Goal: Task Accomplishment & Management: Manage account settings

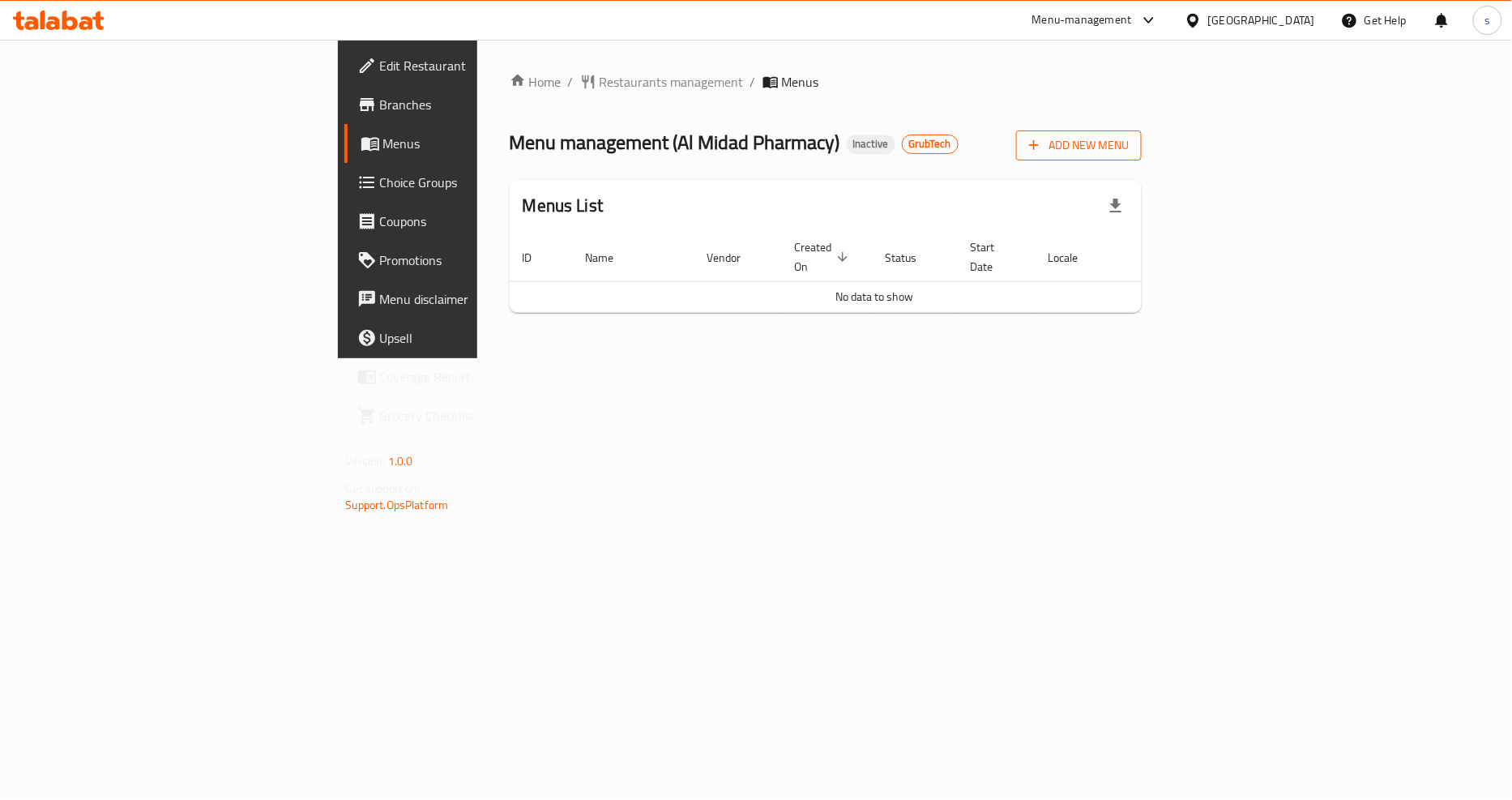
click at [1129, 151] on span "Add New Menu" at bounding box center [1078, 145] width 99 height 21
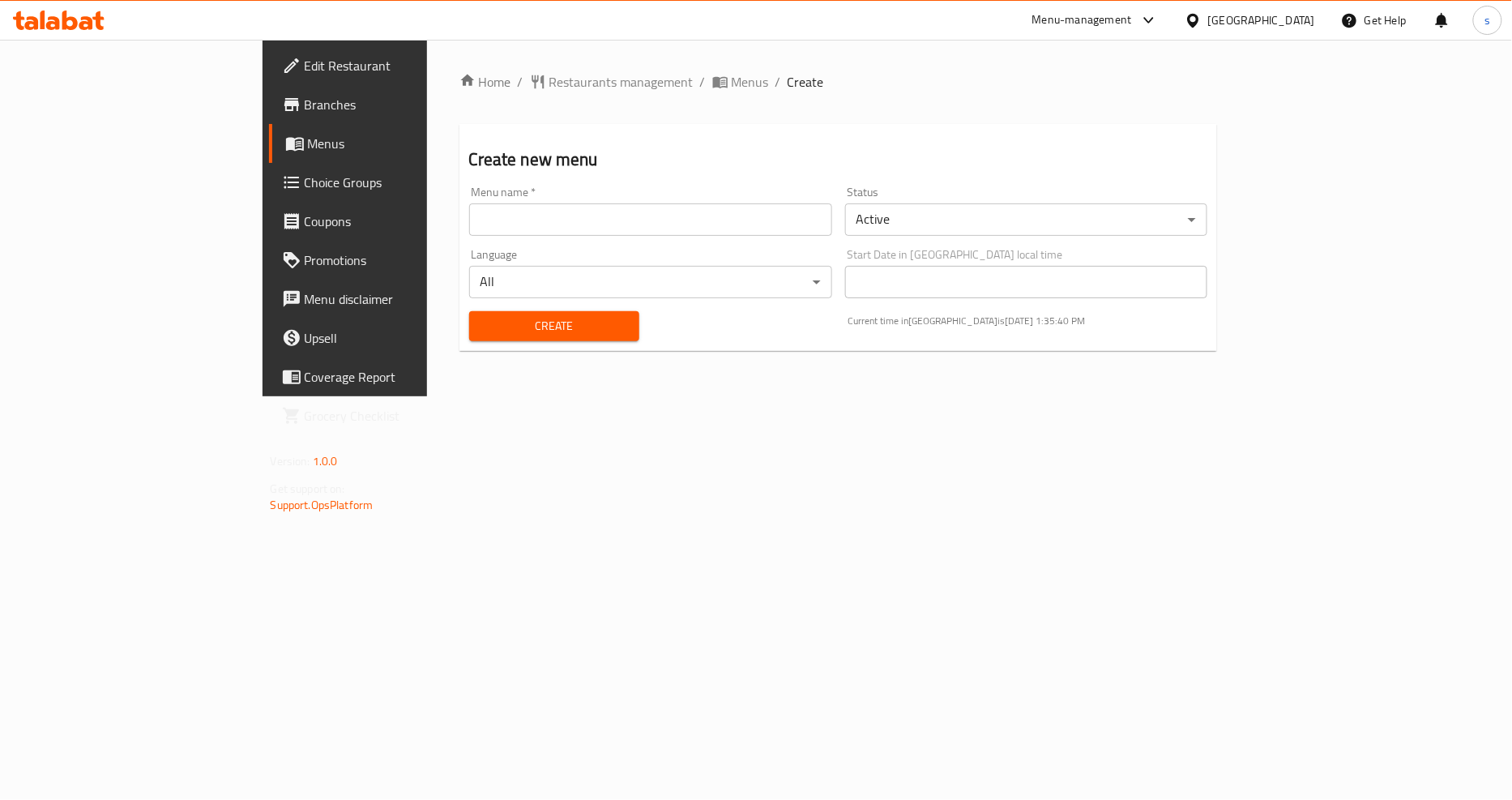
click at [507, 223] on input "text" at bounding box center [650, 219] width 363 height 32
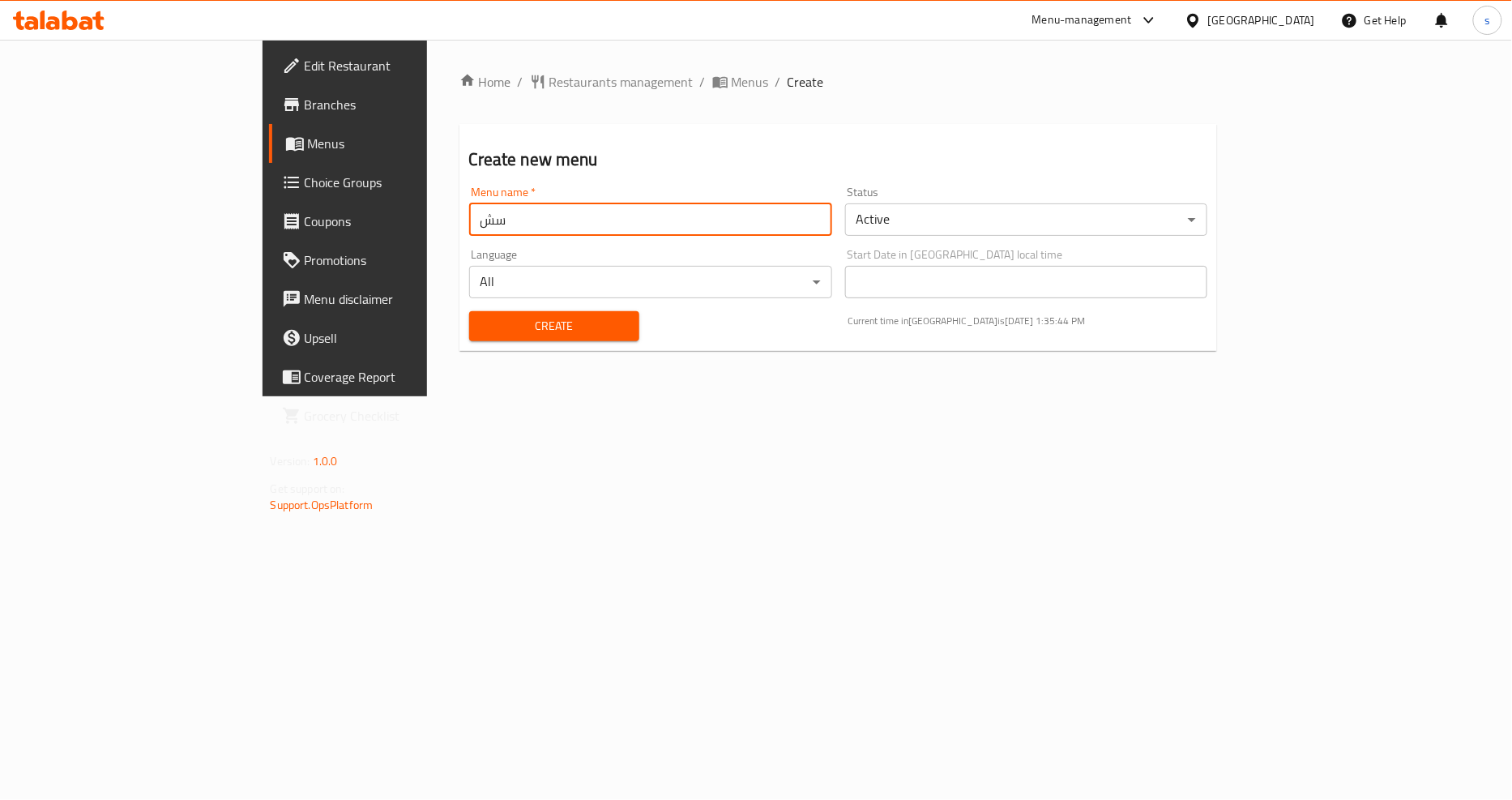
type input "س"
type input "[PERSON_NAME]"
click at [956, 225] on body "​ Menu-management [GEOGRAPHIC_DATA] Get Help s Edit Restaurant Branches Menus C…" at bounding box center [756, 419] width 1512 height 760
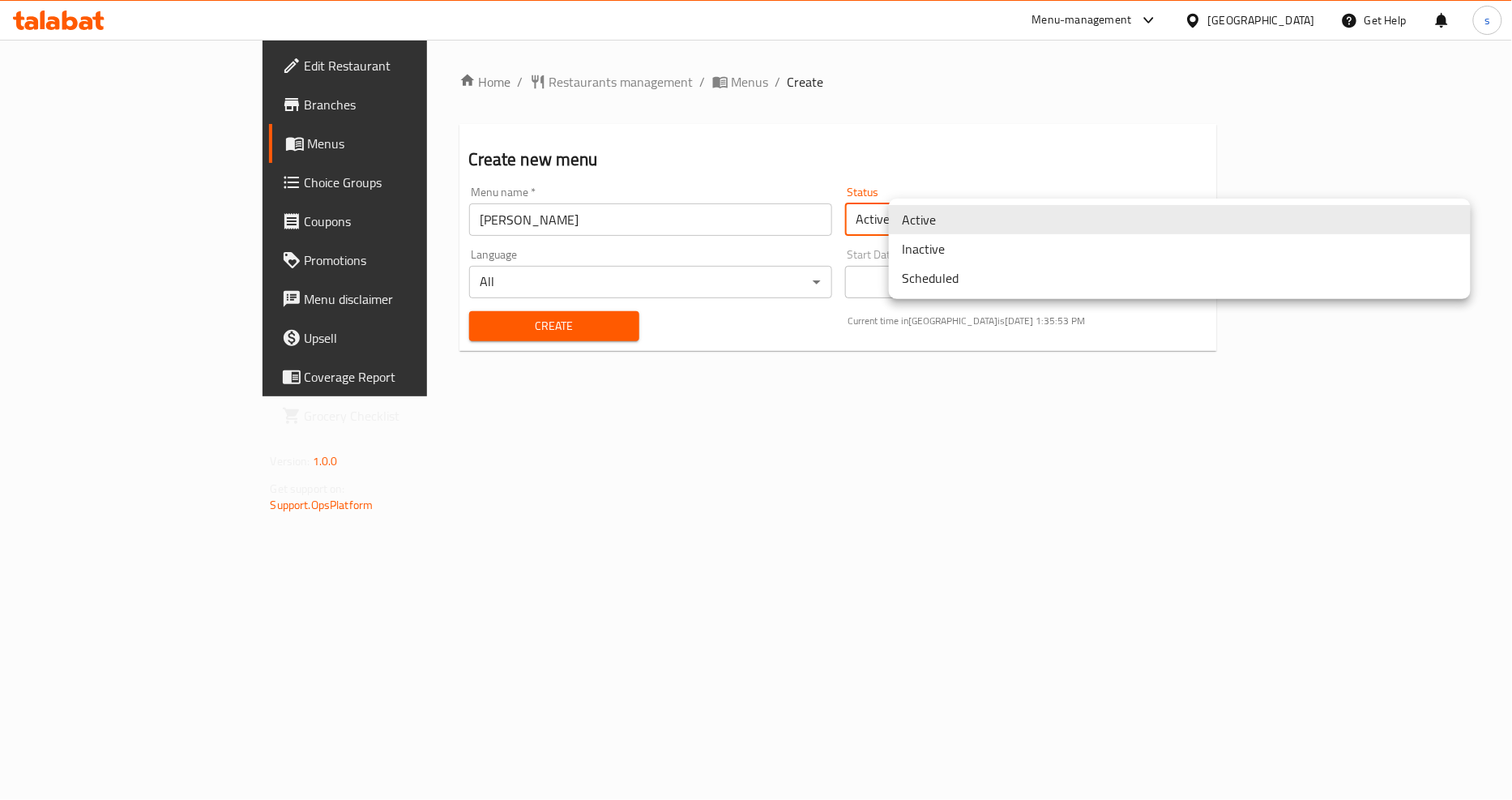
click at [971, 254] on li "Inactive" at bounding box center [1179, 249] width 582 height 30
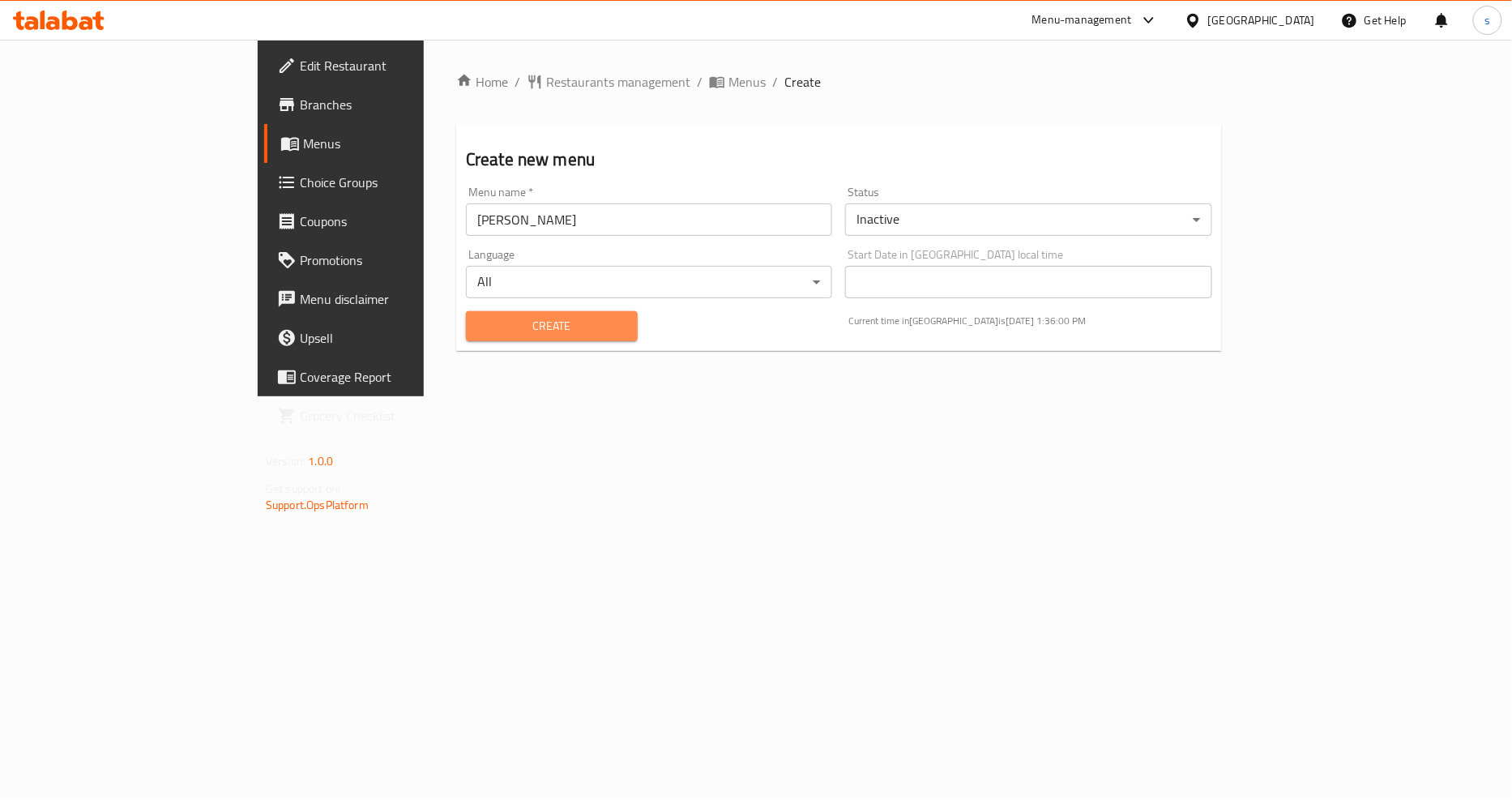
click at [499, 326] on span "Create" at bounding box center [551, 326] width 146 height 21
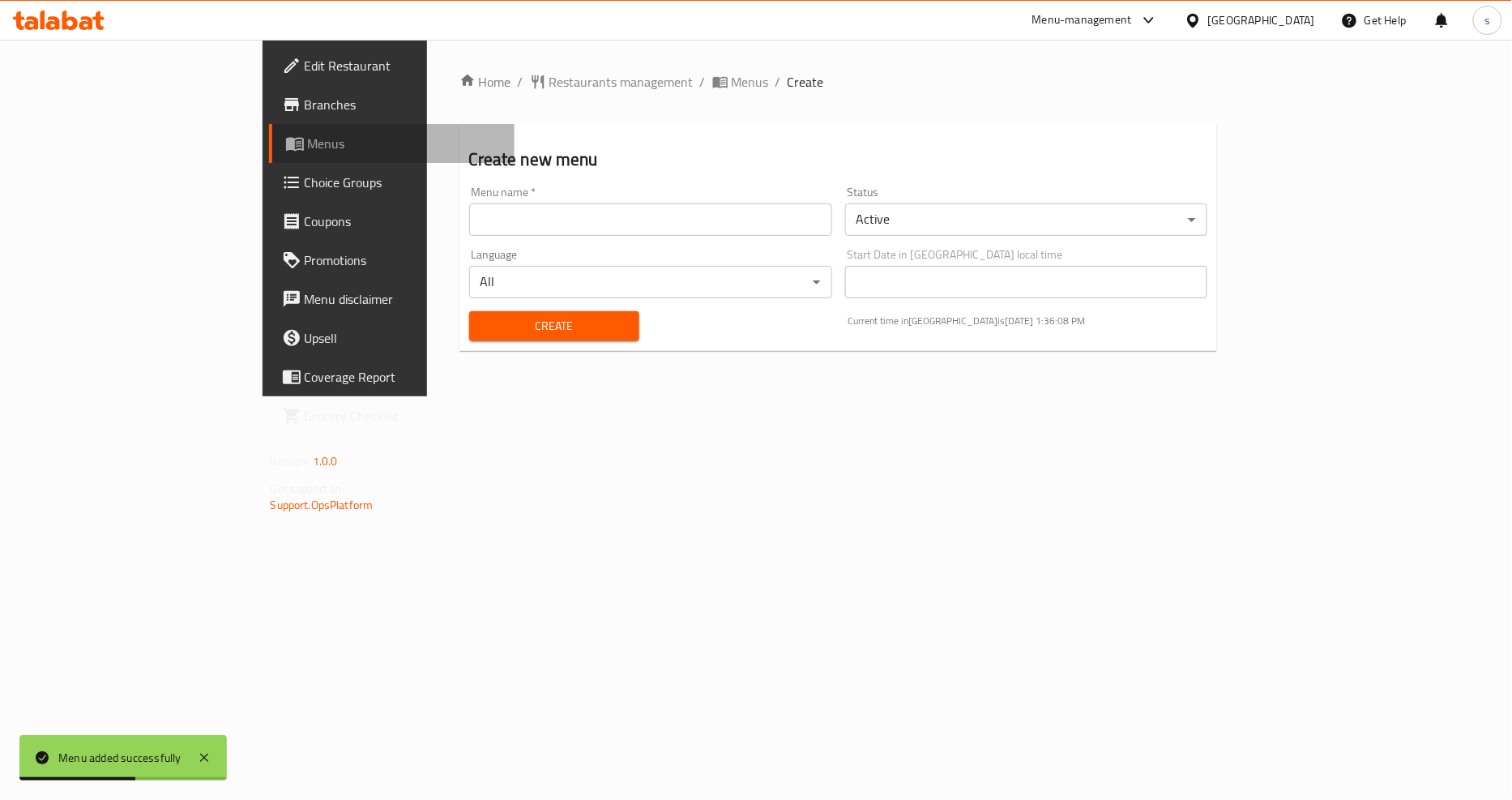
click at [308, 142] on span "Menus" at bounding box center [404, 143] width 194 height 20
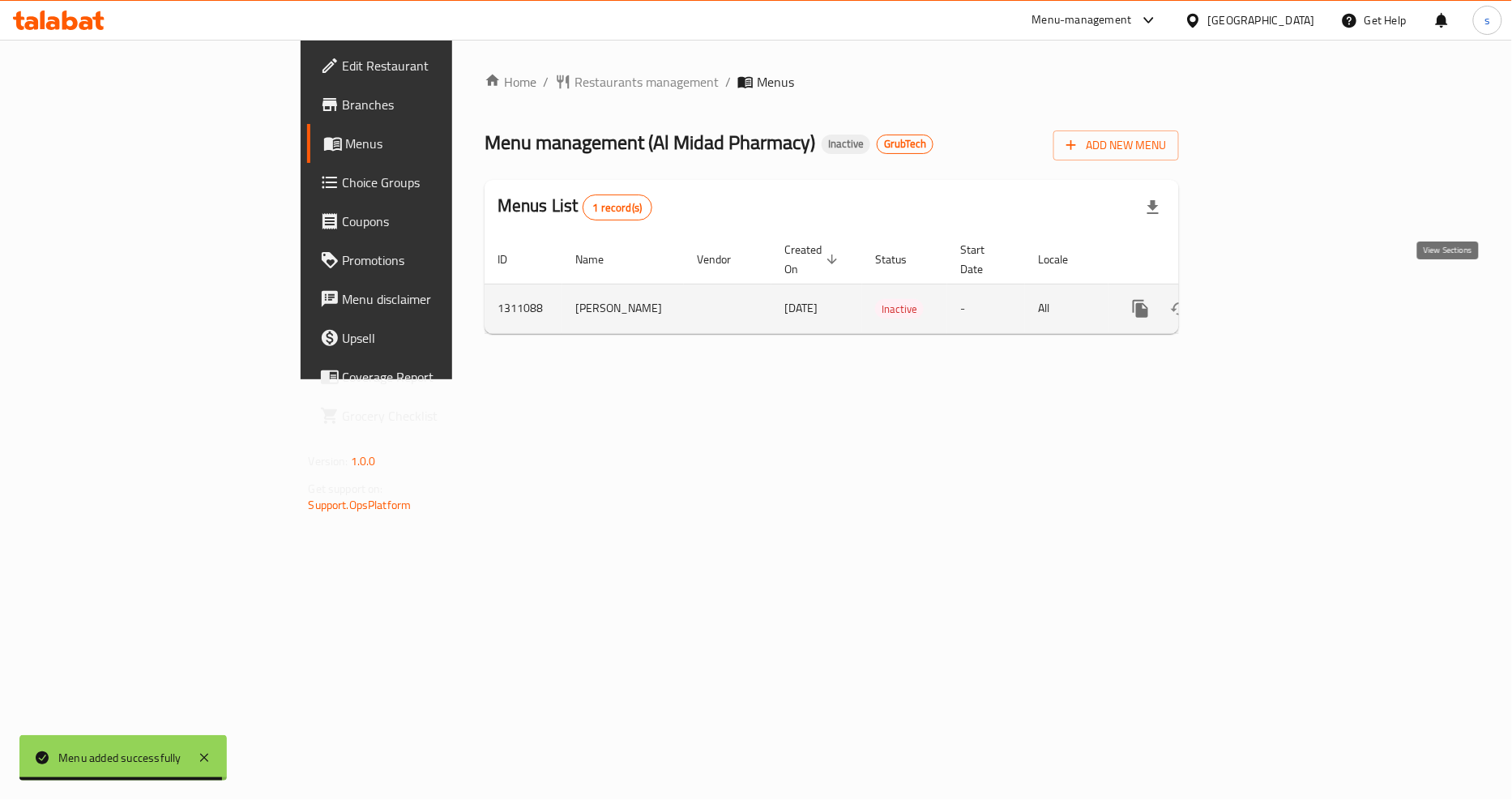
click at [1267, 299] on icon "enhanced table" at bounding box center [1258, 309] width 20 height 20
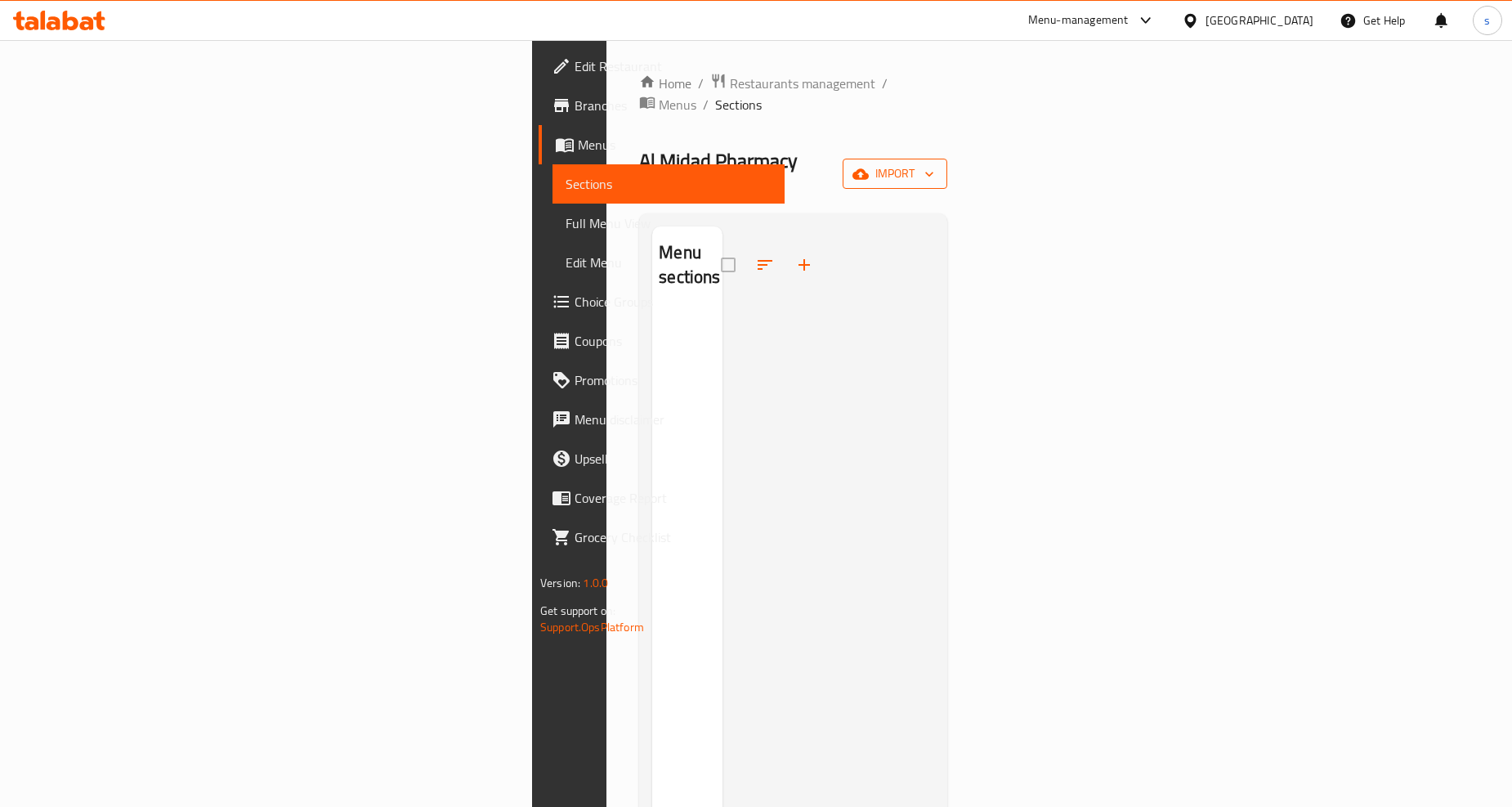
click at [934, 163] on span "import" at bounding box center [895, 173] width 79 height 21
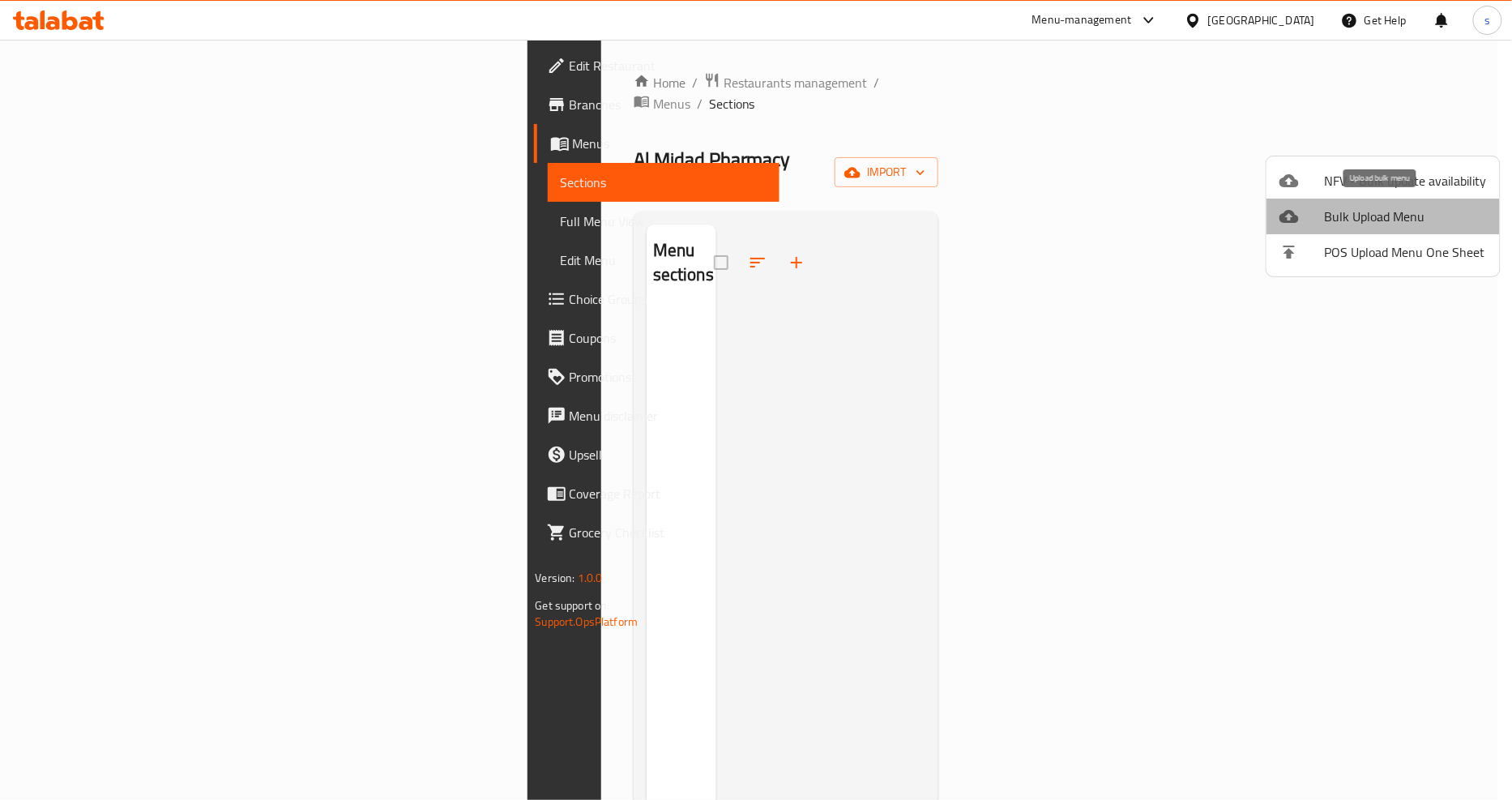
click at [1407, 217] on span "Bulk Upload Menu" at bounding box center [1406, 217] width 162 height 20
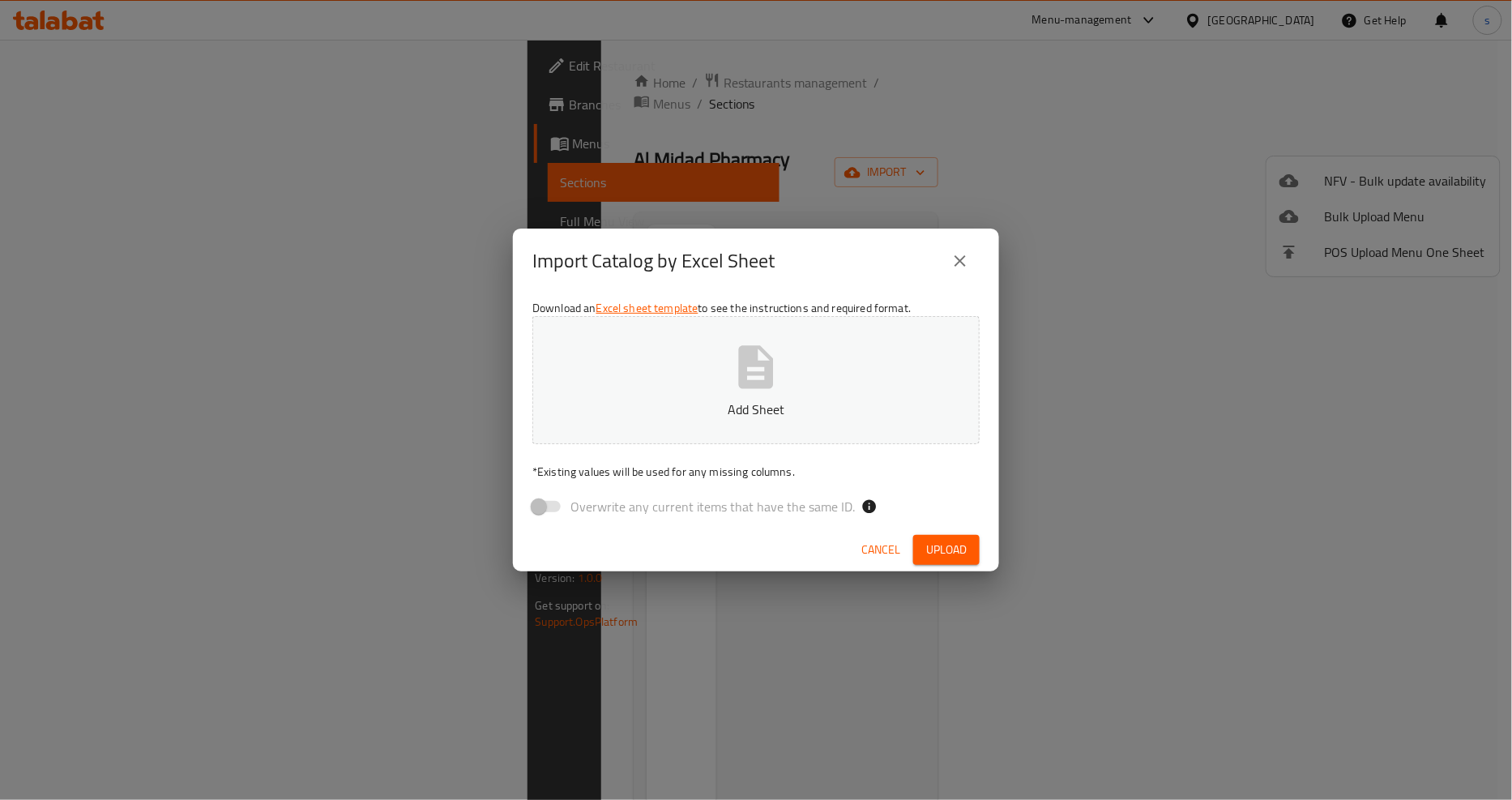
drag, startPoint x: 933, startPoint y: 555, endPoint x: 783, endPoint y: 438, distance: 190.2
click at [783, 438] on div "Import Catalog by Excel Sheet Download an Excel sheet template to see the instr…" at bounding box center [755, 399] width 486 height 343
click at [779, 434] on button "Add Sheet" at bounding box center [756, 379] width 447 height 128
click at [953, 551] on span "Upload" at bounding box center [946, 549] width 40 height 21
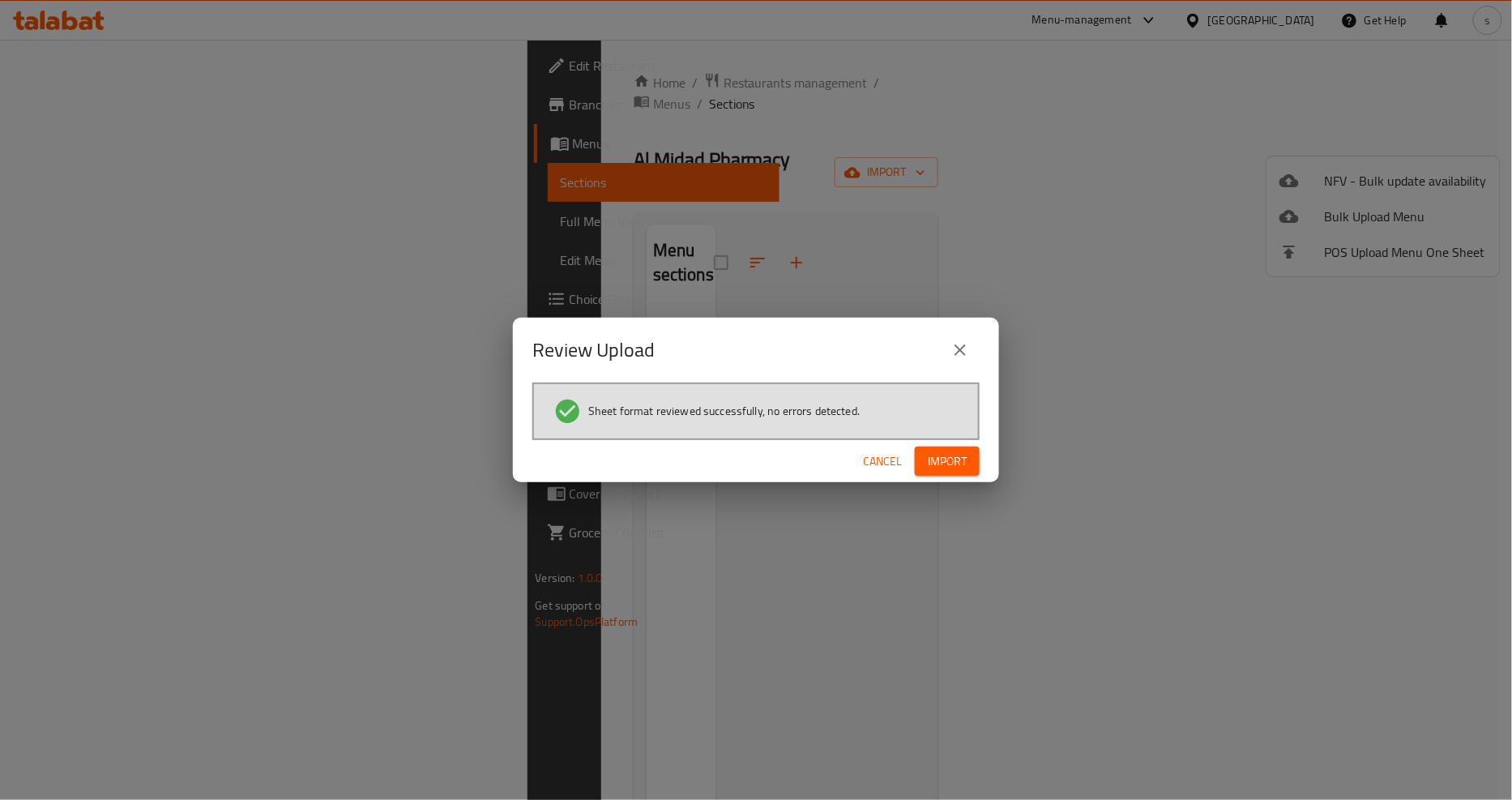
click at [949, 468] on span "Import" at bounding box center [947, 461] width 38 height 21
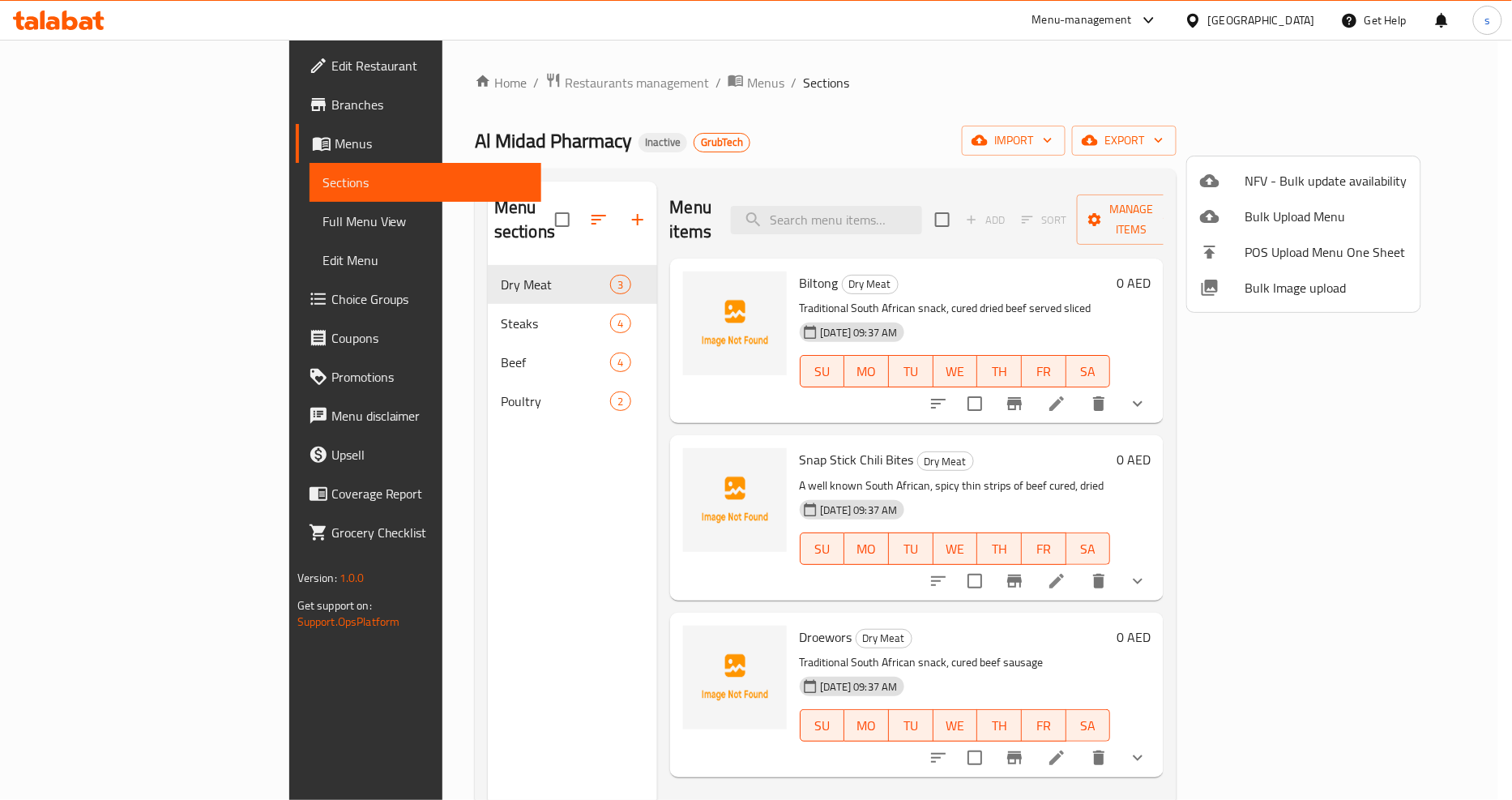
click at [1102, 146] on div at bounding box center [756, 400] width 1512 height 800
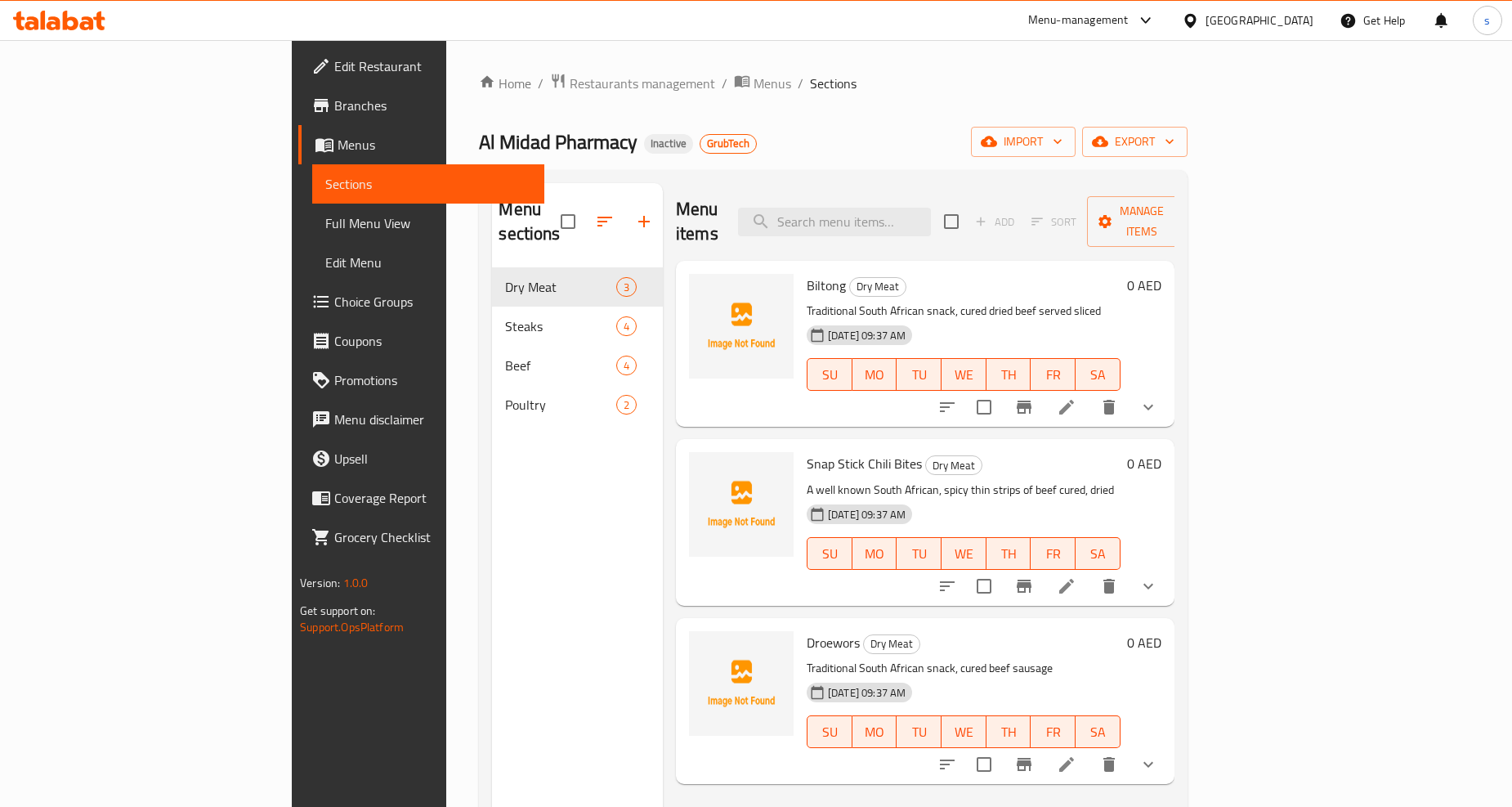
click at [325, 227] on span "Full Menu View" at bounding box center [428, 223] width 206 height 20
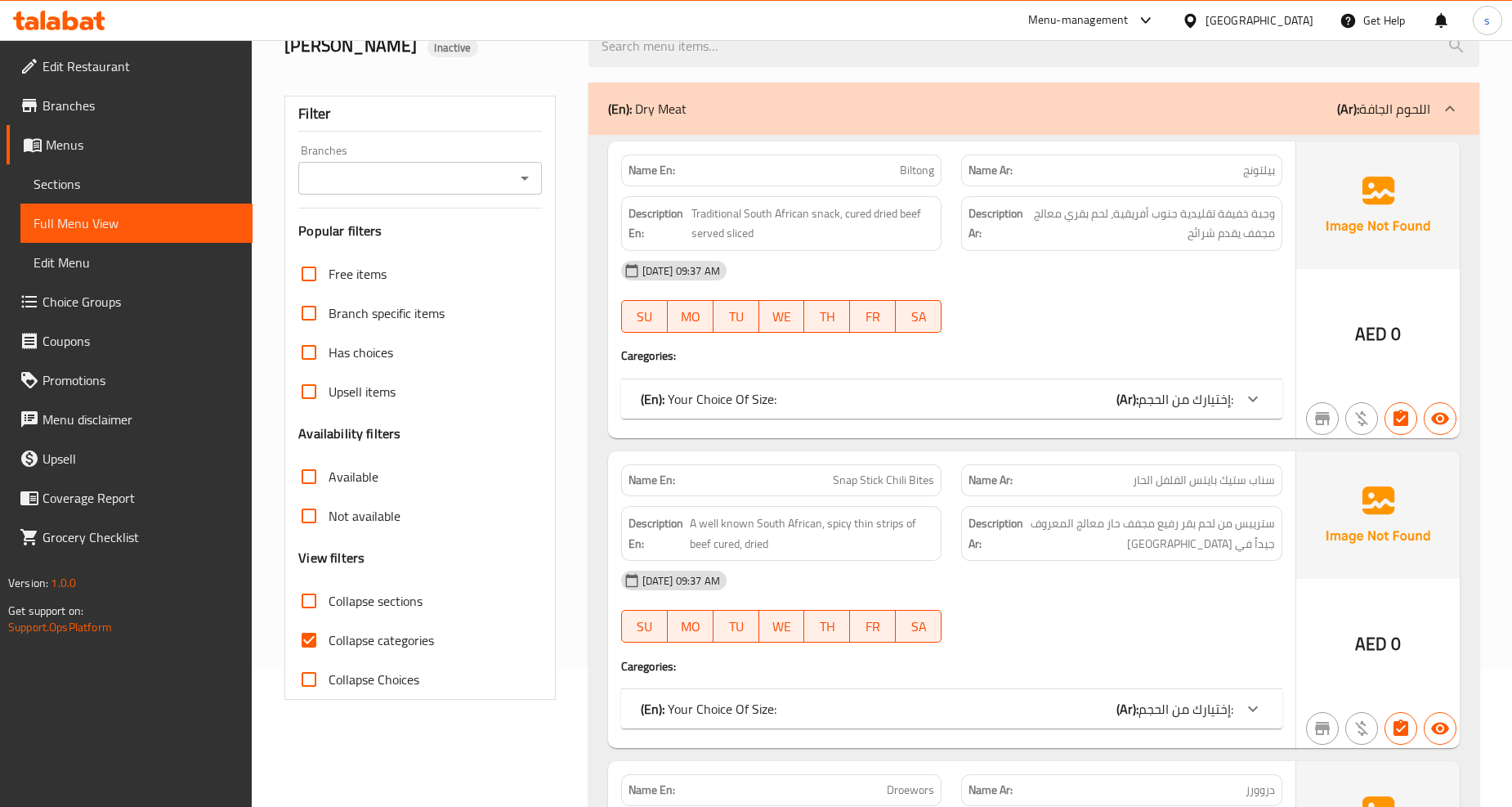
scroll to position [181, 0]
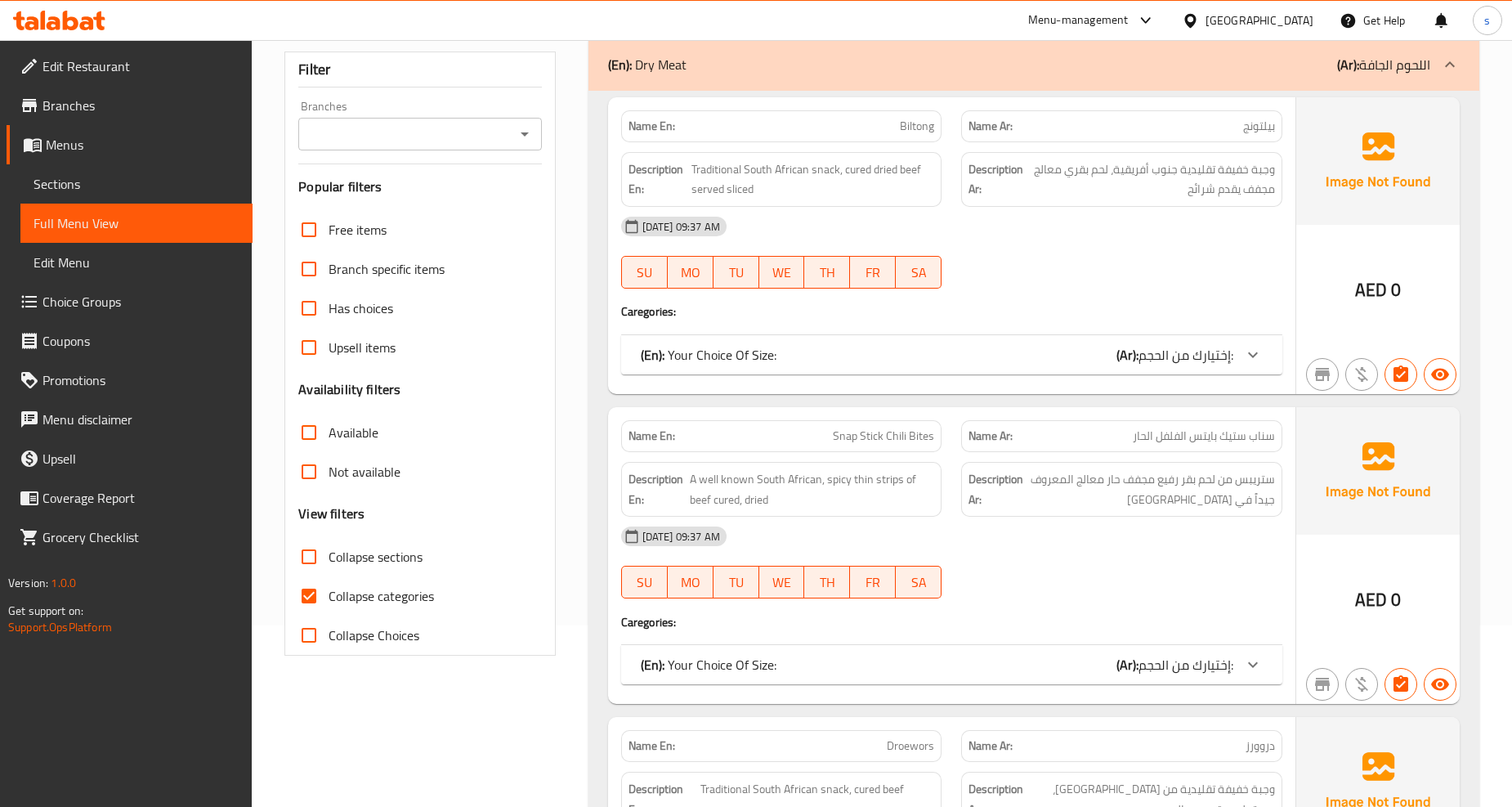
click at [917, 369] on div "(En): Your Choice Of Size: (Ar): إختيارك من الحجم:" at bounding box center [951, 354] width 662 height 39
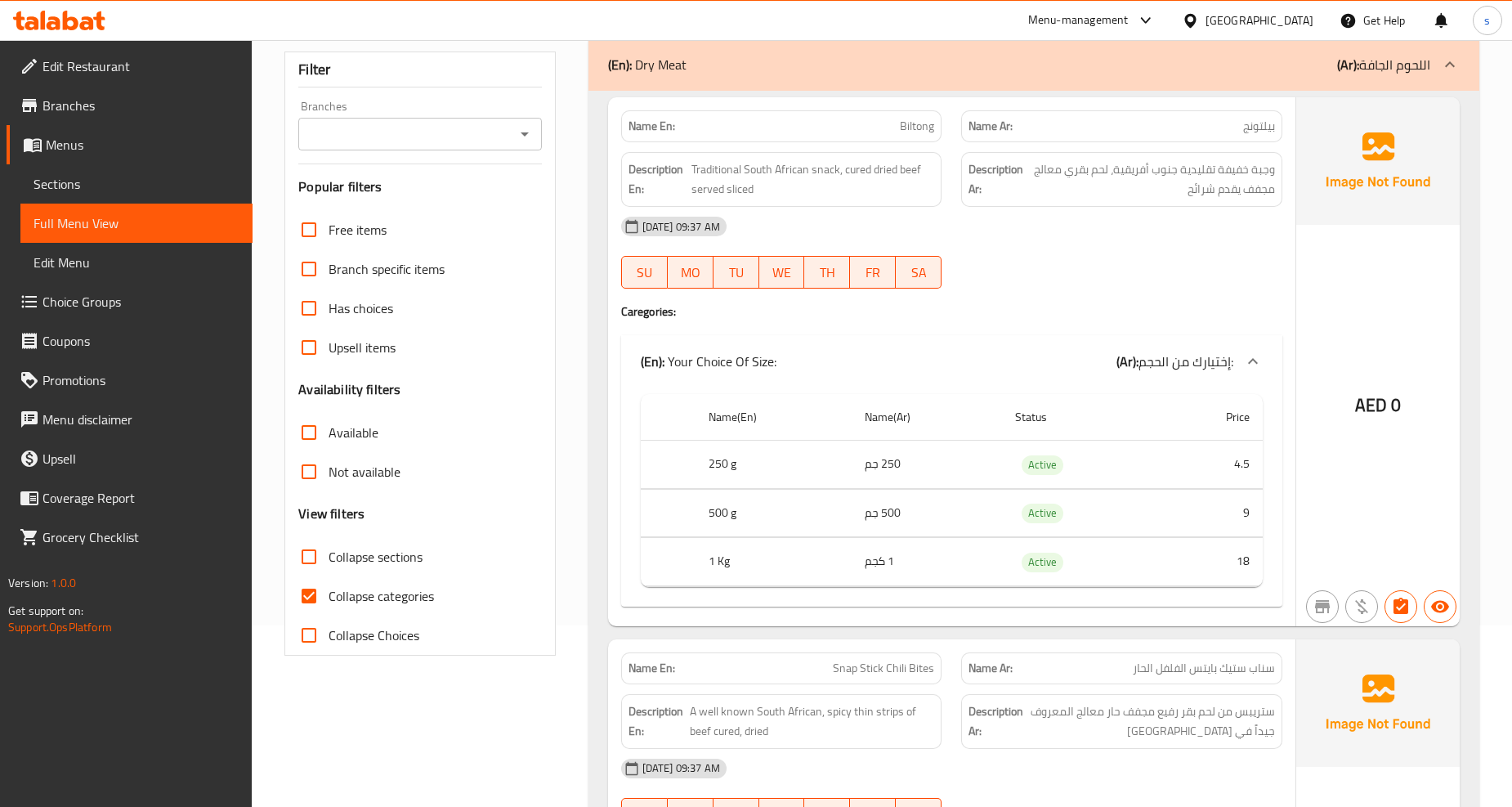
click at [1100, 72] on div "(En): Dry Meat (Ar): اللحوم الجافة" at bounding box center [1019, 65] width 822 height 20
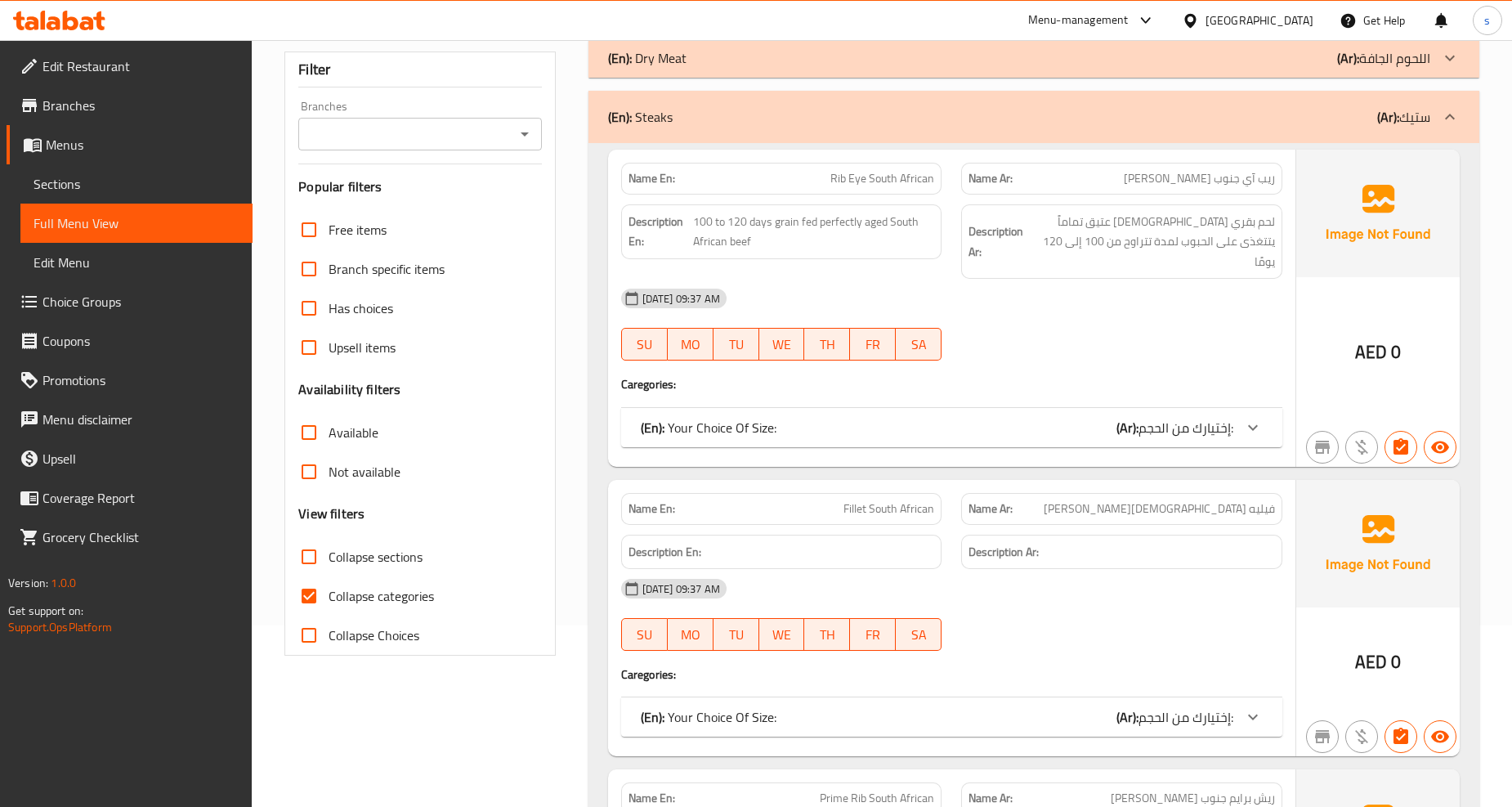
click at [1100, 72] on div "(En): Dry Meat (Ar): اللحوم الجافة" at bounding box center [1034, 58] width 891 height 39
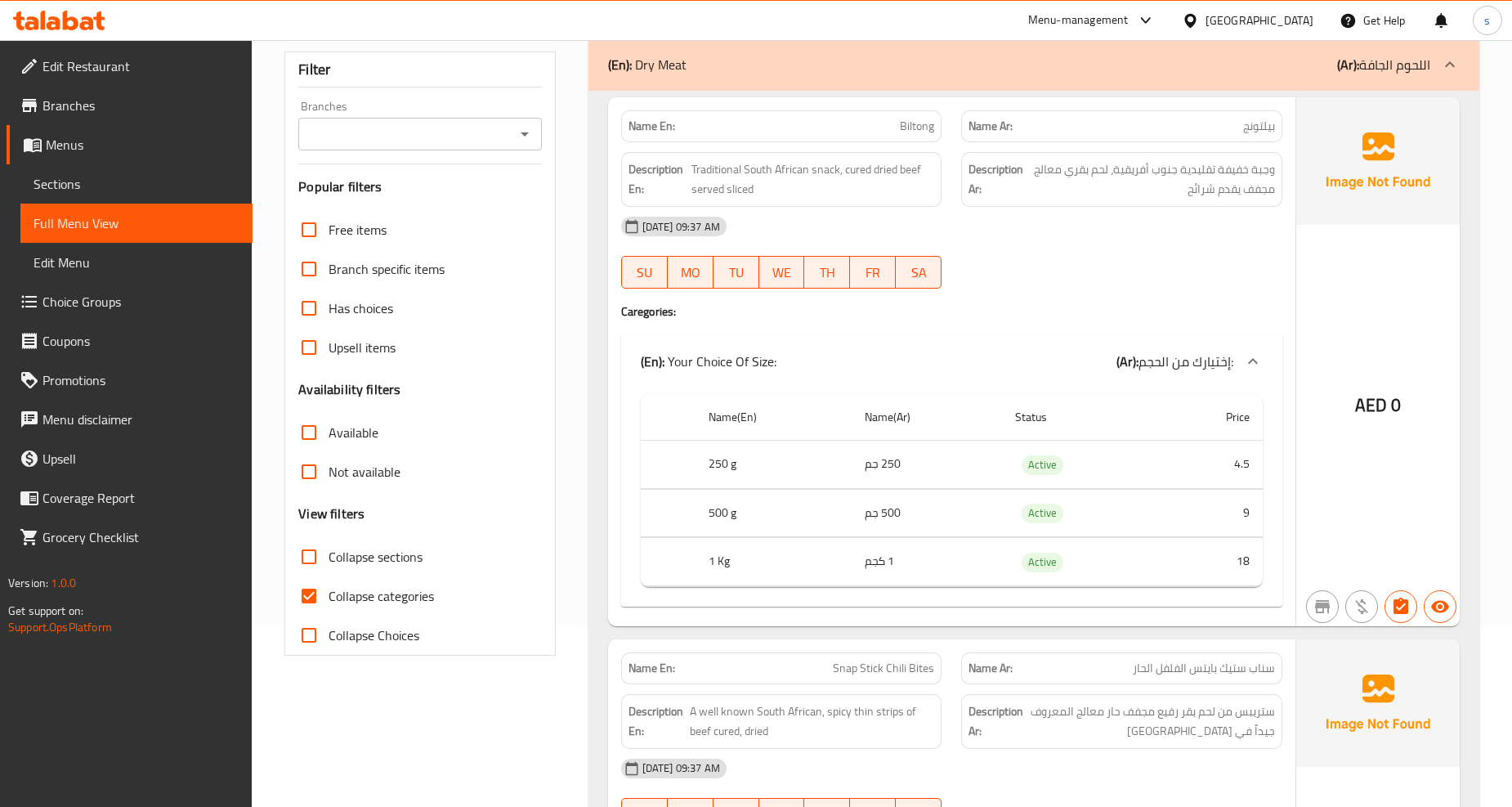
click at [988, 349] on div "(En): Your Choice Of Size: (Ar): إختيارك من الحجم:" at bounding box center [951, 361] width 662 height 52
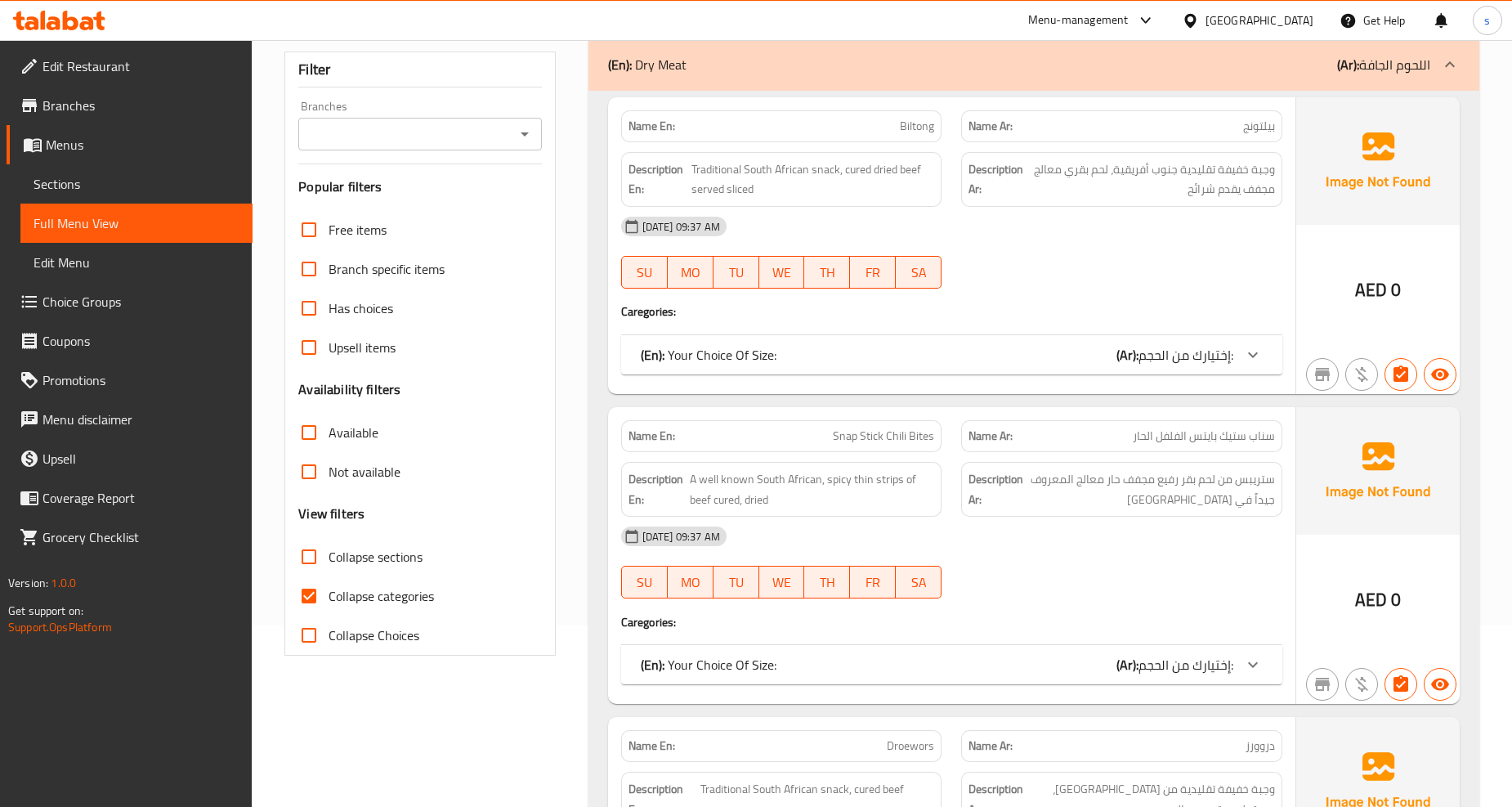
click at [1030, 77] on div "(En): Dry Meat (Ar): اللحوم الجافة" at bounding box center [1034, 65] width 891 height 52
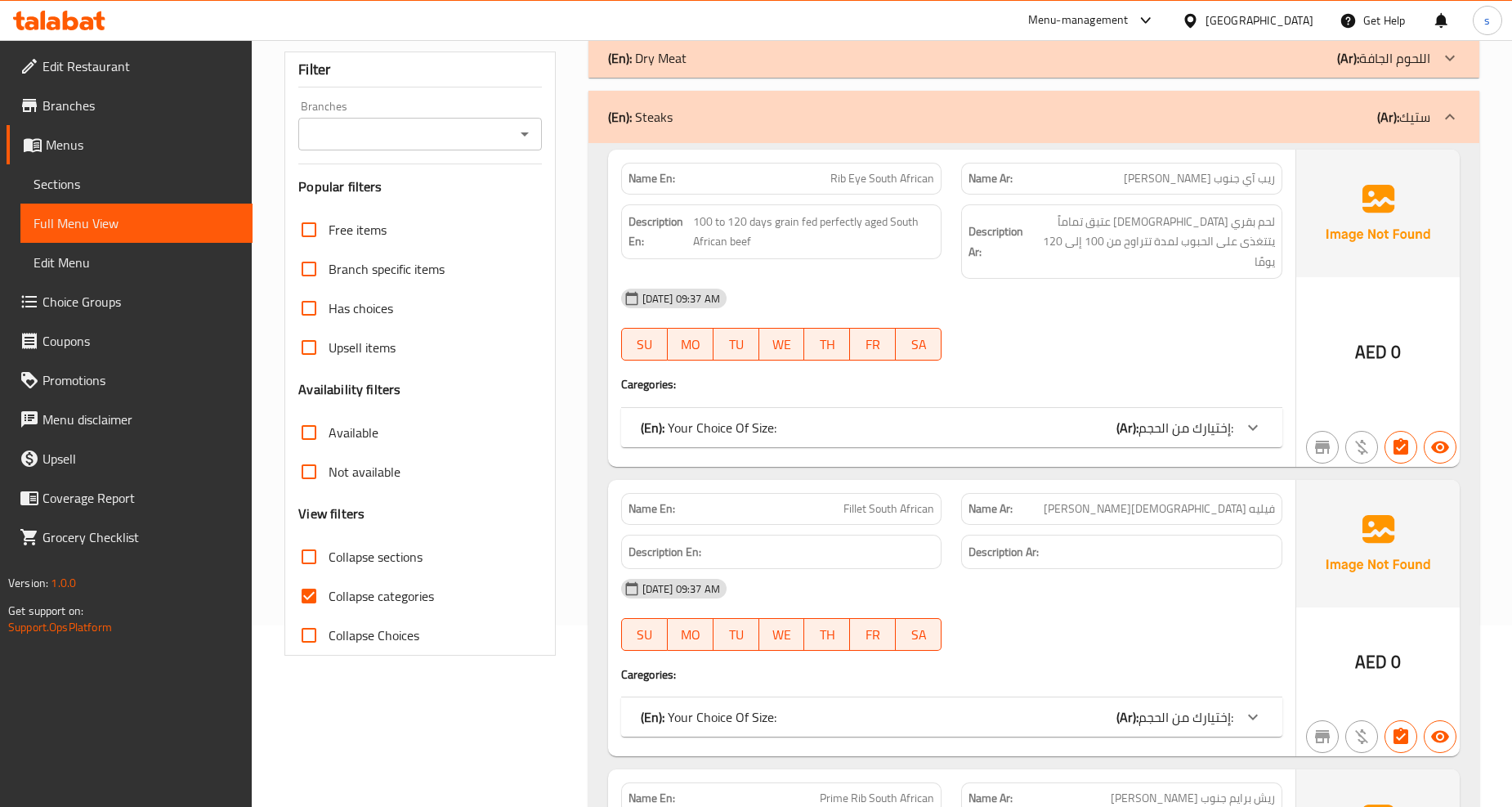
click at [819, 408] on div "(En): Your Choice Of Size: (Ar): إختيارك من الحجم:" at bounding box center [951, 427] width 662 height 39
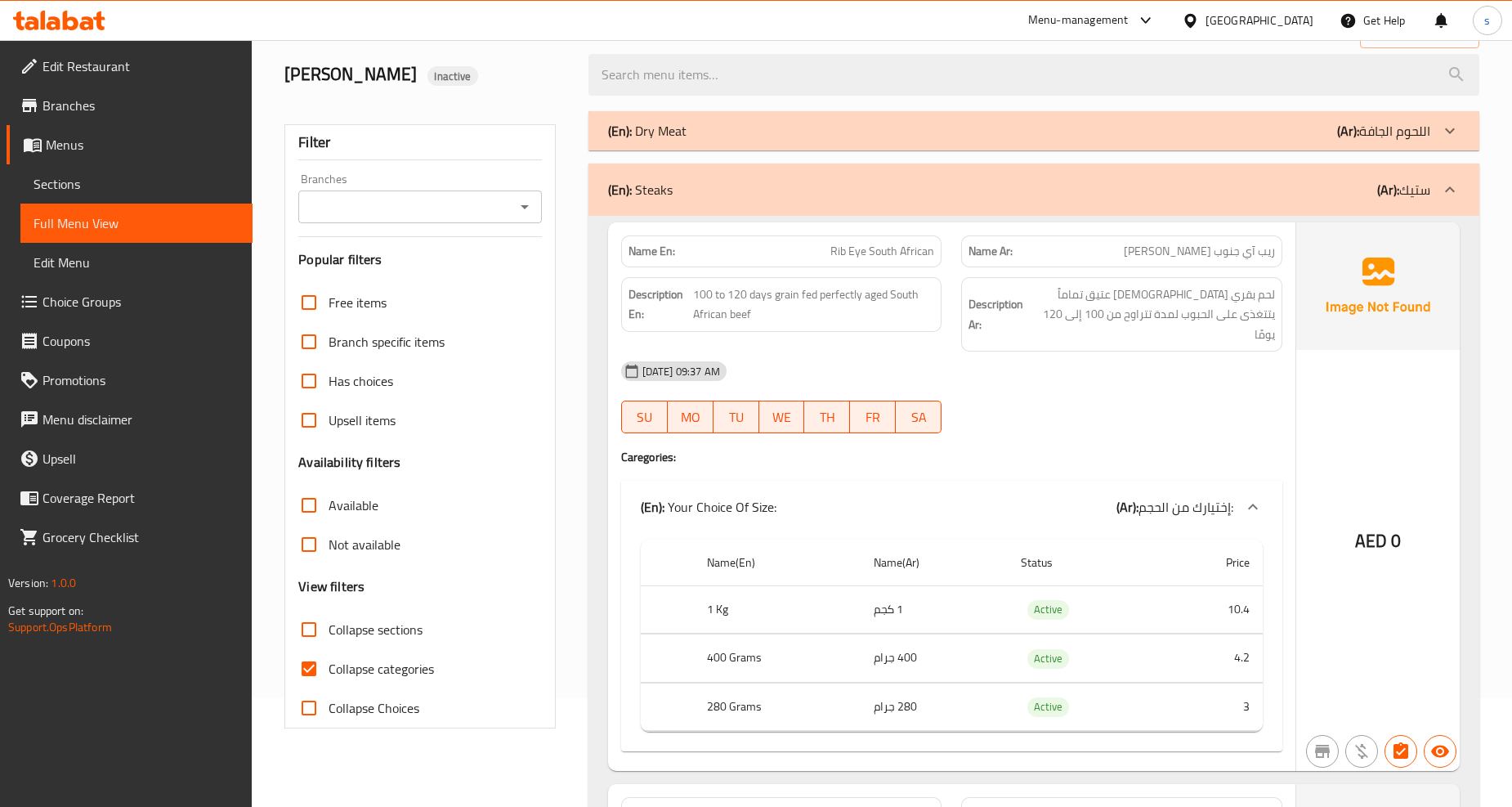
scroll to position [0, 0]
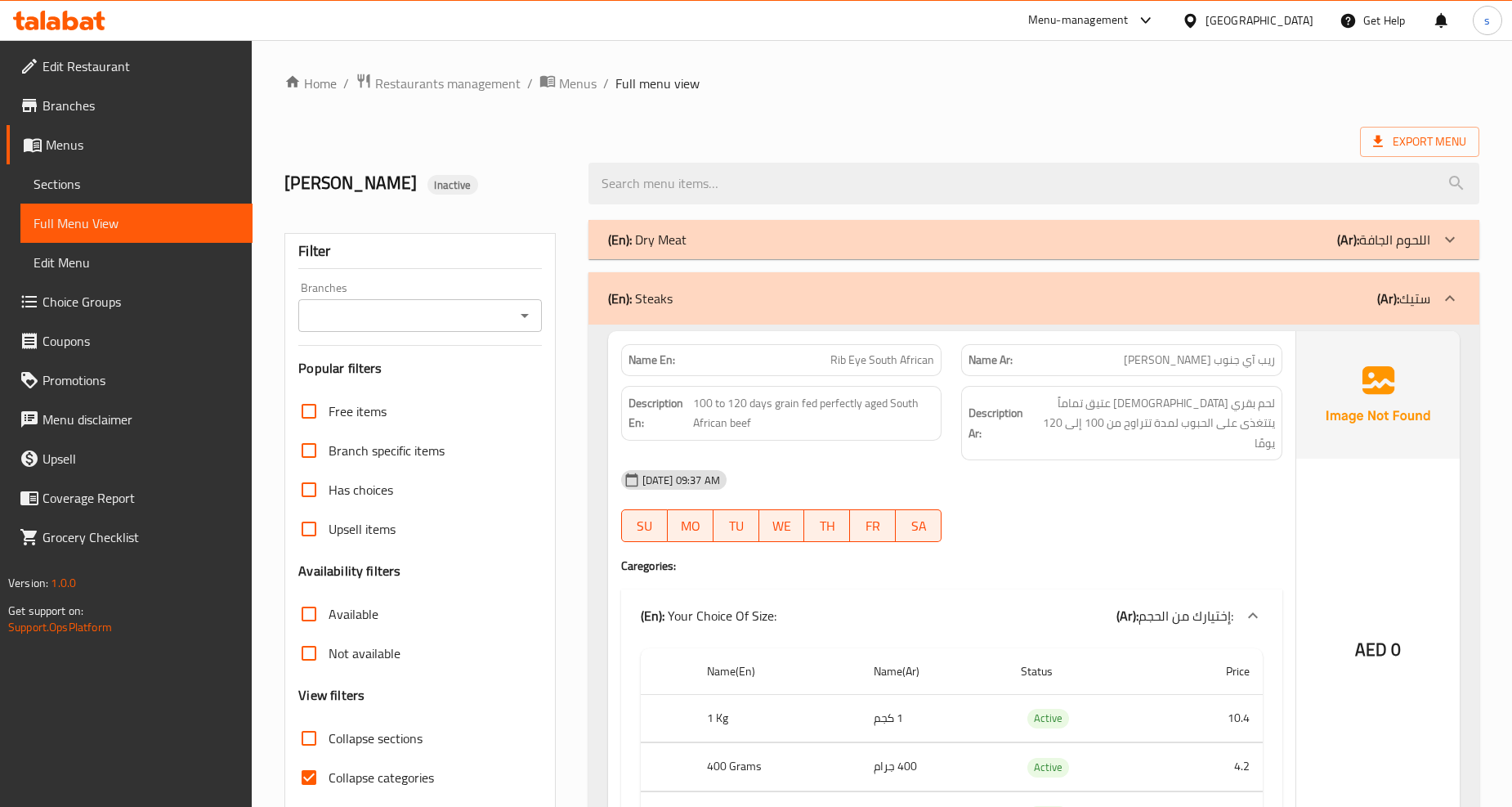
click at [942, 283] on div "(En): Steaks (Ar): ستيك" at bounding box center [1034, 299] width 891 height 52
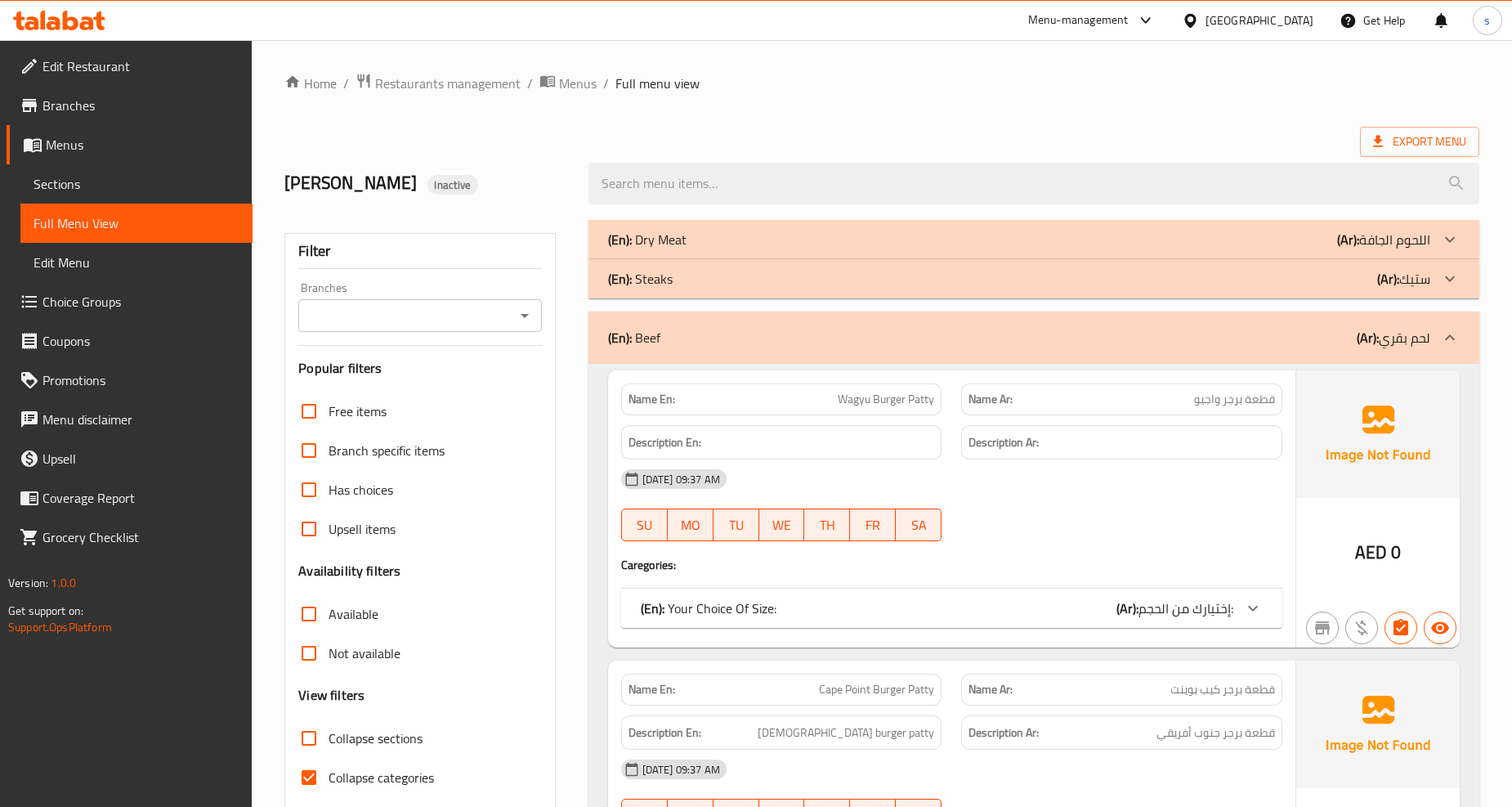
click at [886, 332] on div "(En): Beef (Ar): لحم بقري" at bounding box center [1019, 338] width 822 height 20
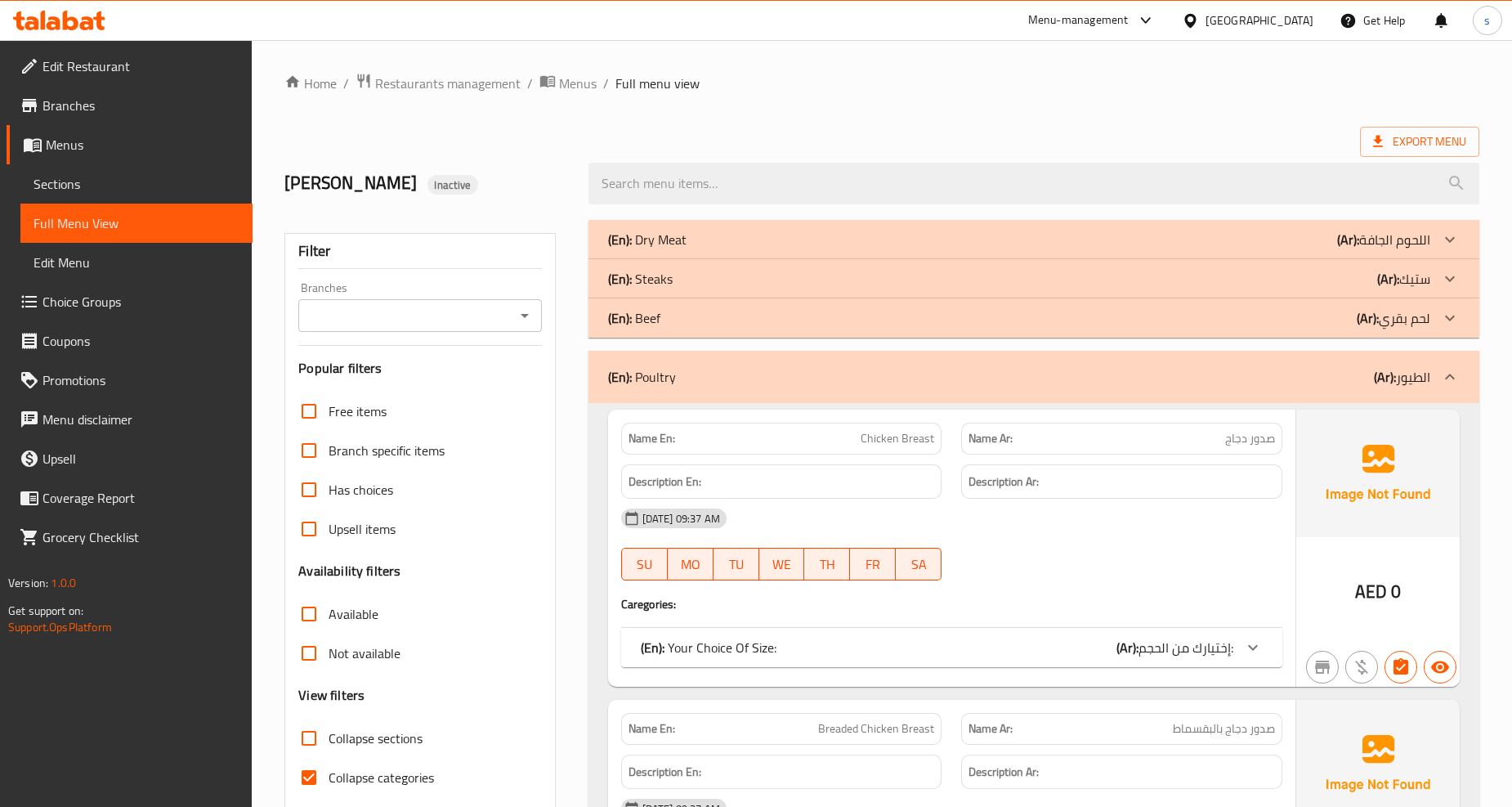
click at [875, 389] on div "(En): Poultry (Ar): الطيور" at bounding box center [1034, 377] width 891 height 52
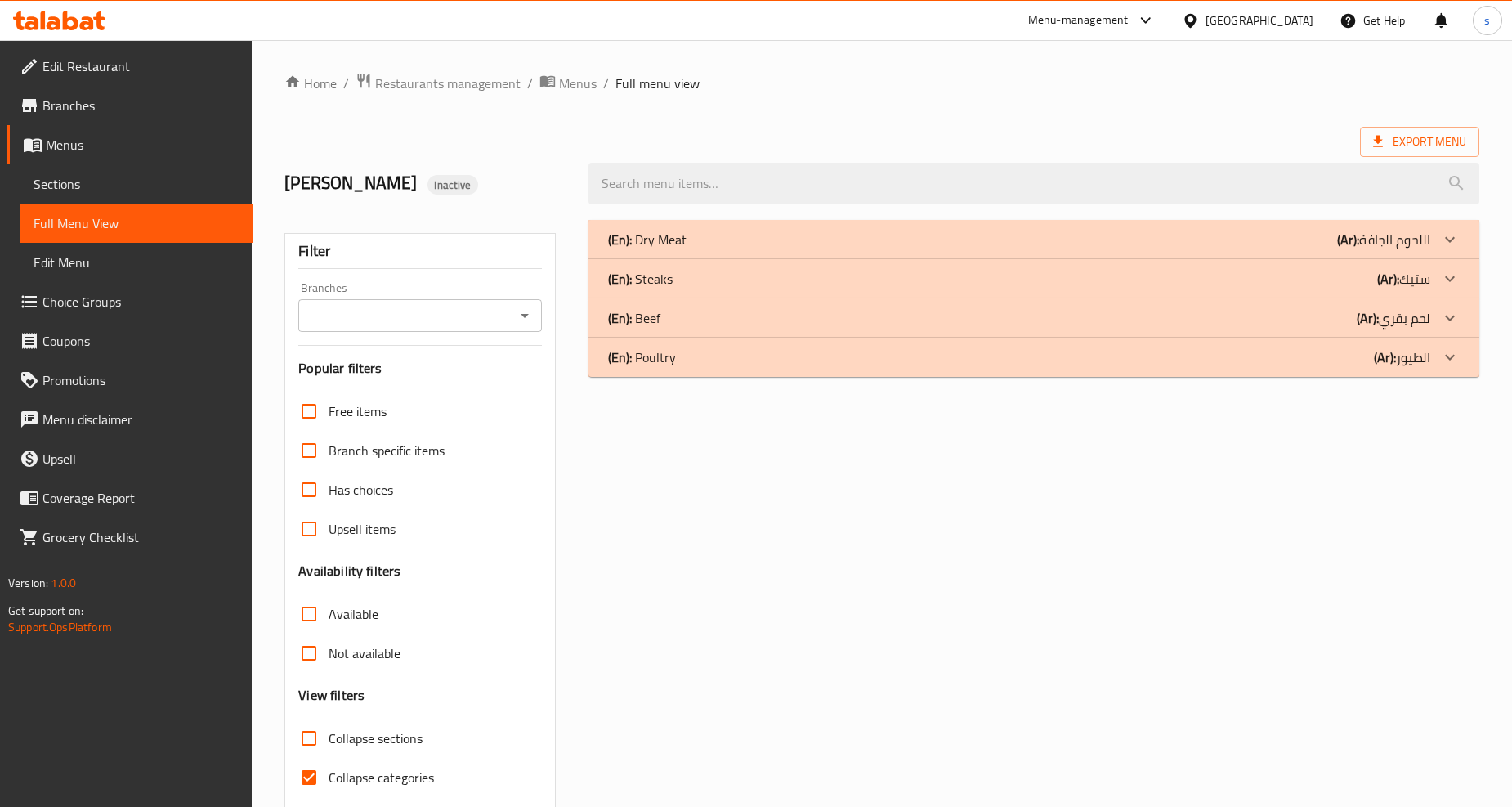
click at [821, 246] on div "(En): Dry Meat (Ar): اللحوم الجافة" at bounding box center [1019, 239] width 822 height 20
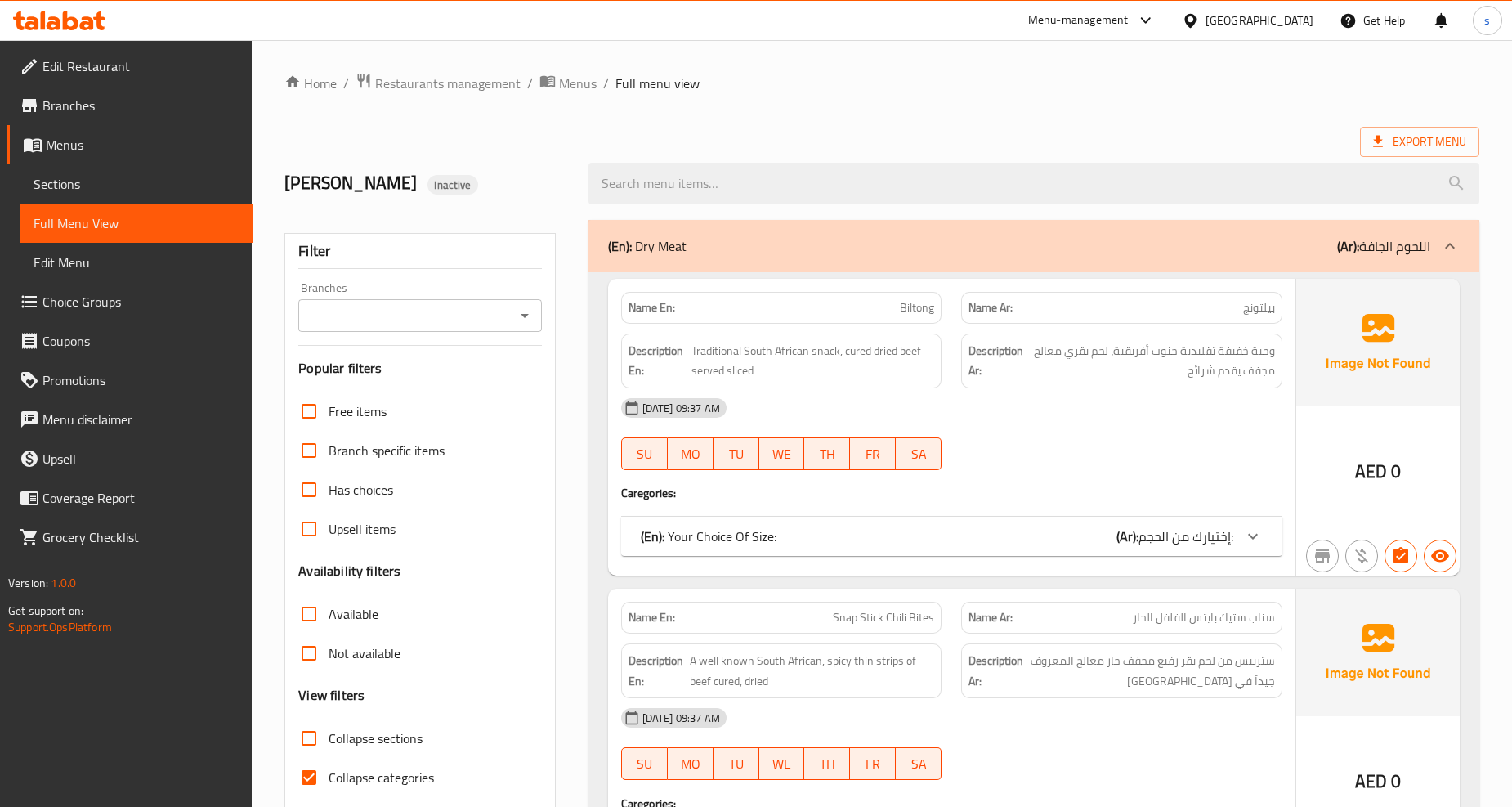
click at [910, 235] on div "(En): Dry Meat (Ar): اللحوم الجافة" at bounding box center [1034, 246] width 891 height 52
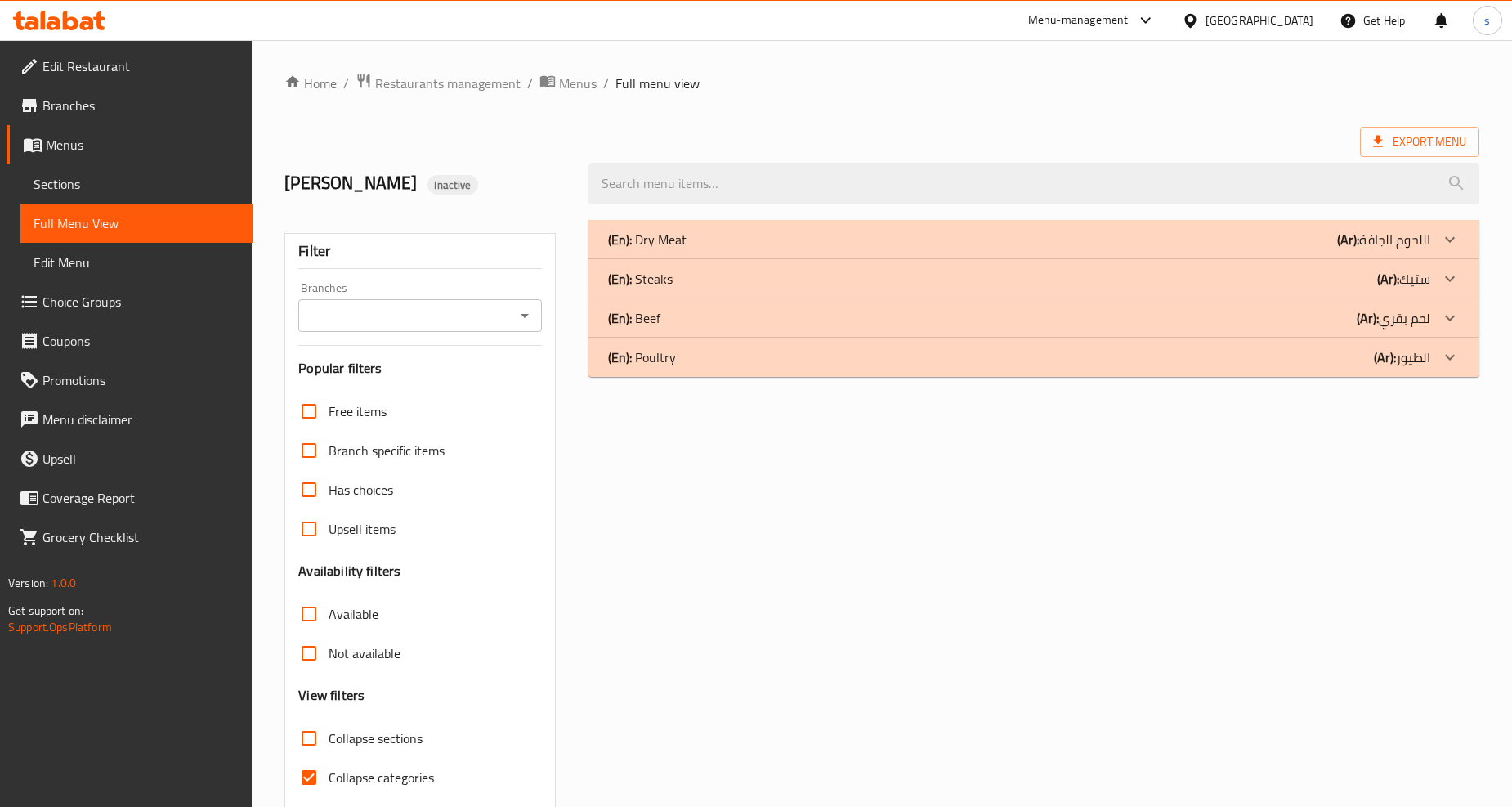
click at [905, 250] on div "(En): Dry Meat (Ar): اللحوم الجافة" at bounding box center [1034, 239] width 891 height 39
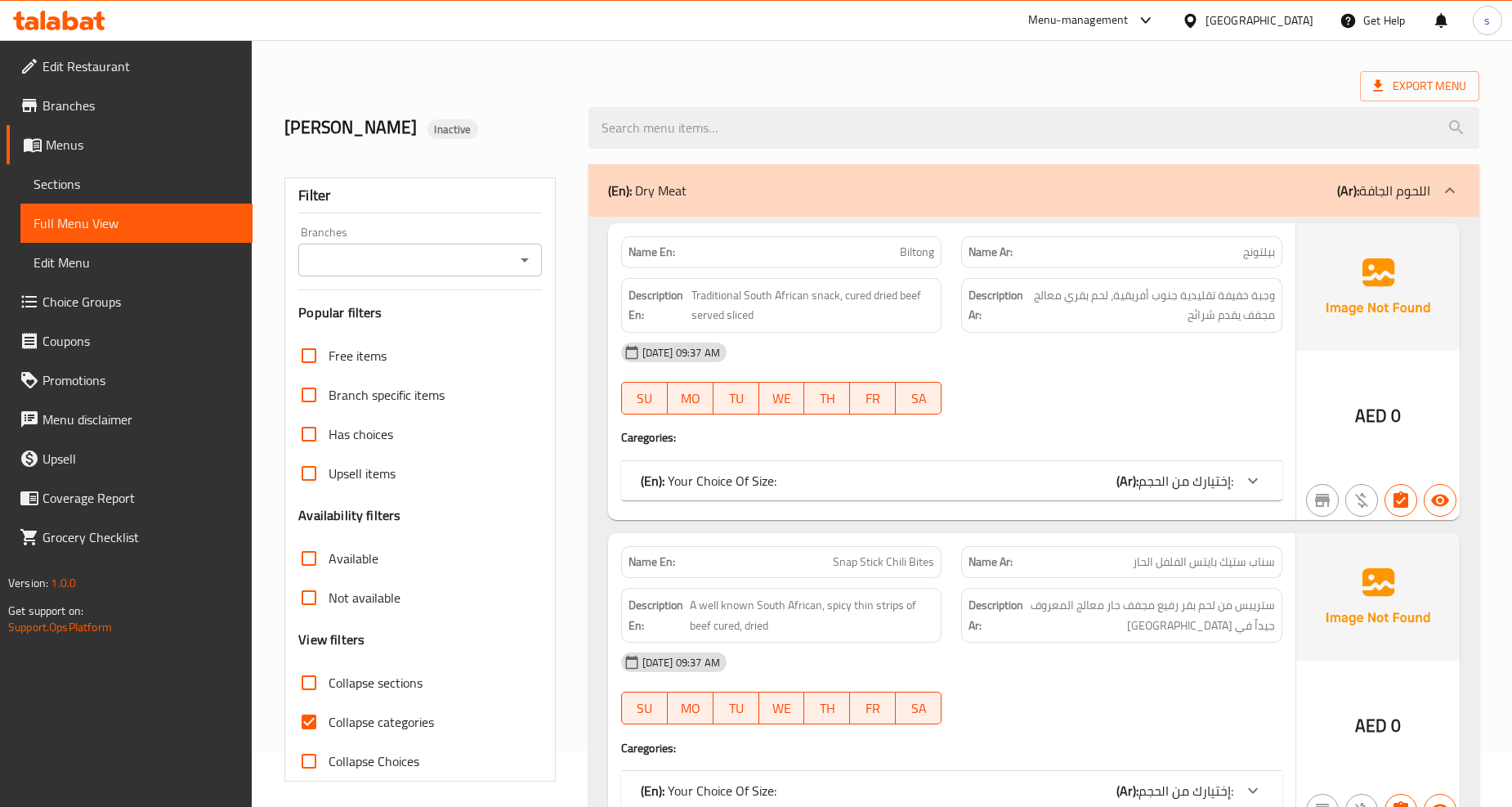
scroll to position [181, 0]
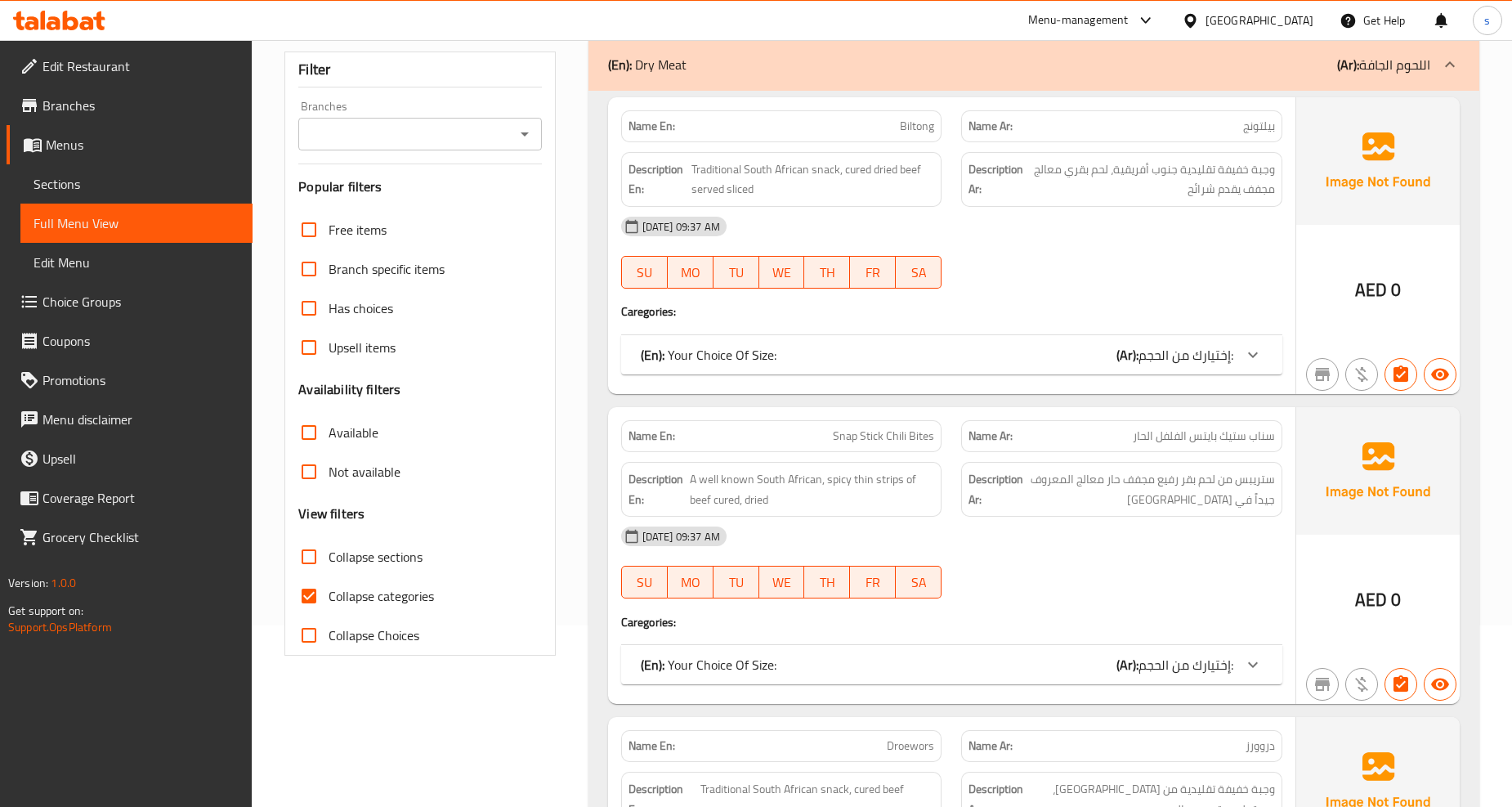
click at [1016, 360] on div "(En): Your Choice Of Size: (Ar): إختيارك من الحجم:" at bounding box center [937, 355] width 593 height 20
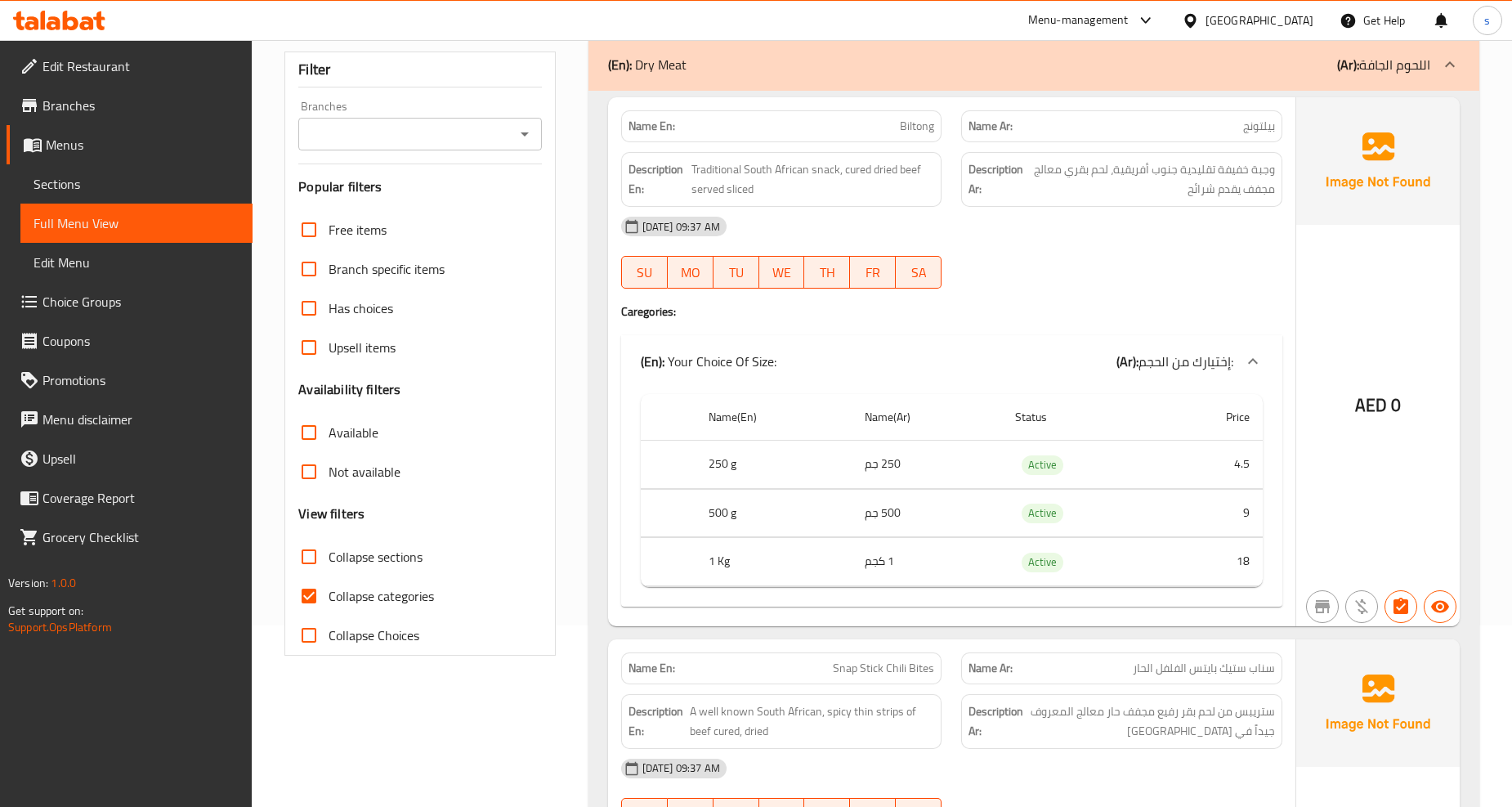
click at [1016, 360] on div "(En): Your Choice Of Size: (Ar): إختيارك من الحجم:" at bounding box center [937, 361] width 593 height 20
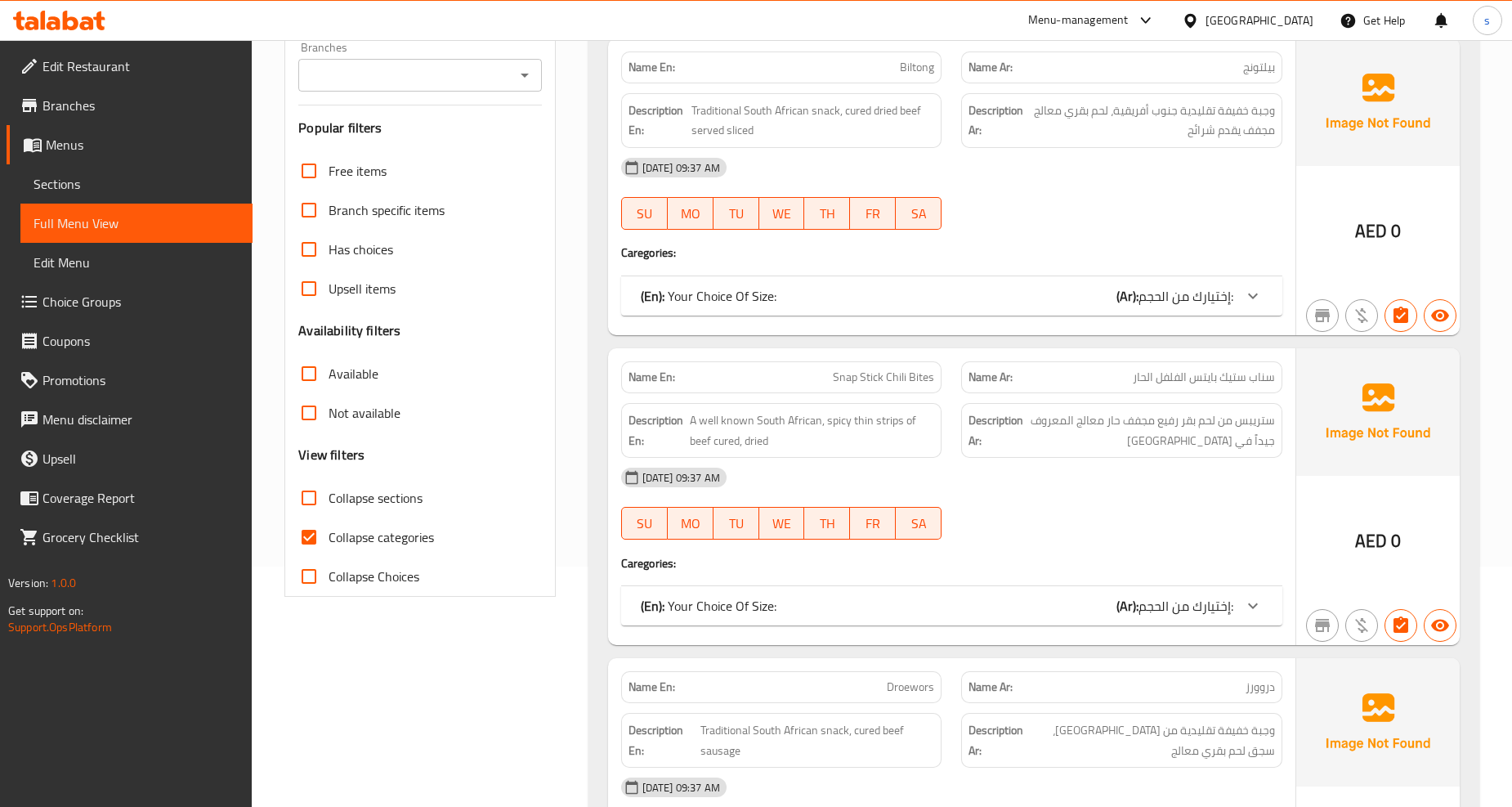
scroll to position [273, 0]
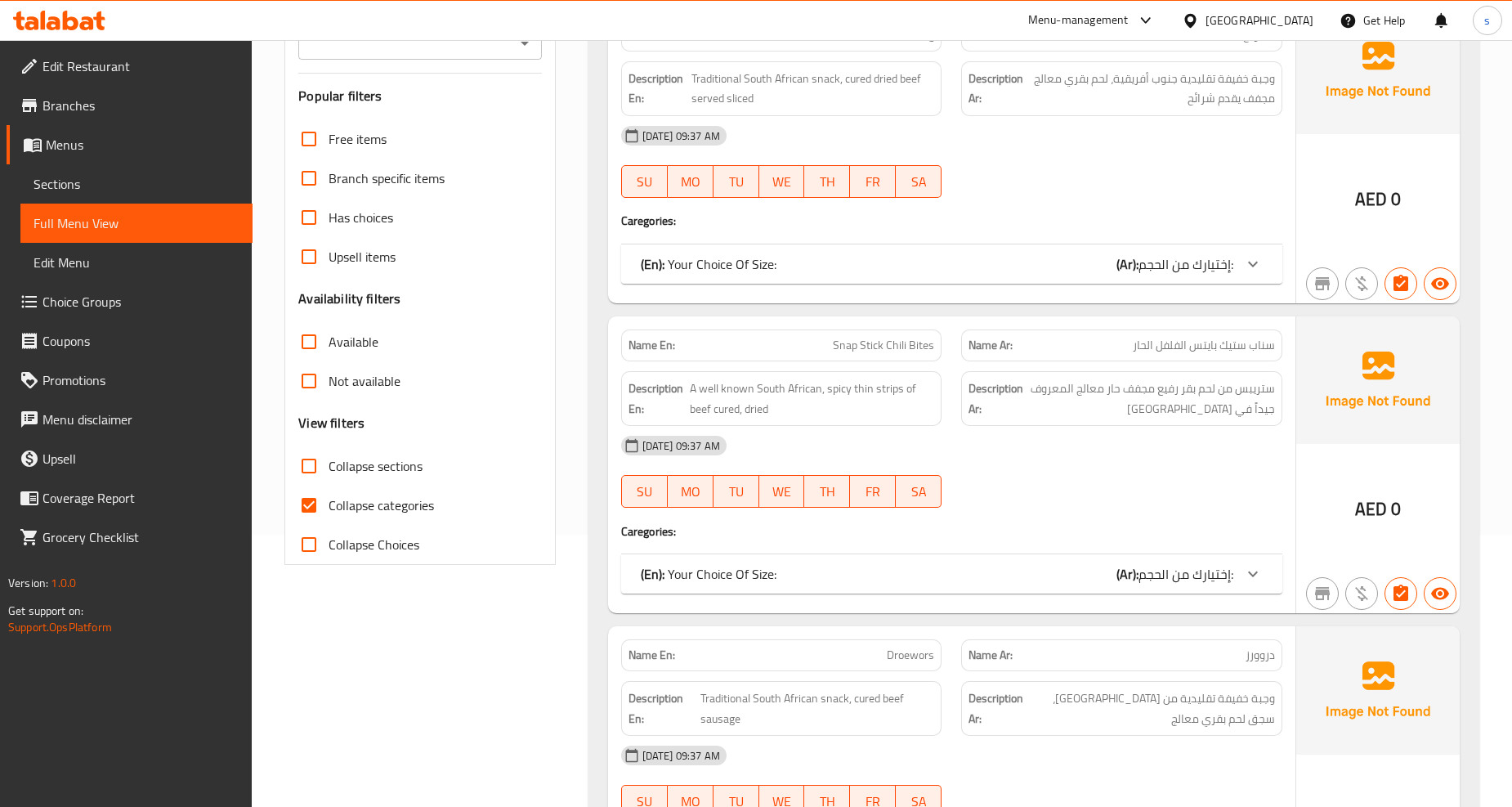
click at [999, 561] on div "(En): Your Choice Of Size: (Ar): إختيارك من الحجم:" at bounding box center [951, 573] width 662 height 39
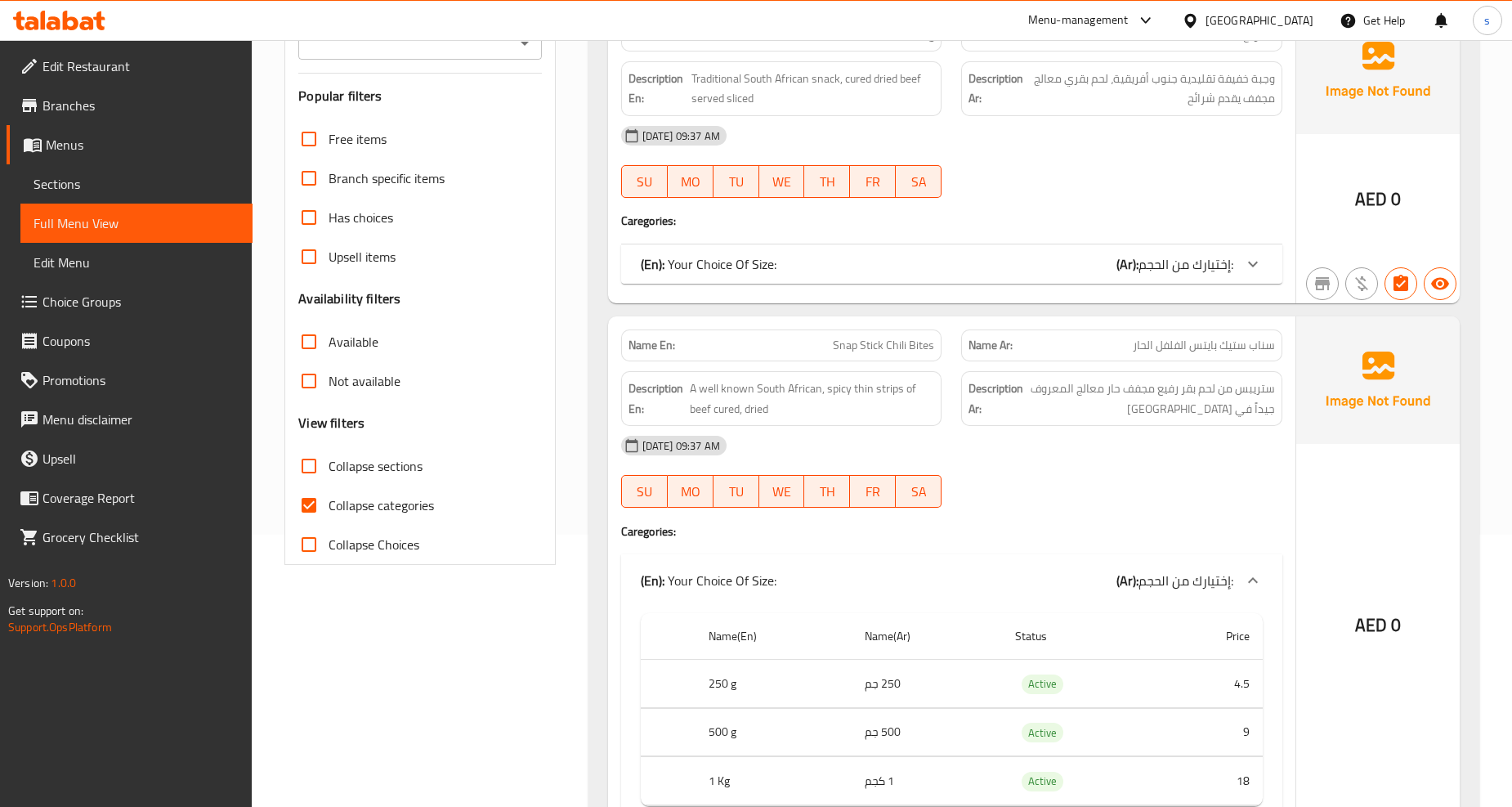
click at [999, 561] on div "(En): Your Choice Of Size: (Ar): إختيارك من الحجم:" at bounding box center [951, 580] width 662 height 52
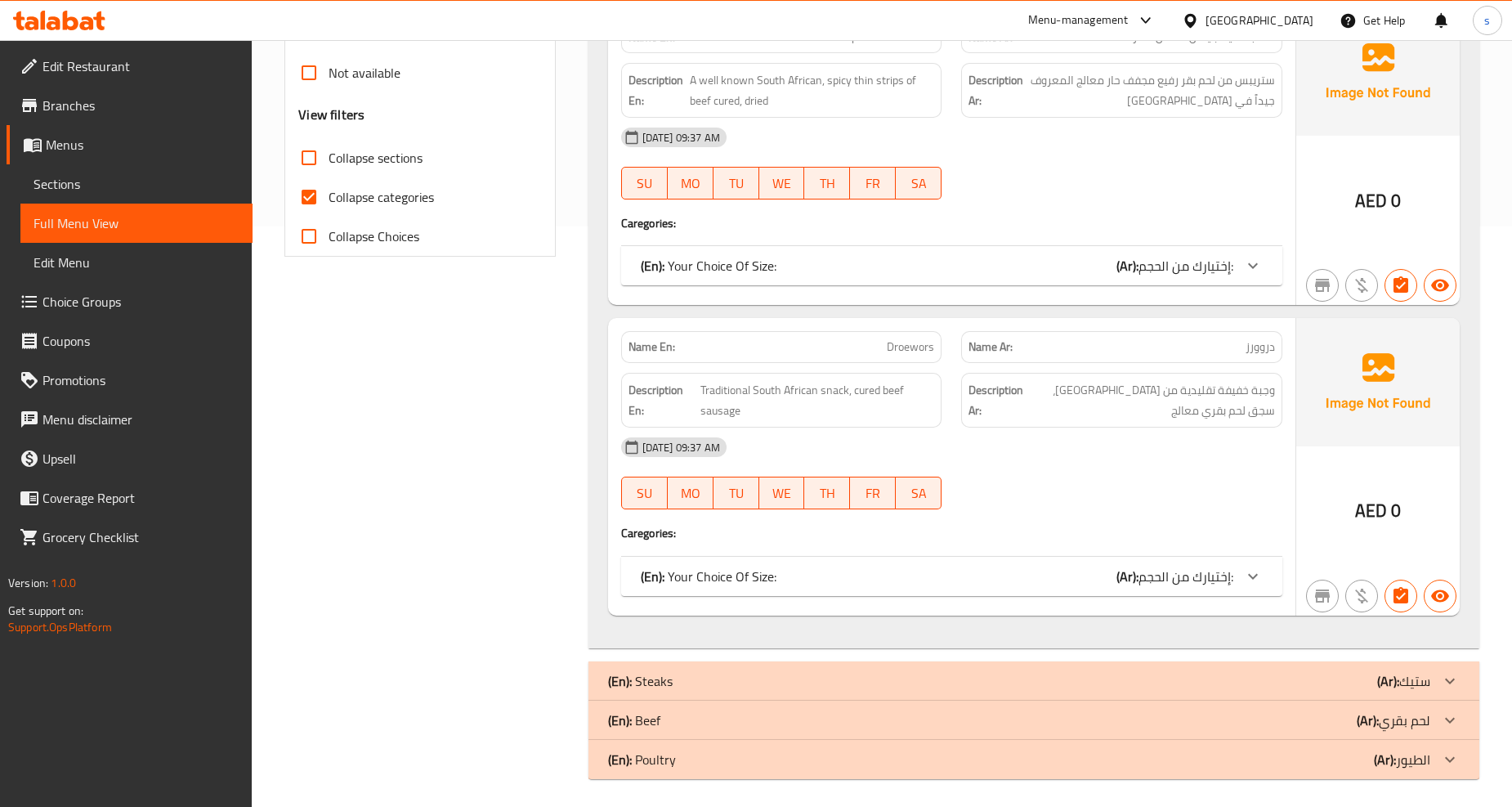
scroll to position [585, 0]
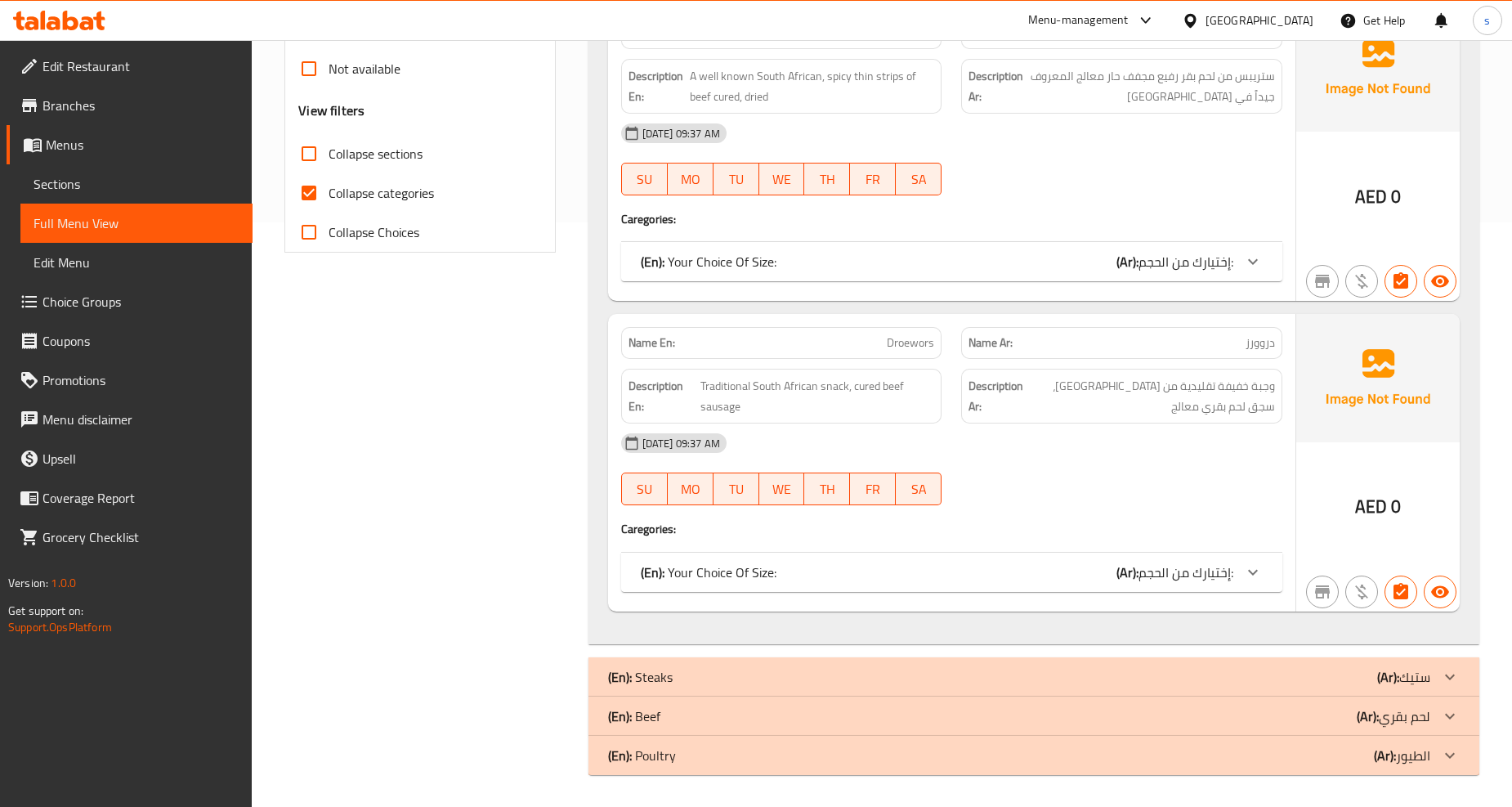
click at [1010, 560] on div "(En): Your Choice Of Size: (Ar): إختيارك من الحجم:" at bounding box center [951, 571] width 662 height 39
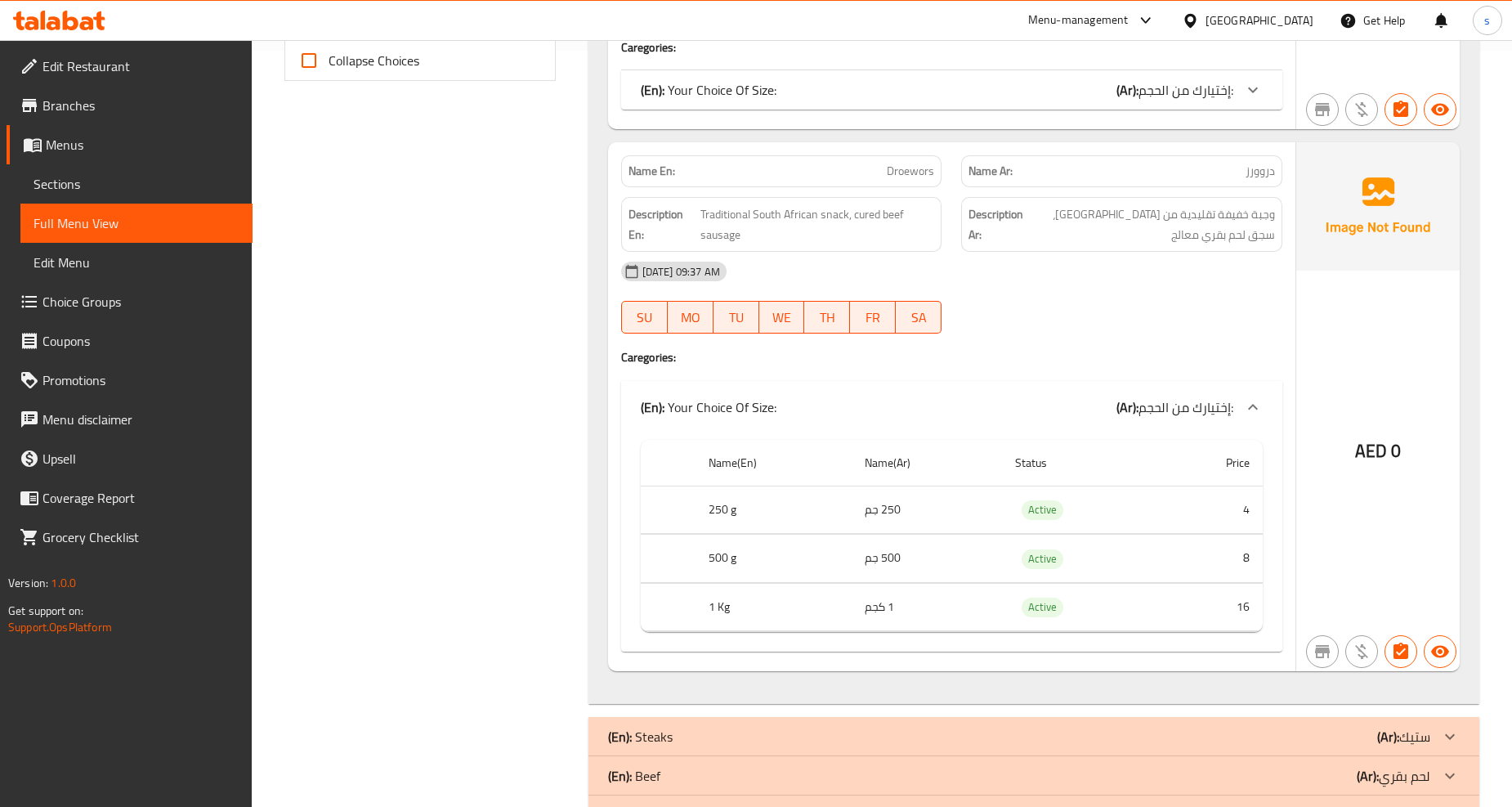
scroll to position [766, 0]
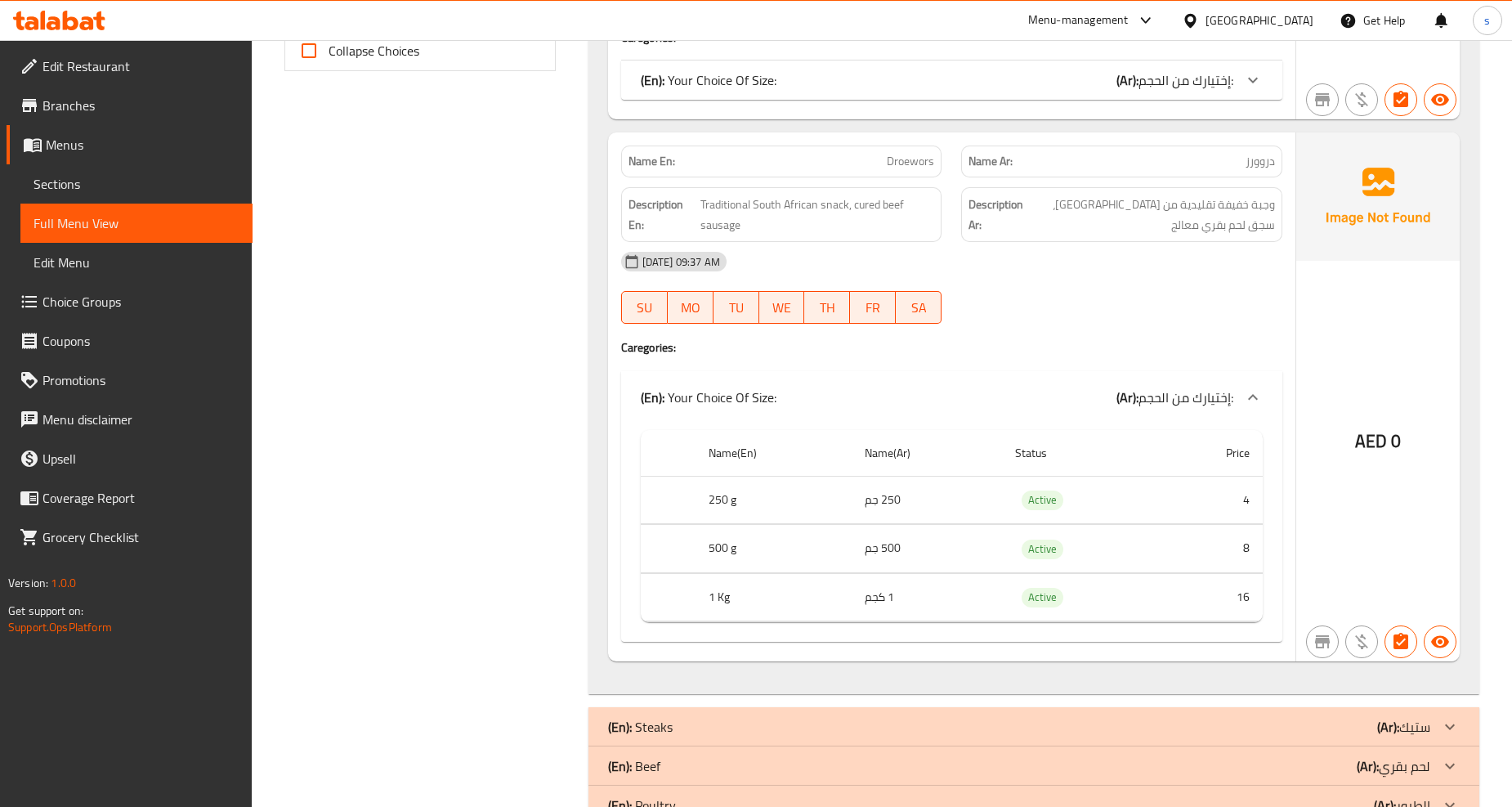
click at [949, 426] on div "Name(En) Name(Ar) Status Price 250 g 250 جم Active 4 500 g 500 جم Active 8 1 Kg…" at bounding box center [951, 533] width 662 height 219
click at [952, 412] on div "(En): Your Choice Of Size: (Ar): إختيارك من الحجم:" at bounding box center [951, 397] width 662 height 52
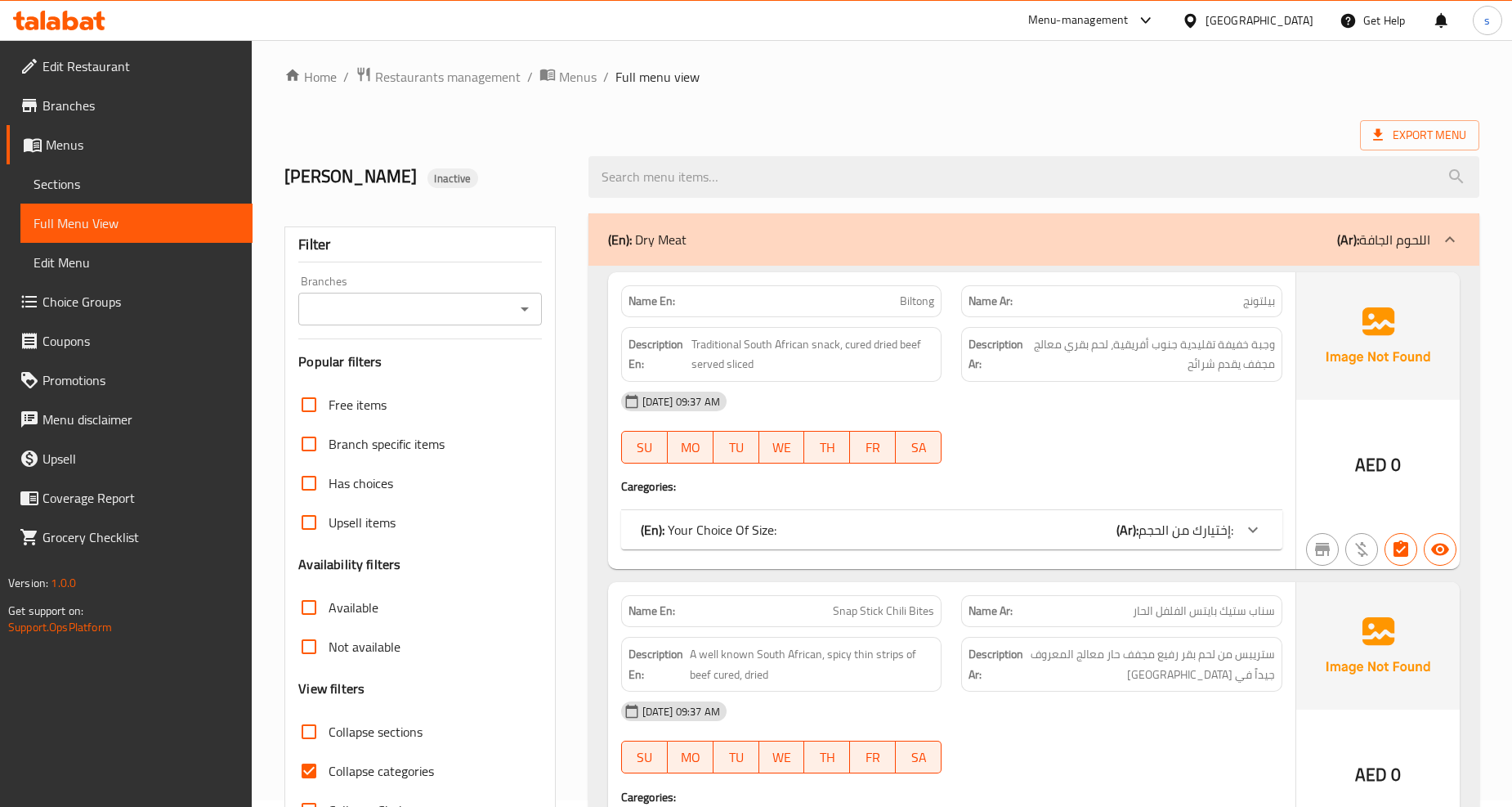
scroll to position [0, 0]
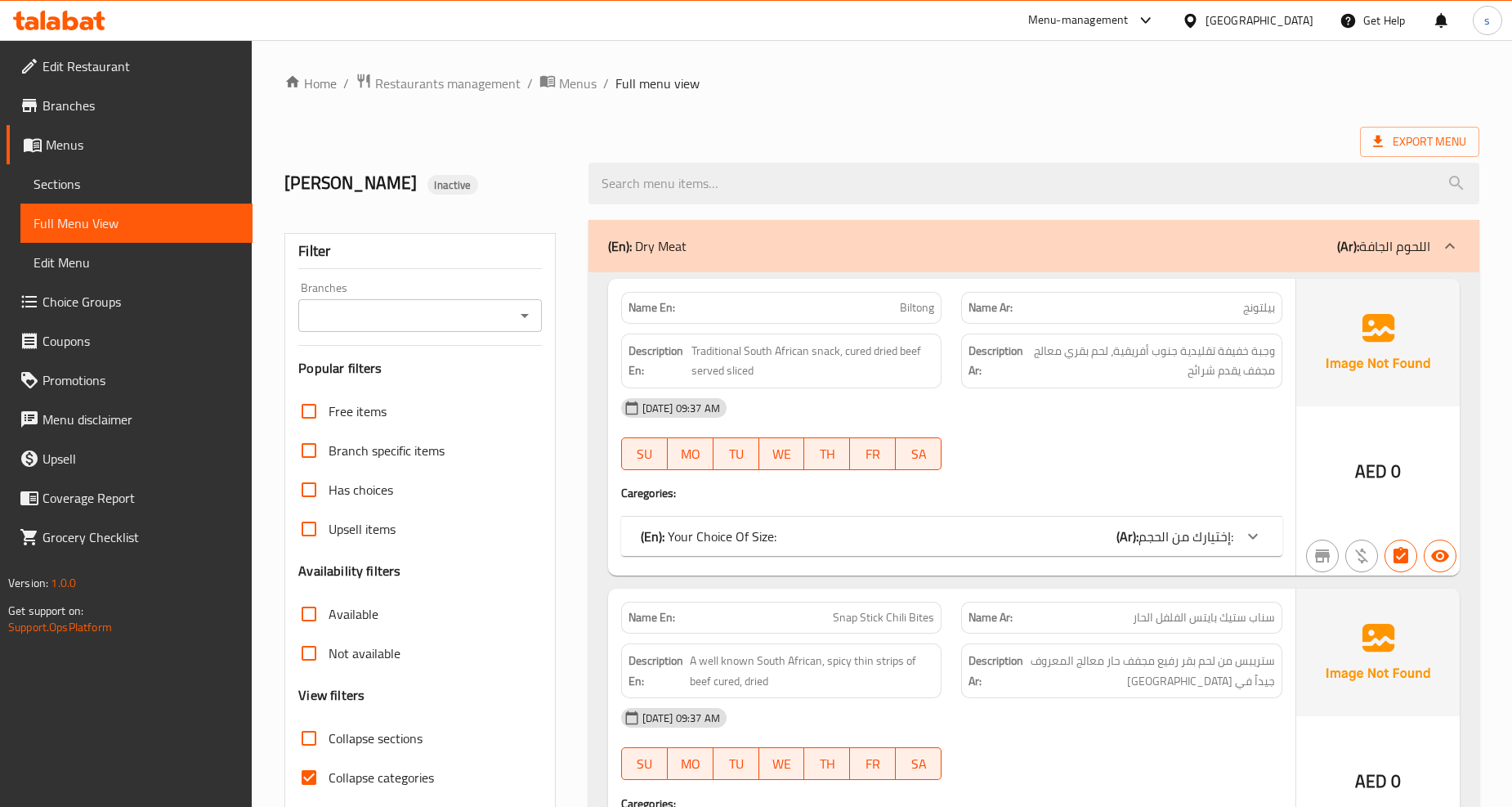
click at [921, 241] on div "(En): Dry Meat (Ar): اللحوم الجافة" at bounding box center [1019, 246] width 822 height 20
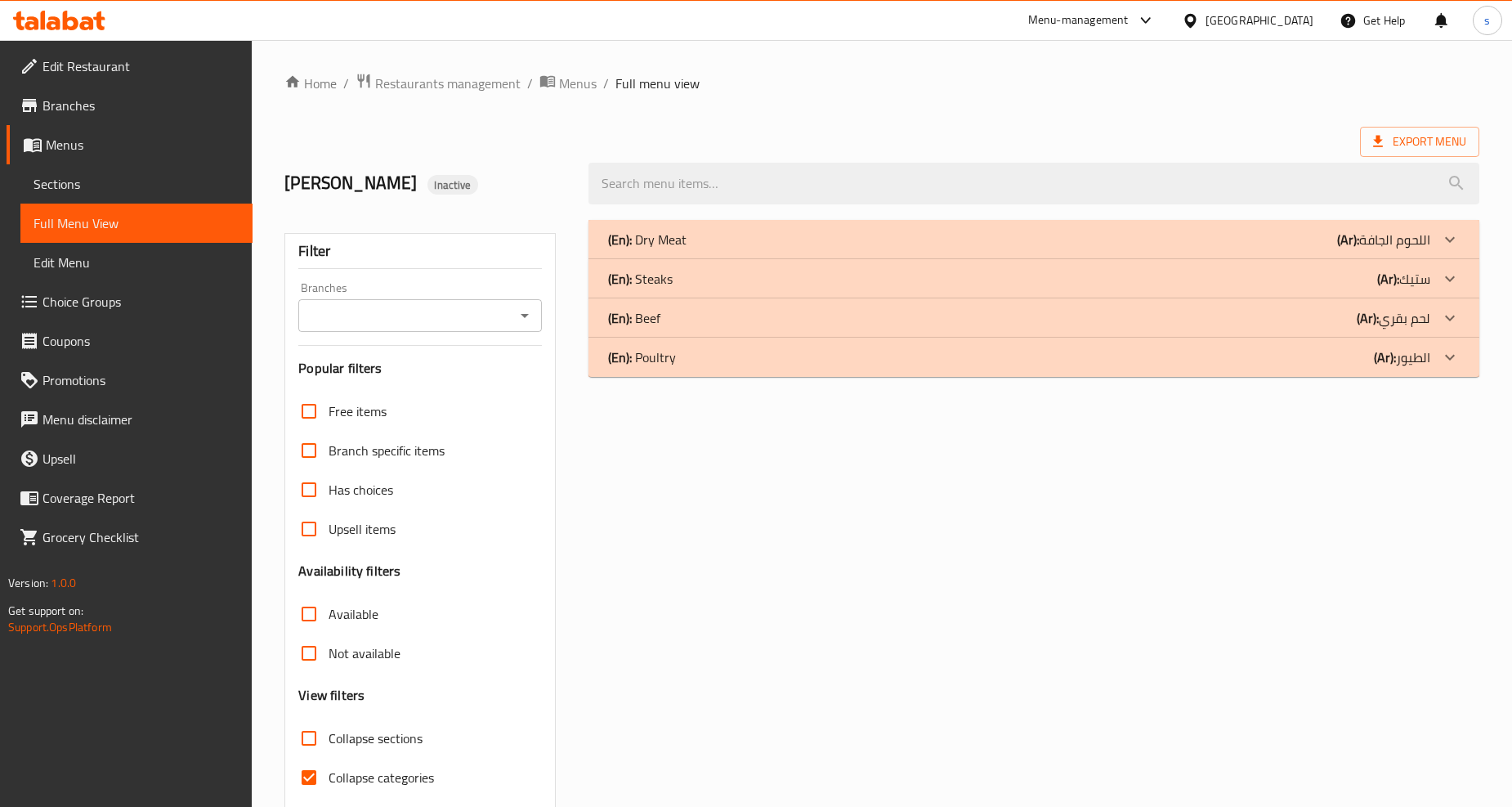
click at [949, 289] on div "(En): Steaks (Ar): ستيك" at bounding box center [1034, 278] width 891 height 39
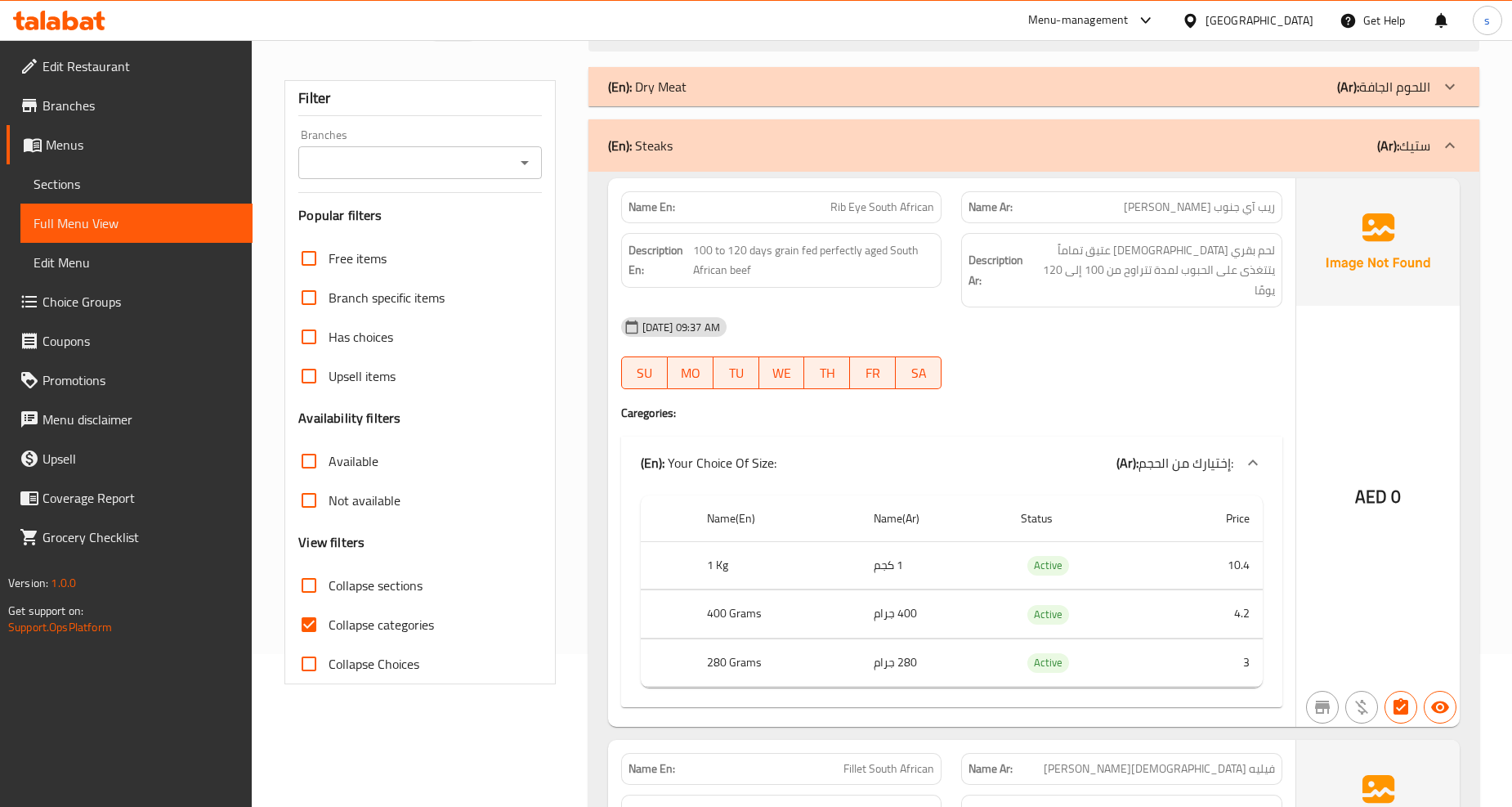
scroll to position [181, 0]
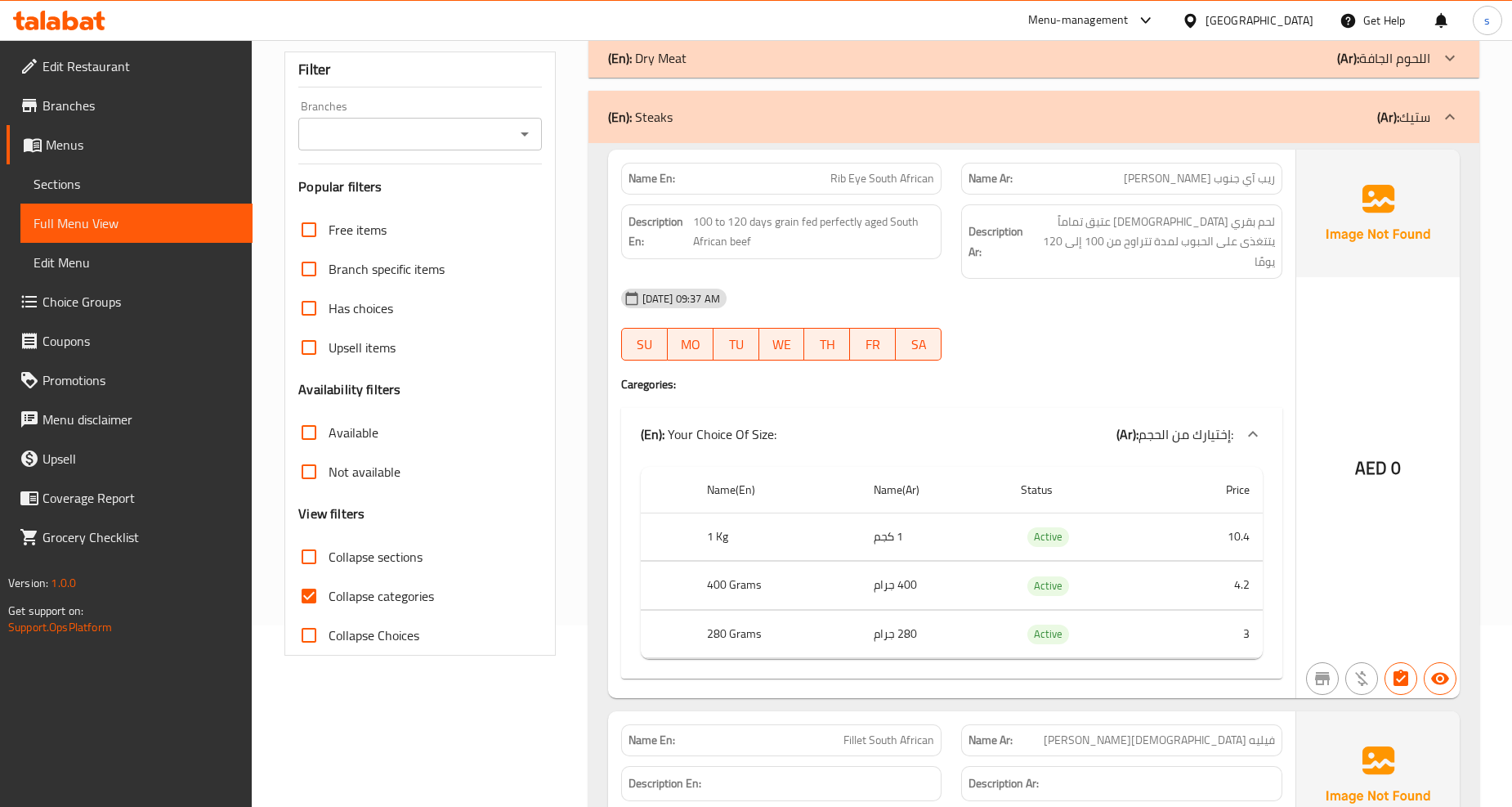
click at [975, 123] on div "(En): Steaks (Ar): ستيك" at bounding box center [1019, 117] width 822 height 20
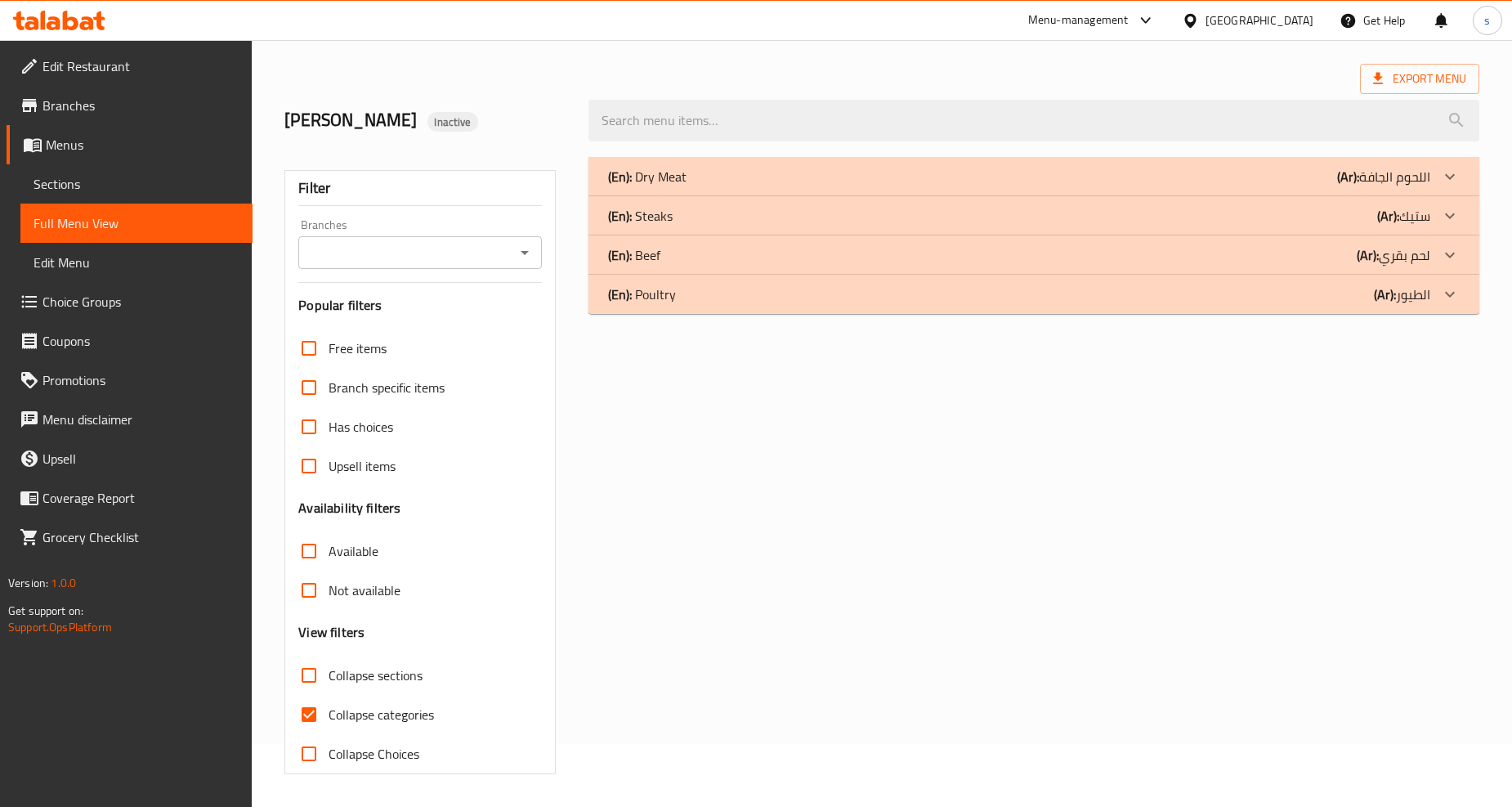
scroll to position [62, 0]
click at [914, 218] on div "(En): Steaks (Ar): ستيك" at bounding box center [1019, 217] width 822 height 20
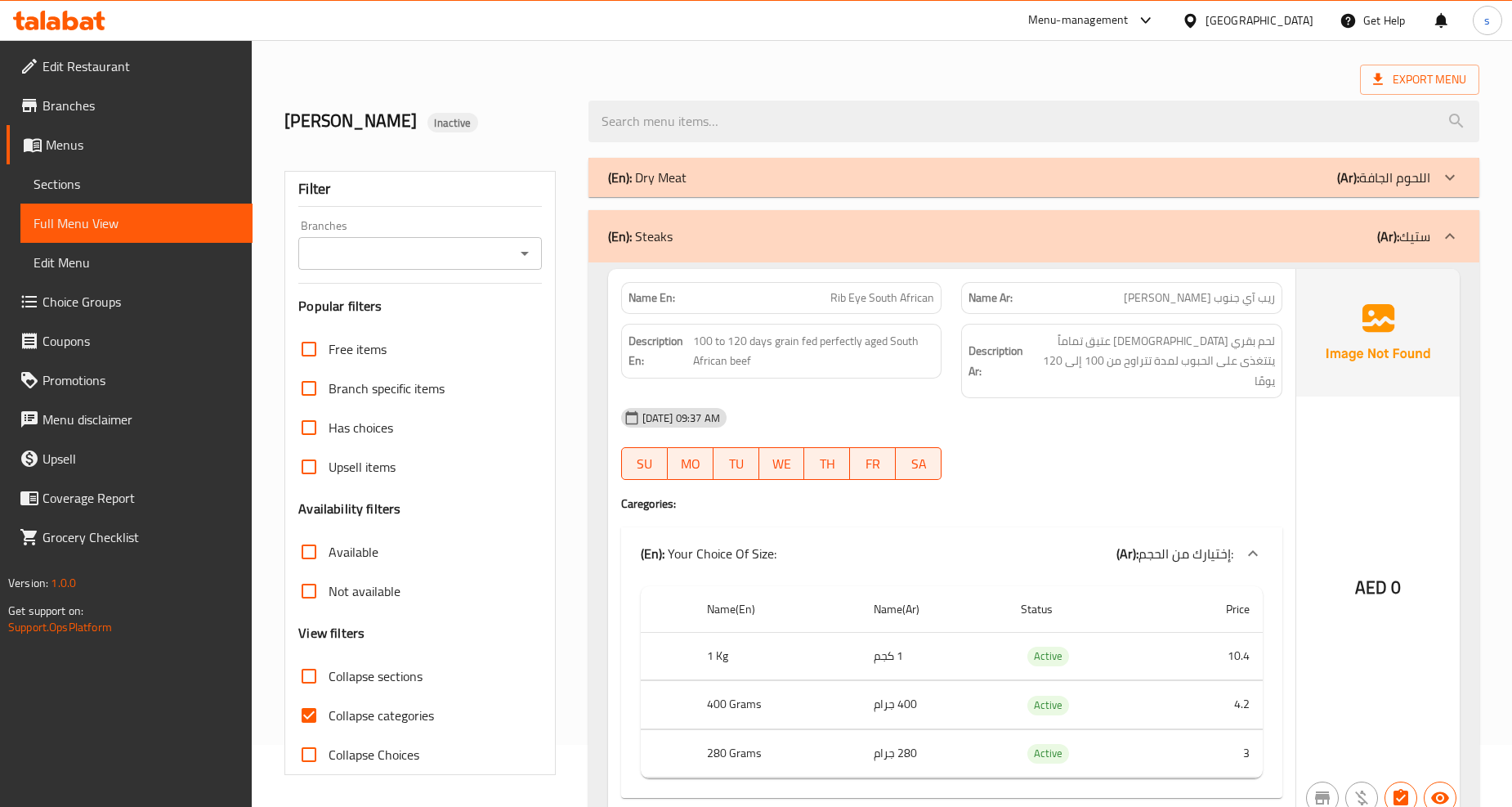
scroll to position [181, 0]
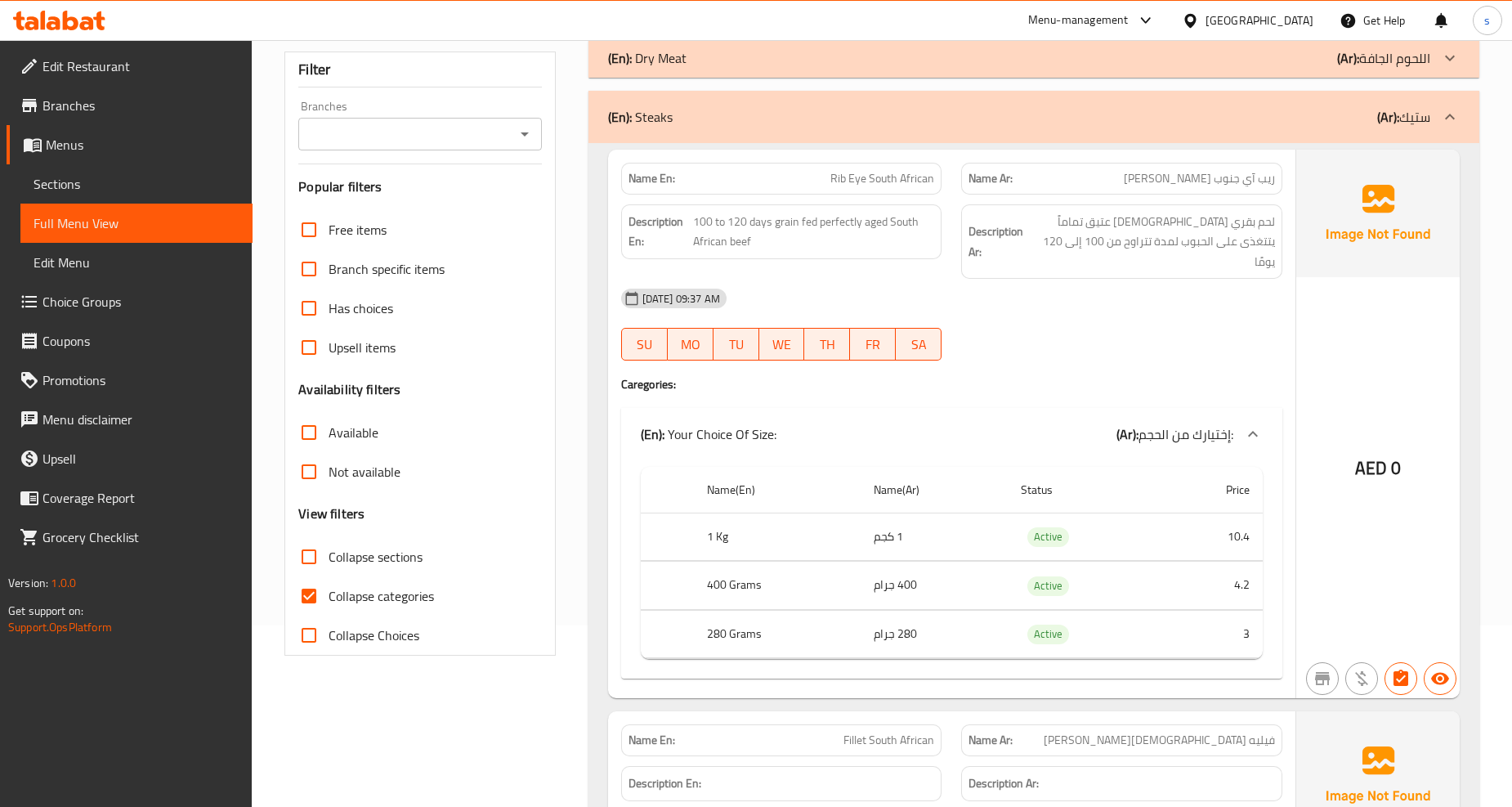
click at [927, 430] on div "(En): Your Choice Of Size: (Ar): إختيارك من الحجم:" at bounding box center [951, 434] width 662 height 52
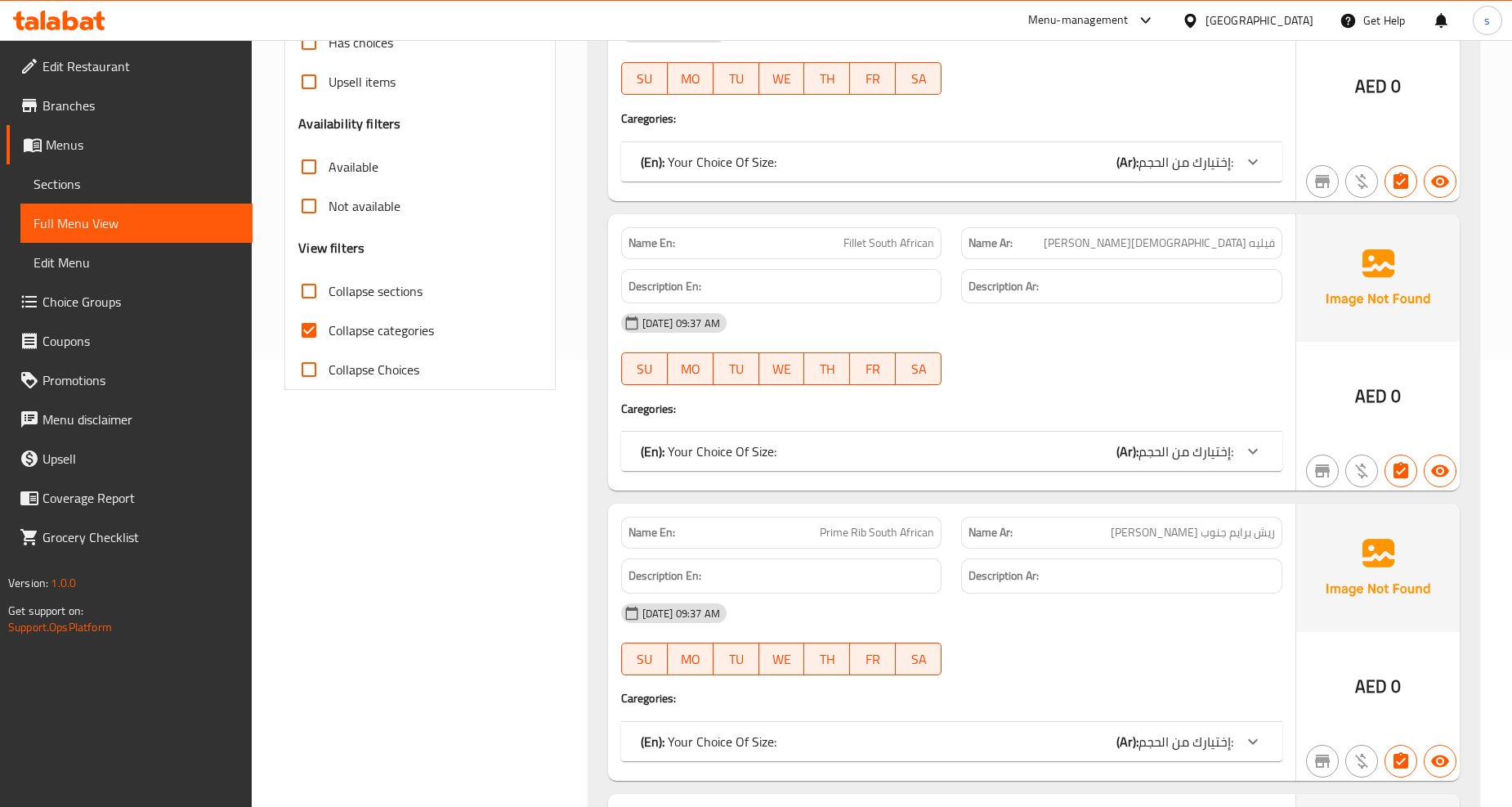
scroll to position [454, 0]
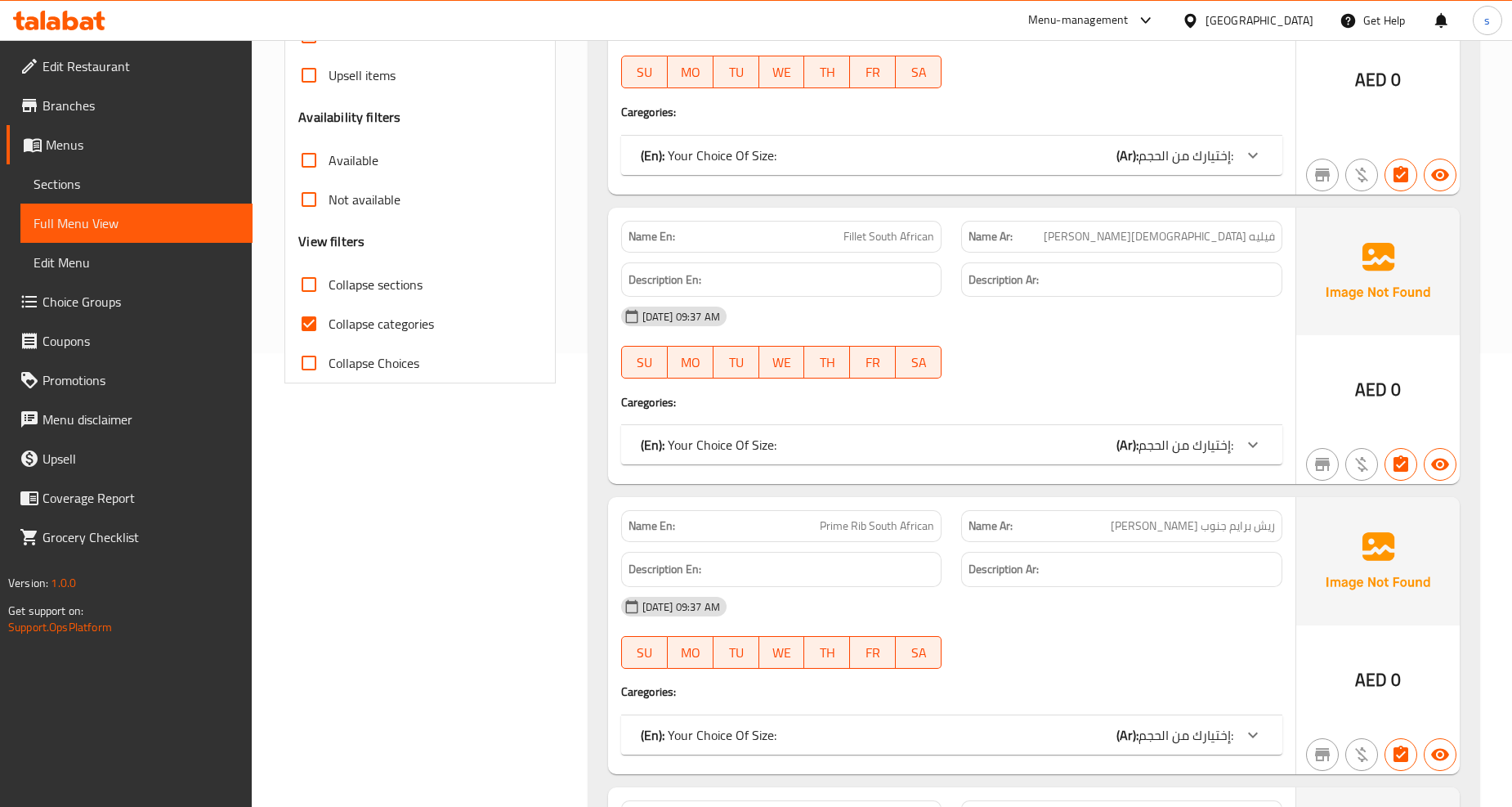
click at [991, 425] on div "(En): Your Choice Of Size: (Ar): إختيارك من الحجم:" at bounding box center [951, 444] width 662 height 39
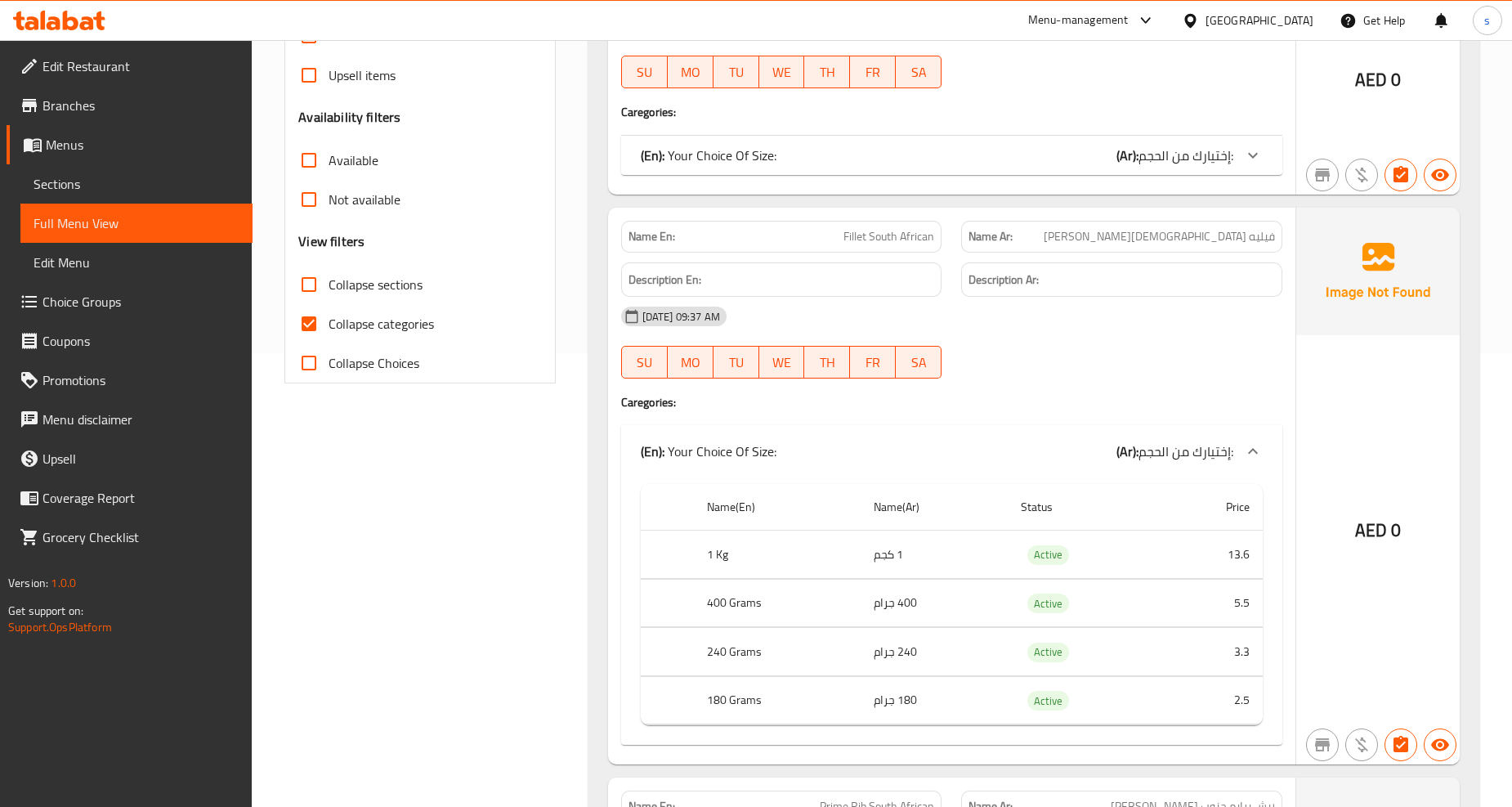
click at [981, 441] on div "(En): Your Choice Of Size: (Ar): إختيارك من الحجم:" at bounding box center [937, 451] width 593 height 20
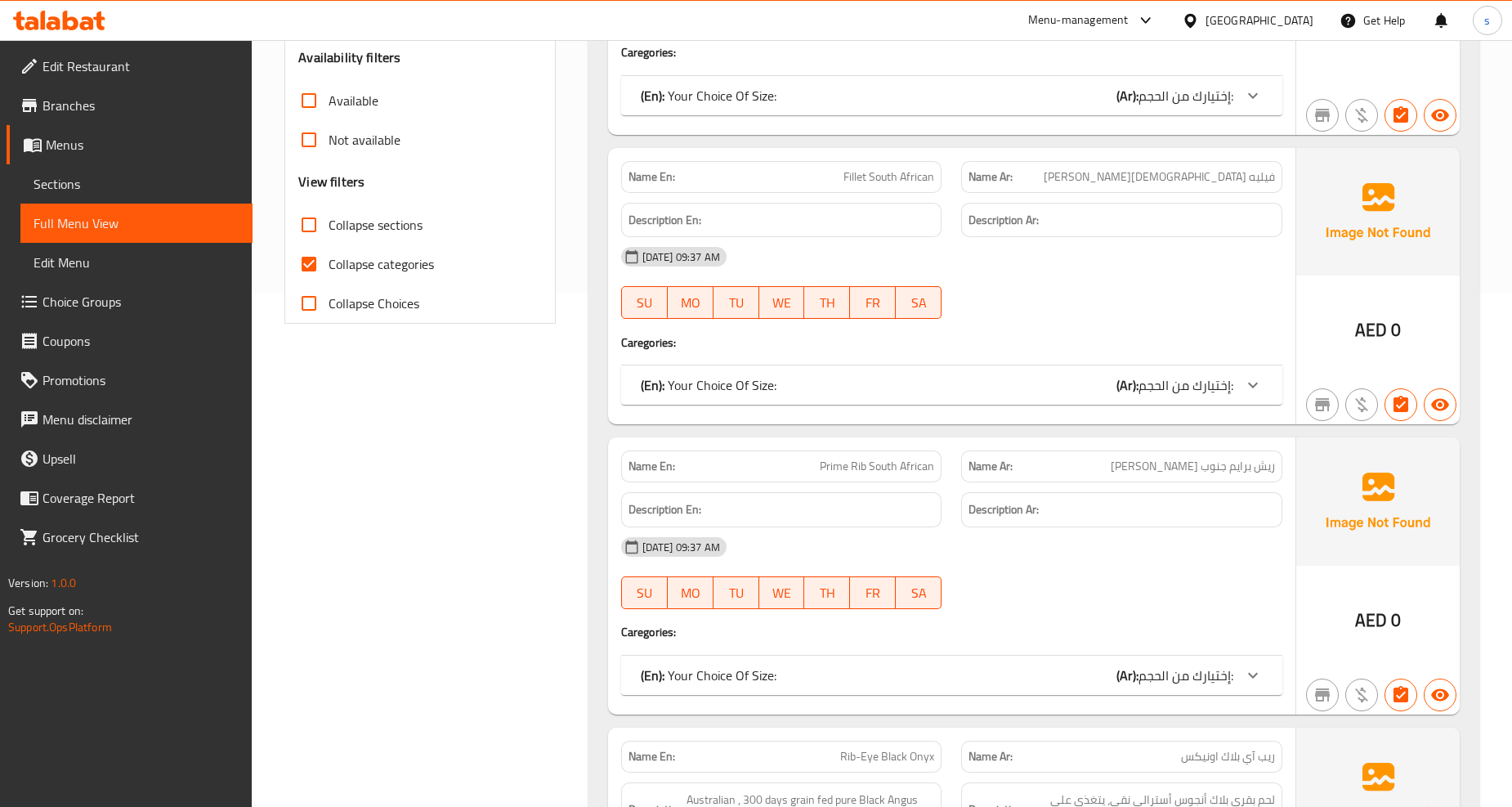
scroll to position [635, 0]
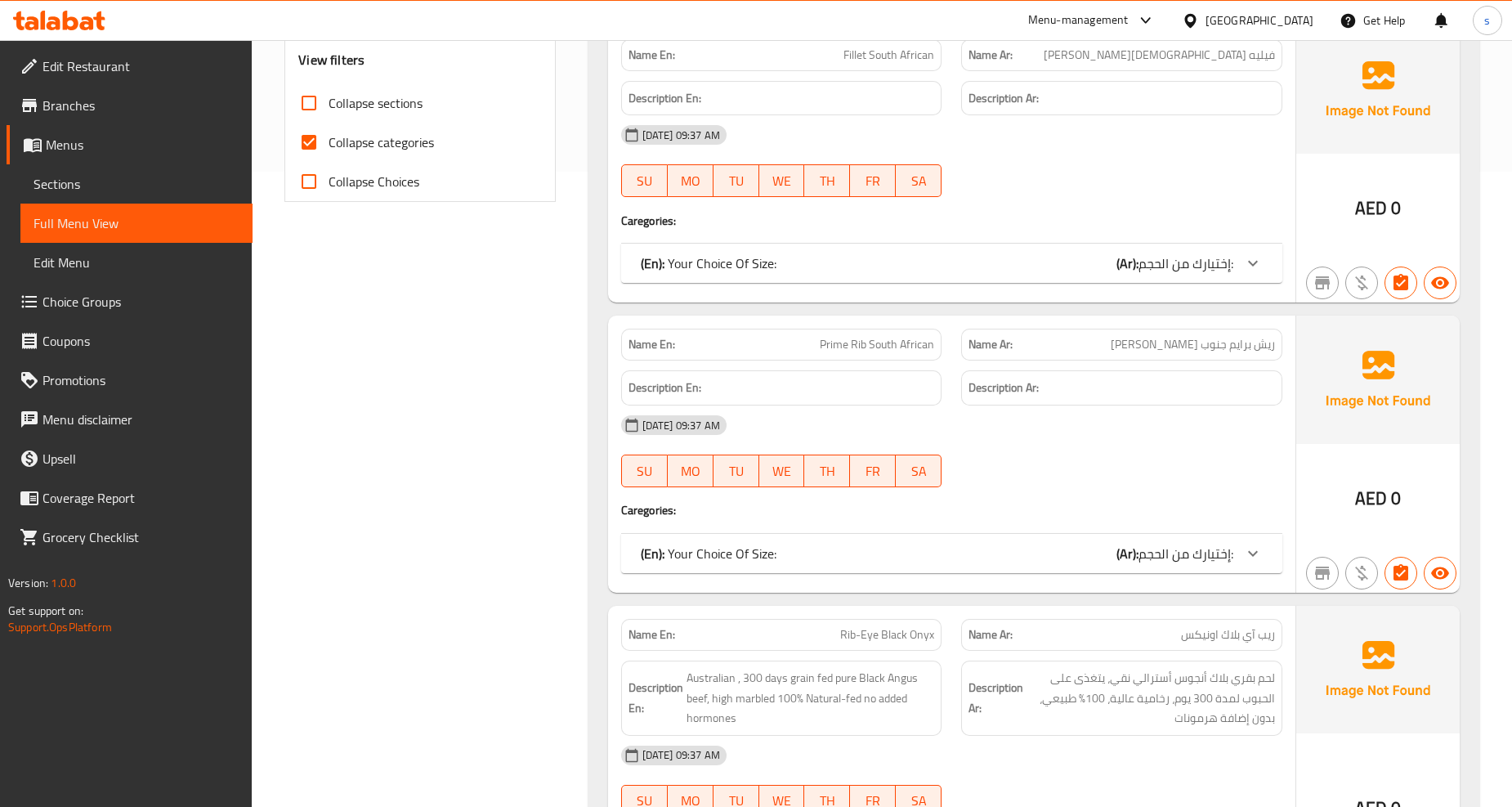
click at [1049, 543] on div "(En): Your Choice Of Size: (Ar): إختيارك من الحجم:" at bounding box center [937, 553] width 593 height 20
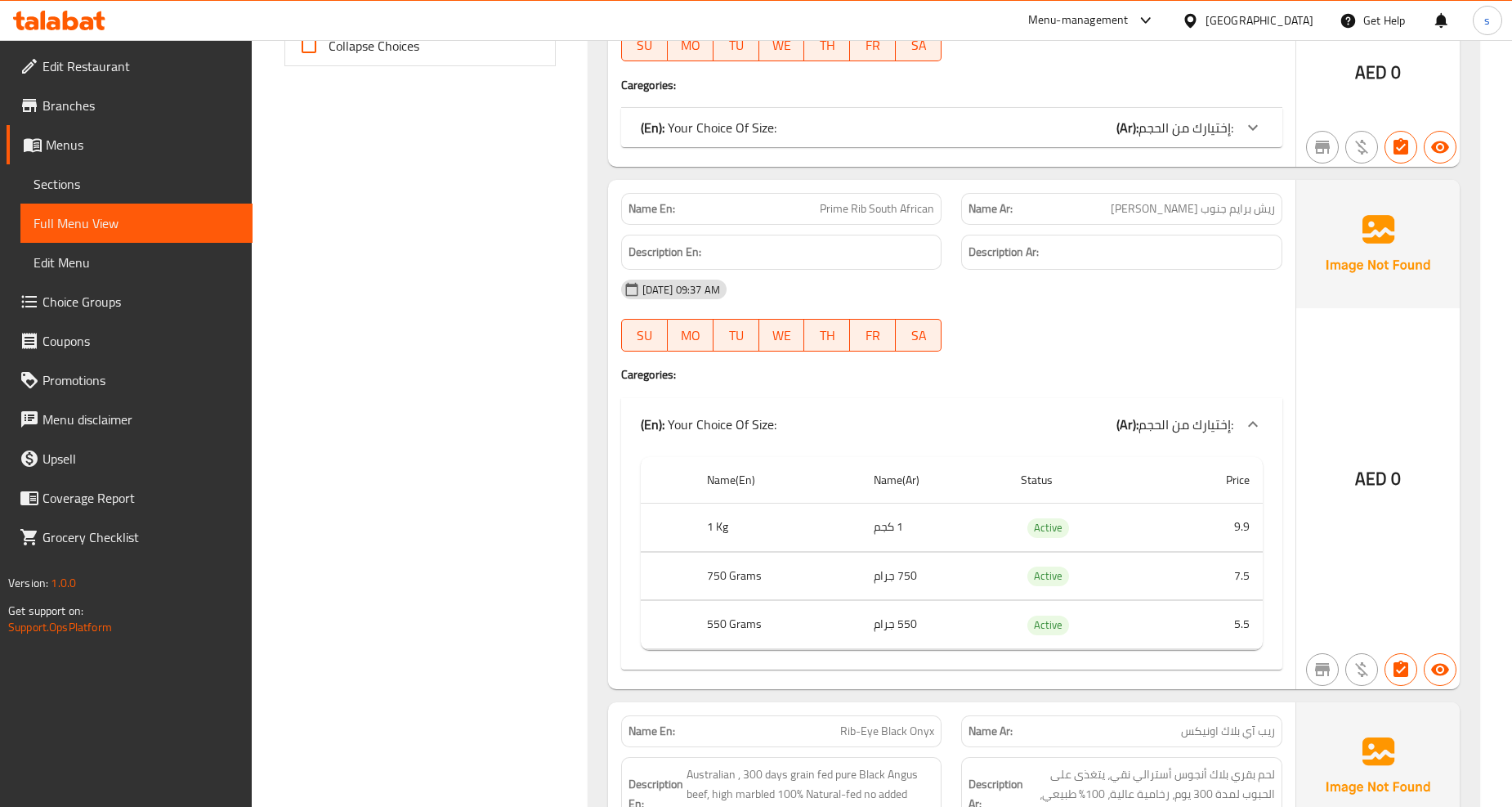
scroll to position [818, 0]
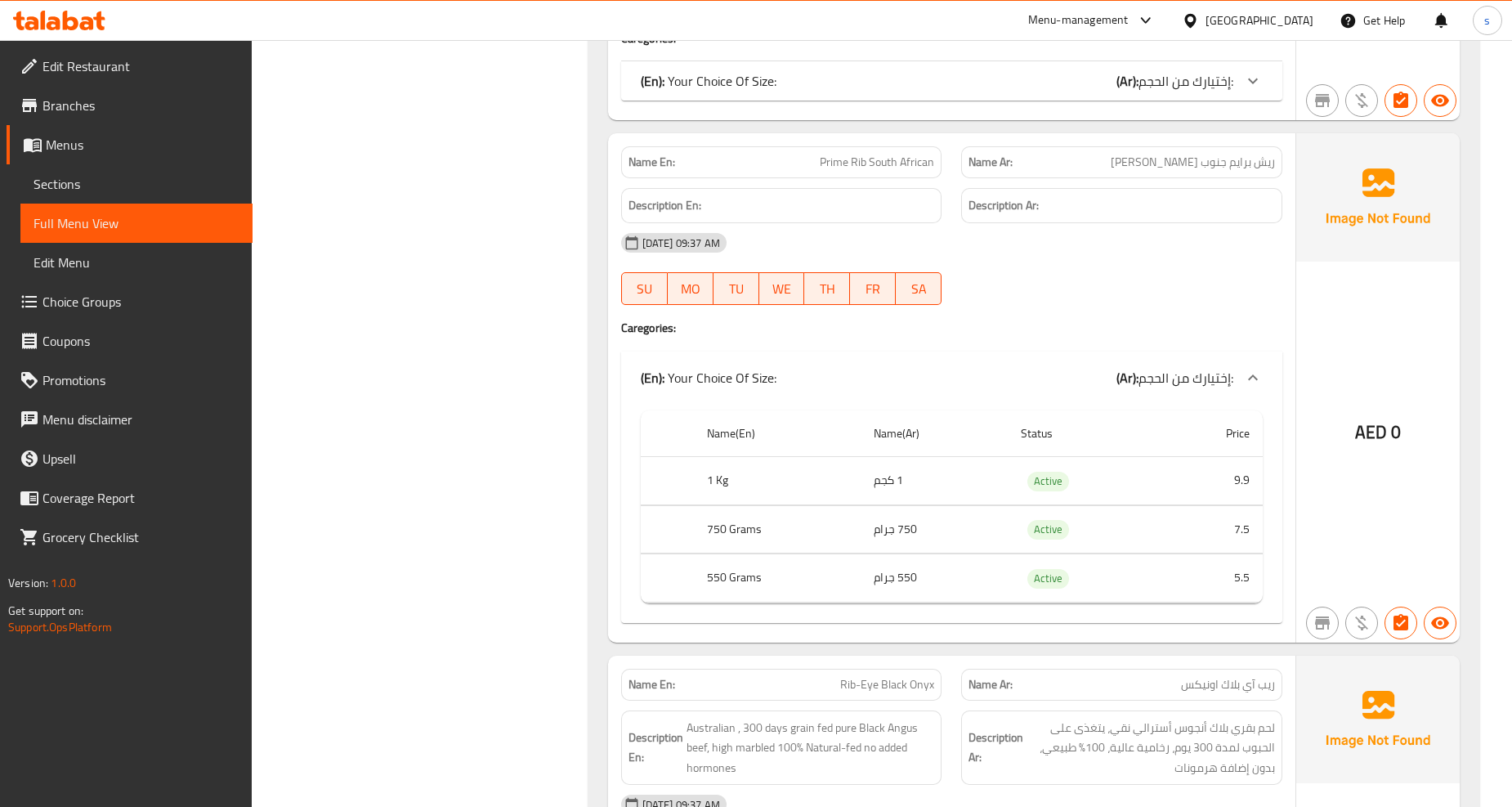
click at [951, 371] on div "(En): Your Choice Of Size: (Ar): إختيارك من الحجم:" at bounding box center [951, 377] width 662 height 52
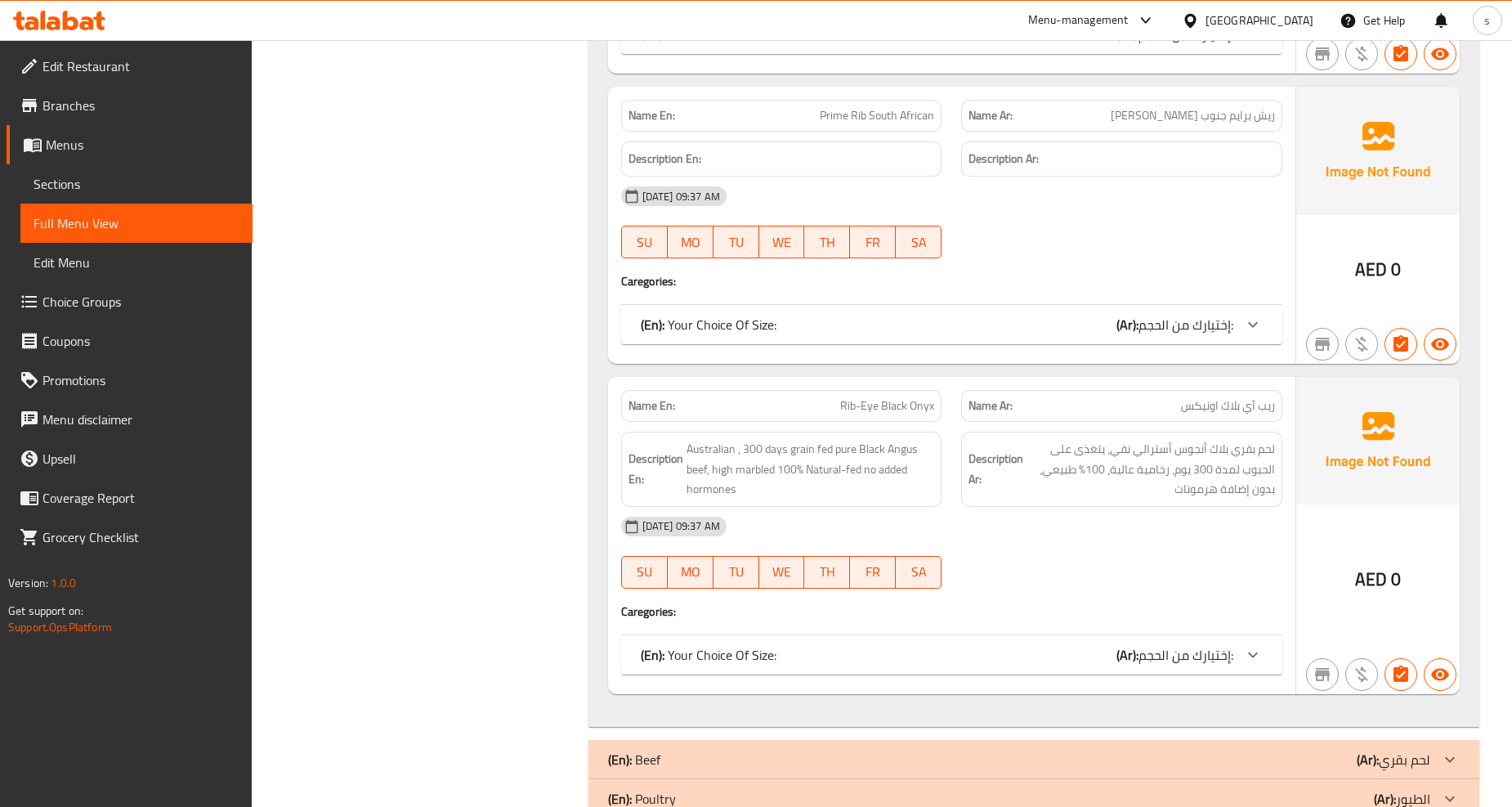
scroll to position [888, 0]
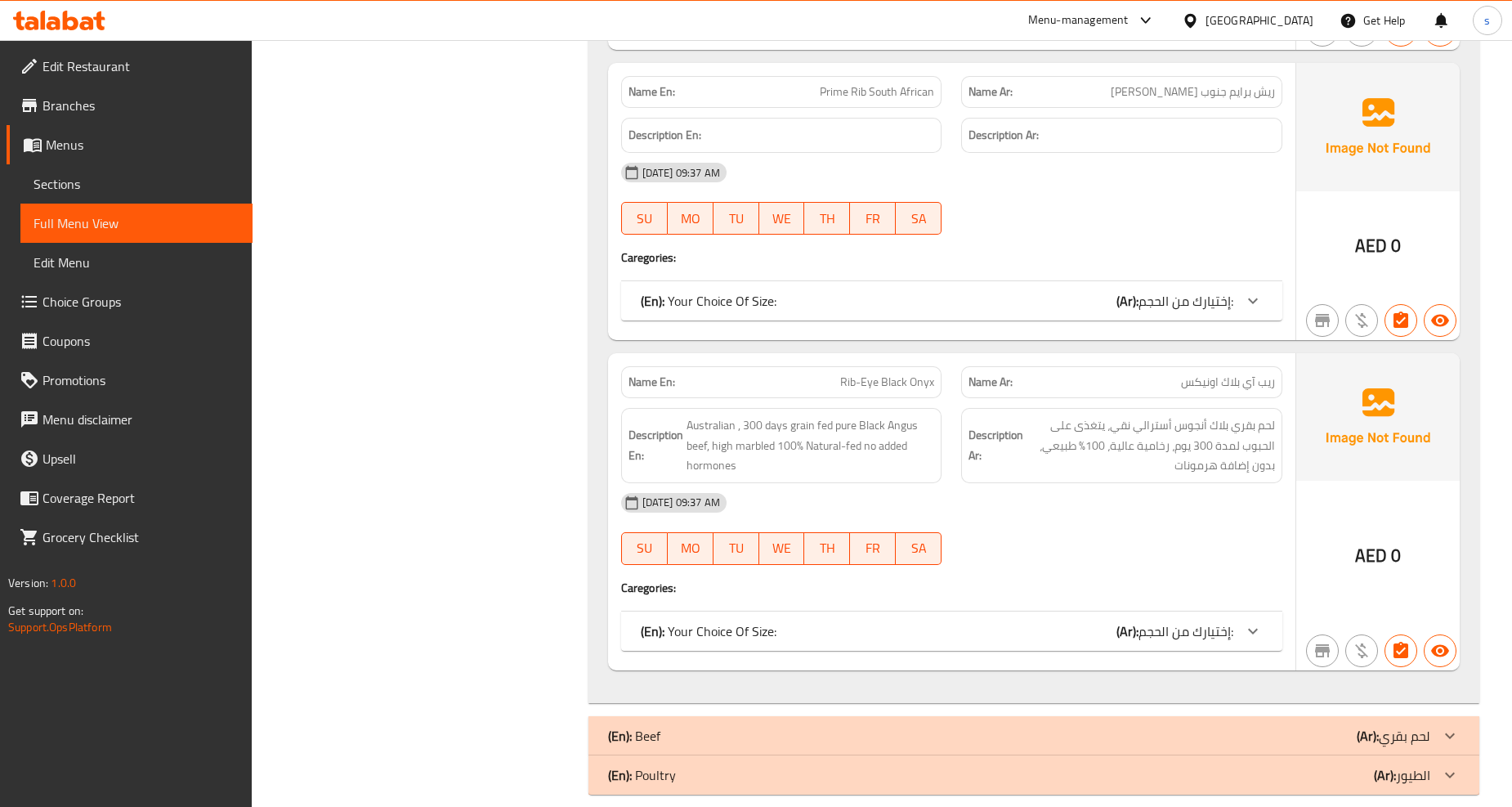
click at [1071, 621] on div "(En): Your Choice Of Size: (Ar): إختيارك من الحجم:" at bounding box center [937, 631] width 593 height 20
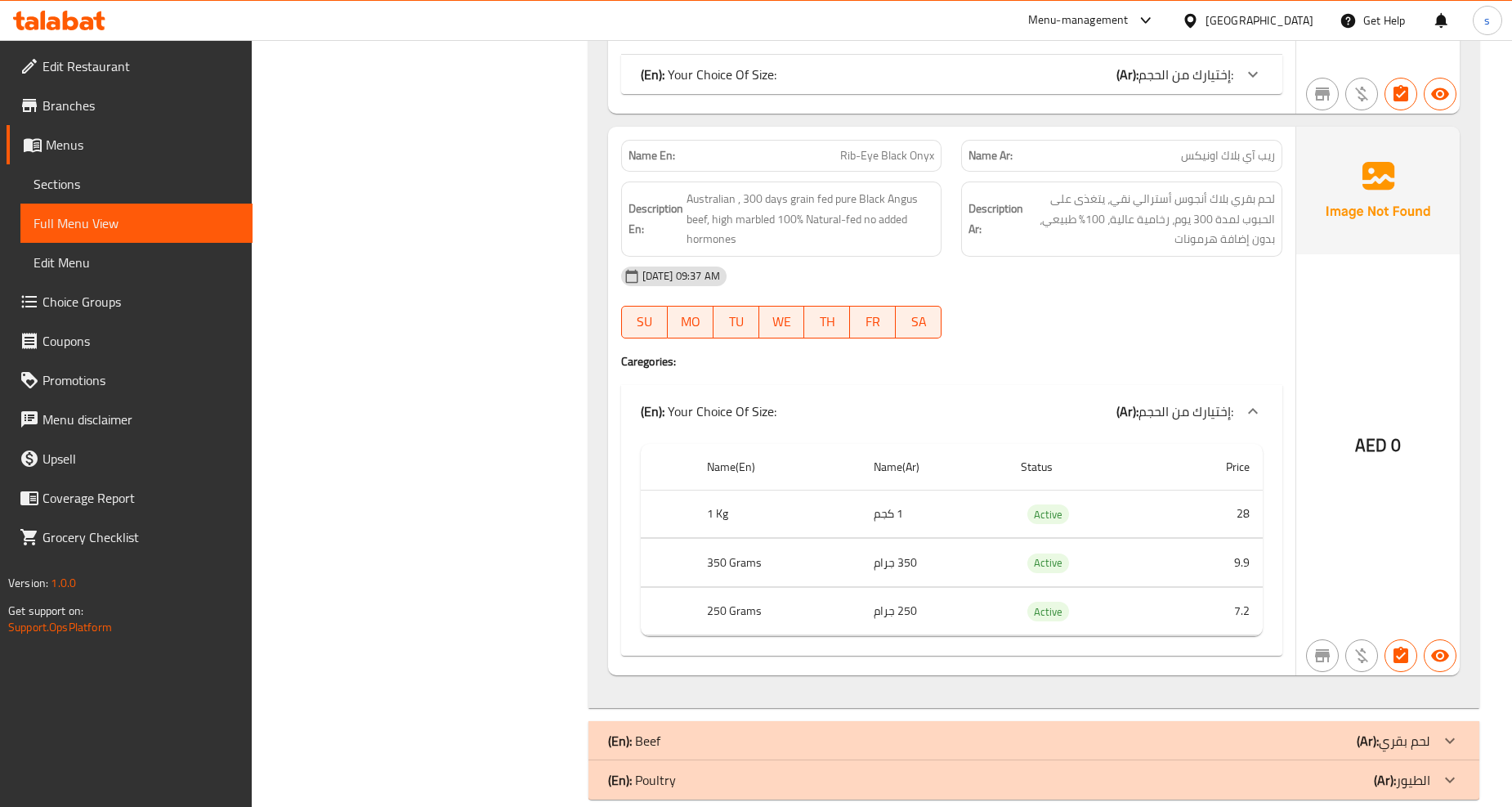
scroll to position [1120, 0]
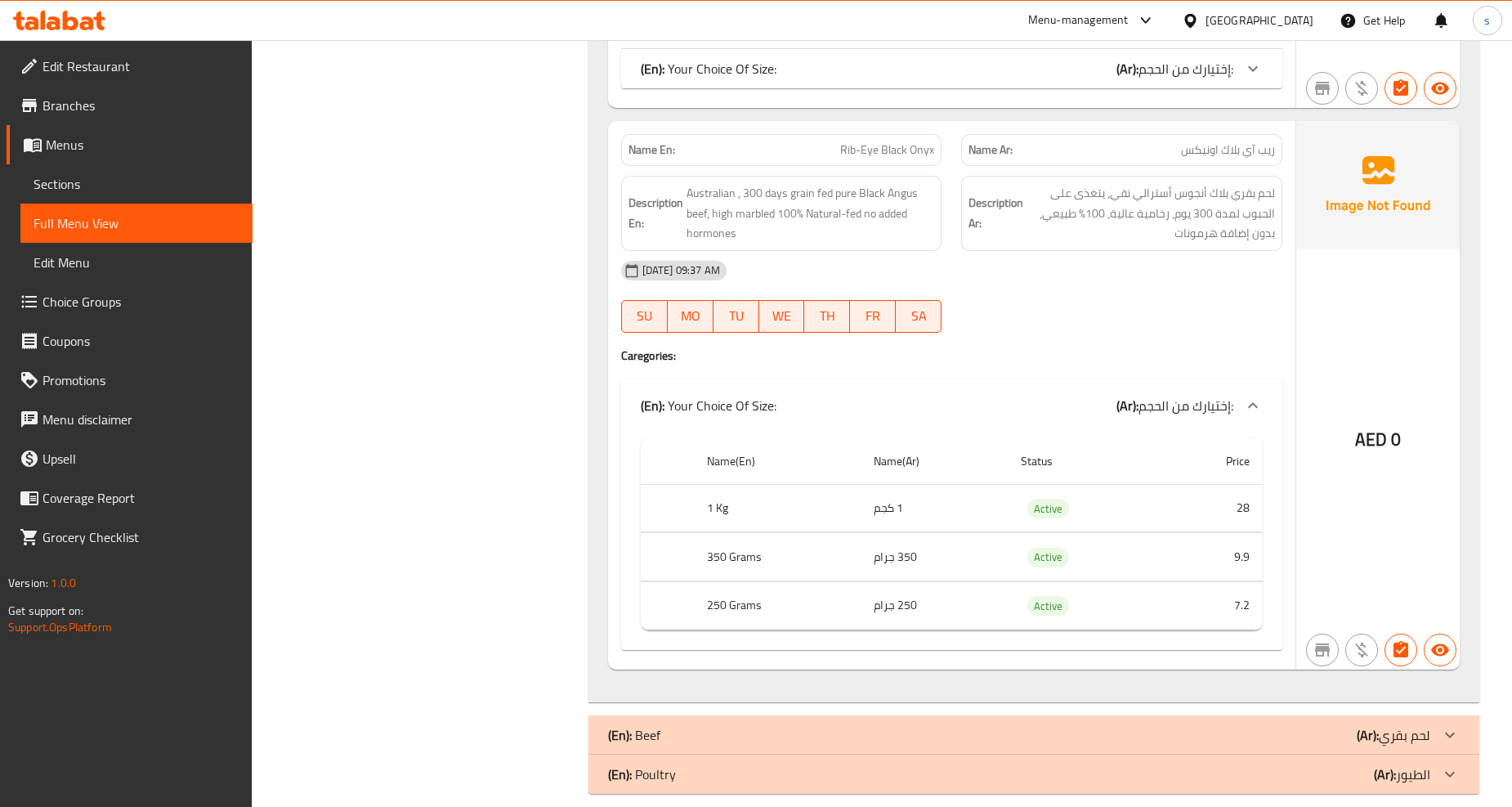
click at [1145, 394] on span "إختيارك من الحجم:" at bounding box center [1186, 405] width 95 height 24
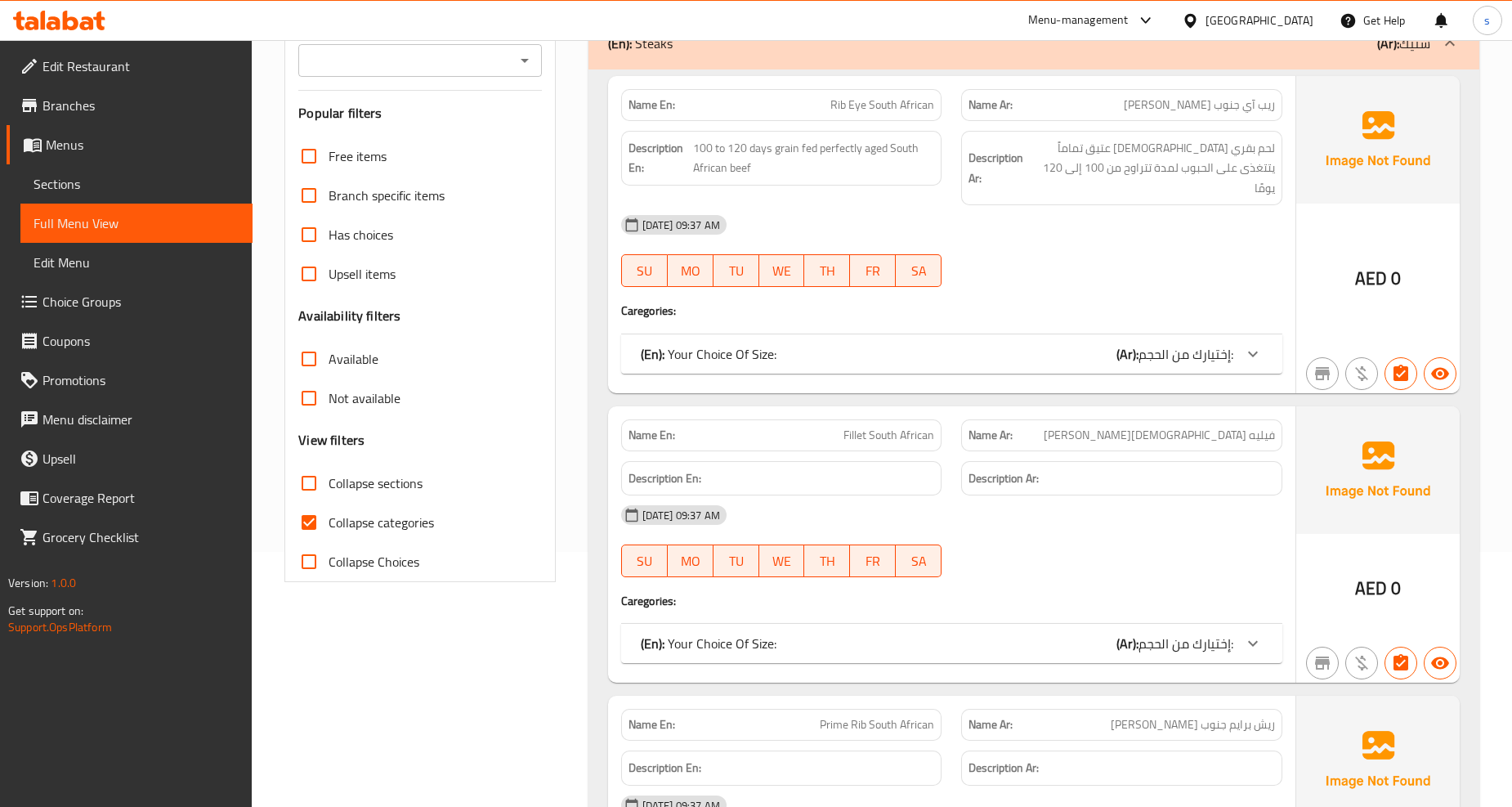
scroll to position [0, 0]
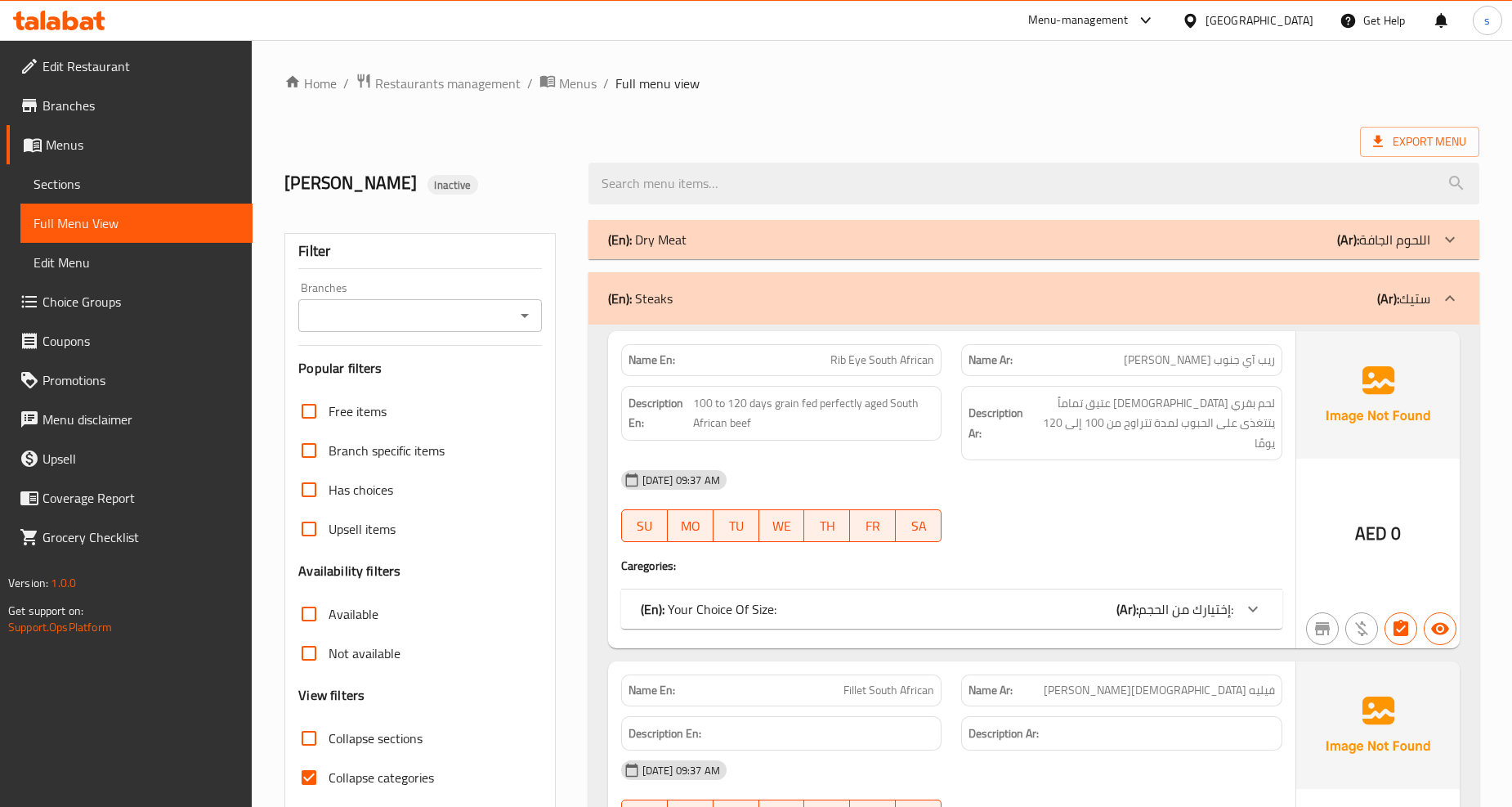
click at [966, 299] on div "(En): Steaks (Ar): ستيك" at bounding box center [1019, 299] width 822 height 20
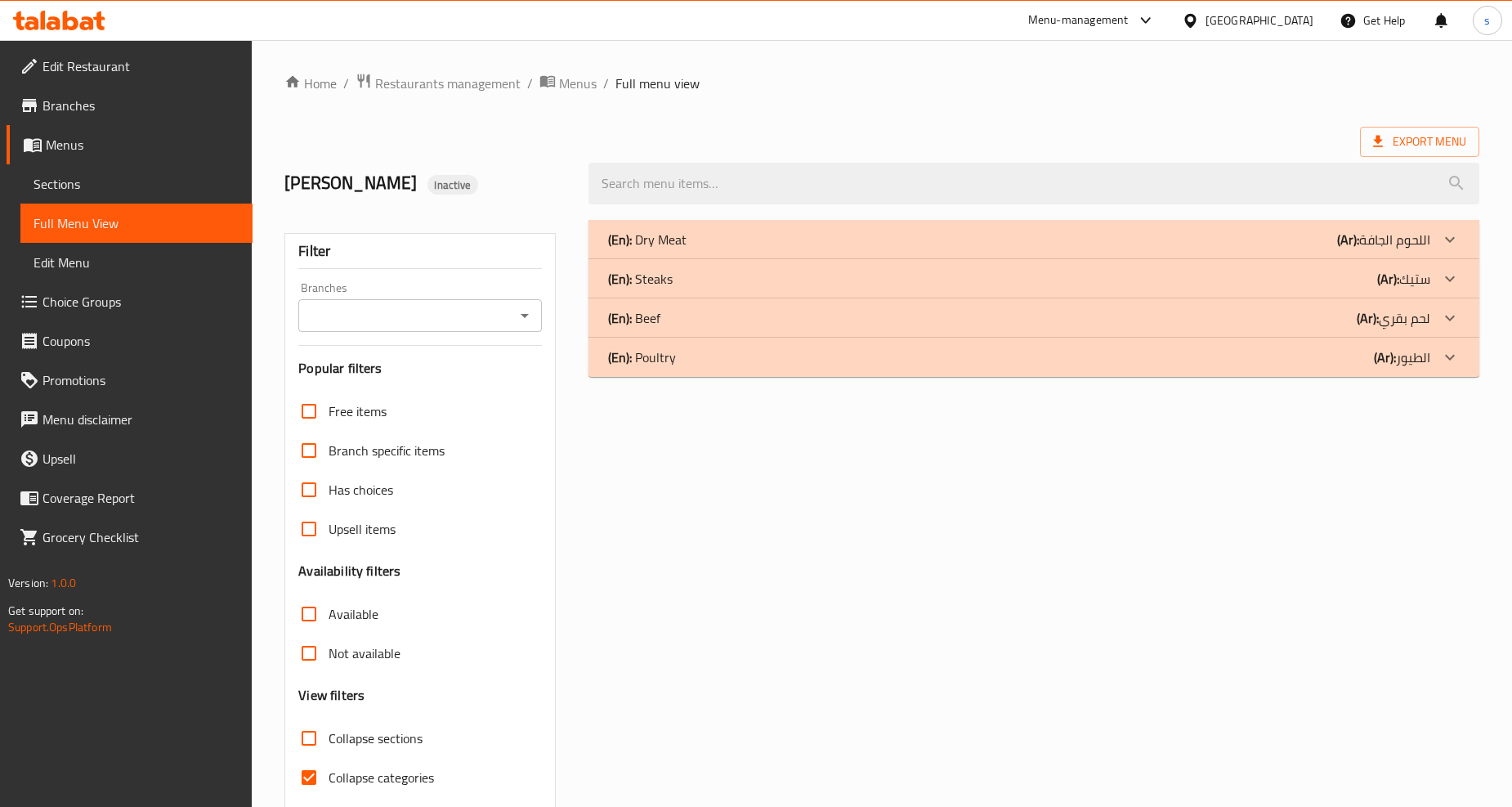
click at [982, 333] on div "(En): Beef (Ar): لحم بقري" at bounding box center [1034, 318] width 891 height 39
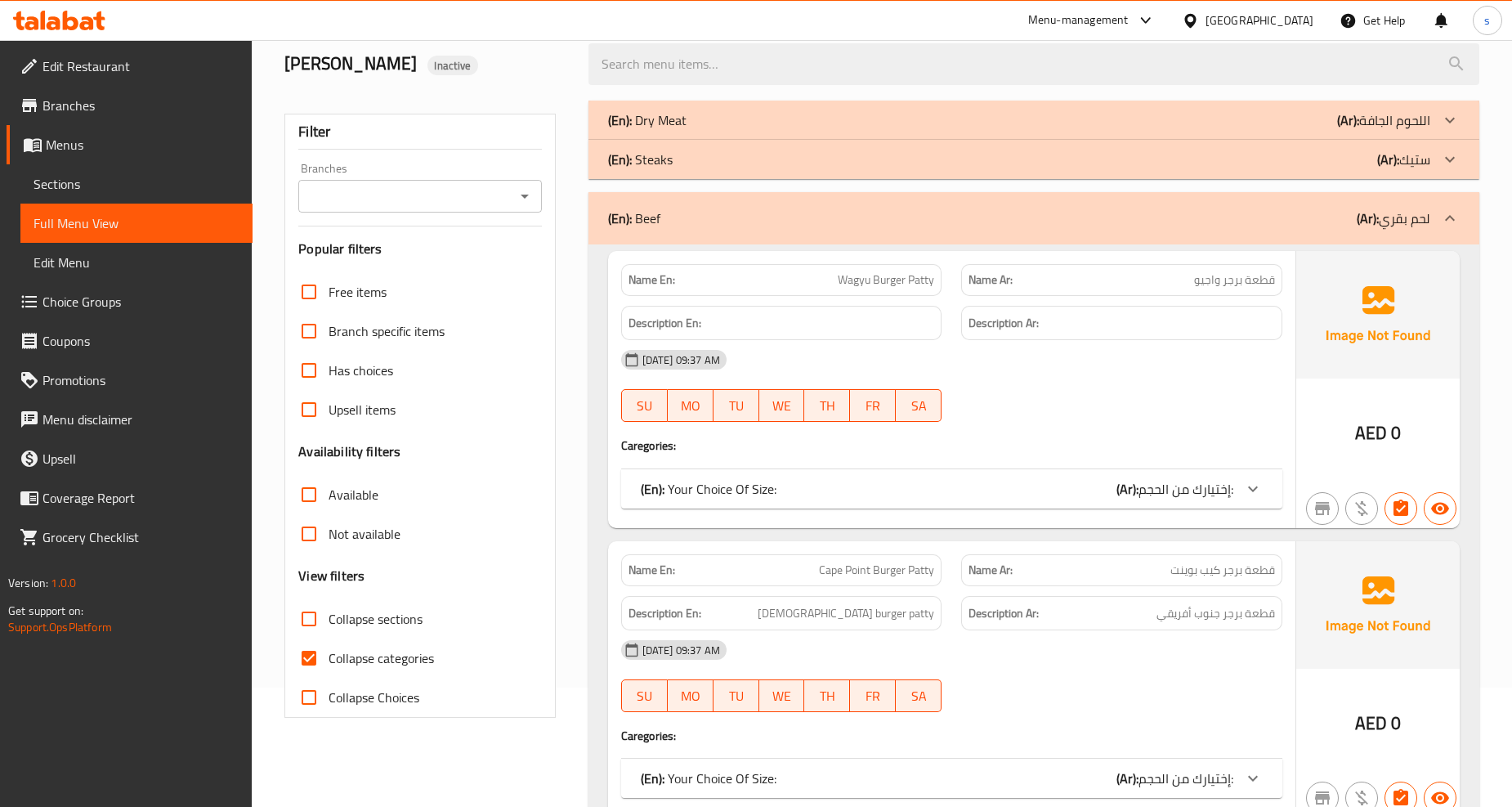
scroll to position [181, 0]
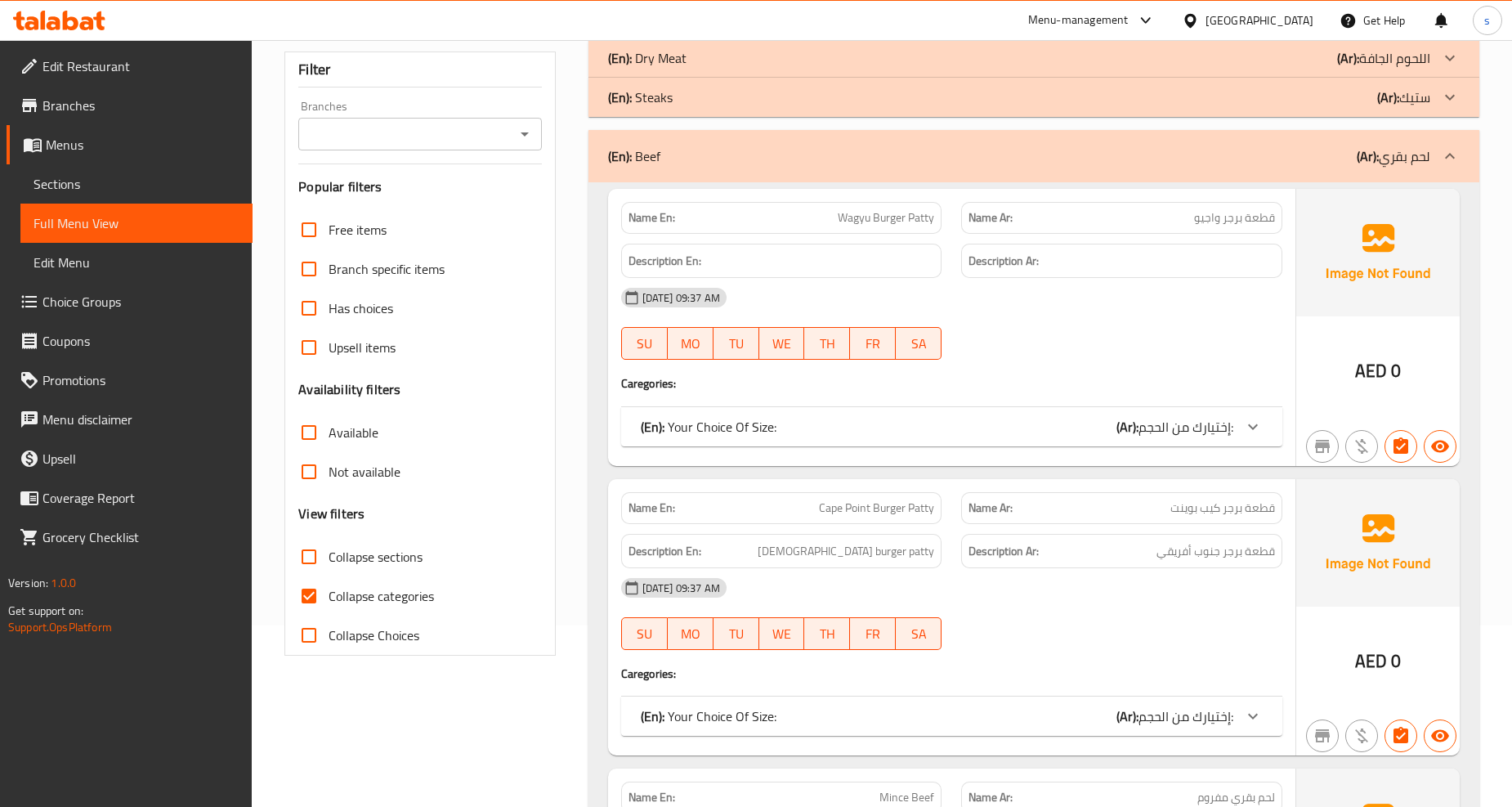
click at [975, 417] on div "(En): Your Choice Of Size: (Ar): إختيارك من الحجم:" at bounding box center [937, 427] width 593 height 20
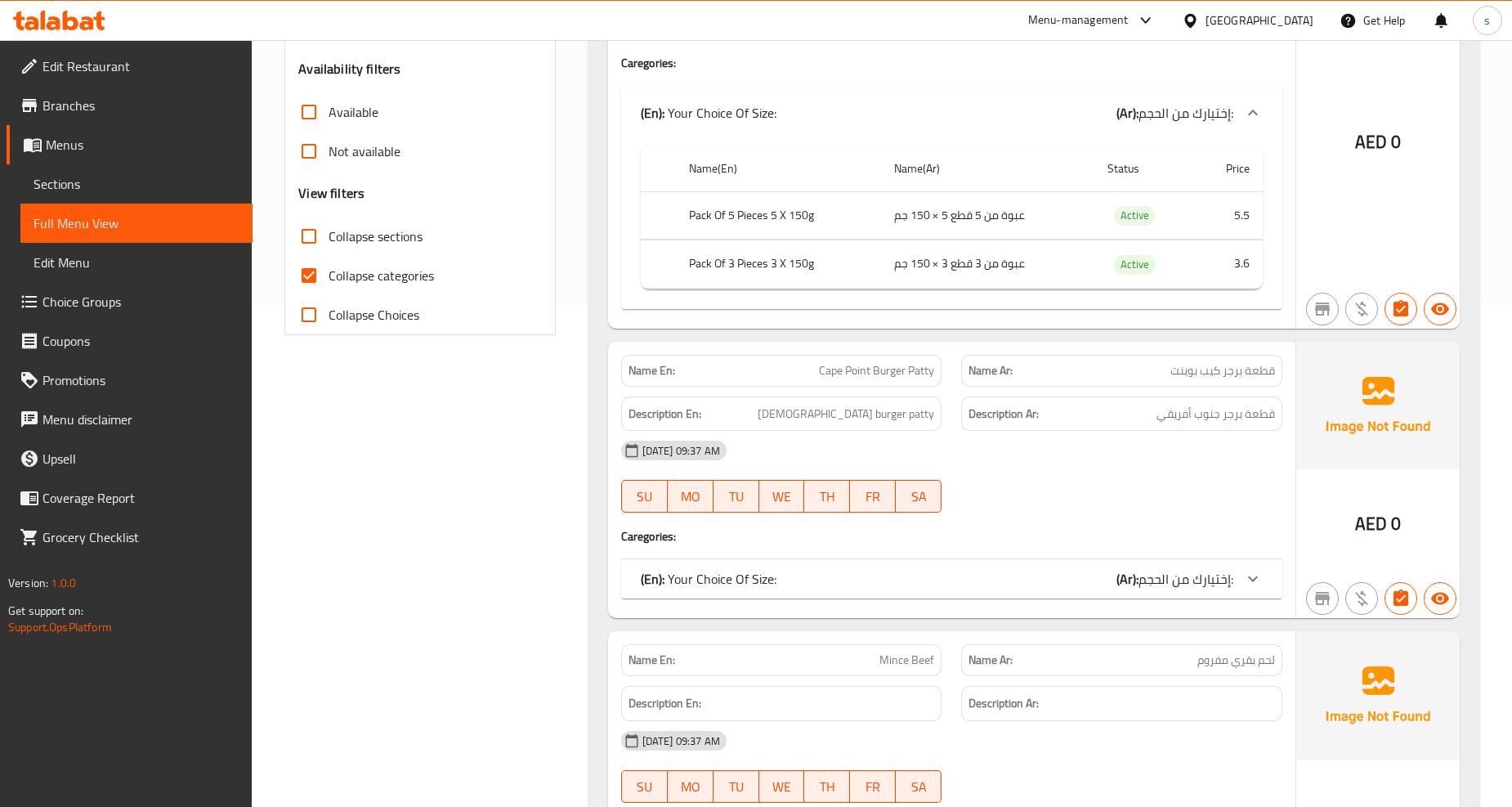
scroll to position [544, 0]
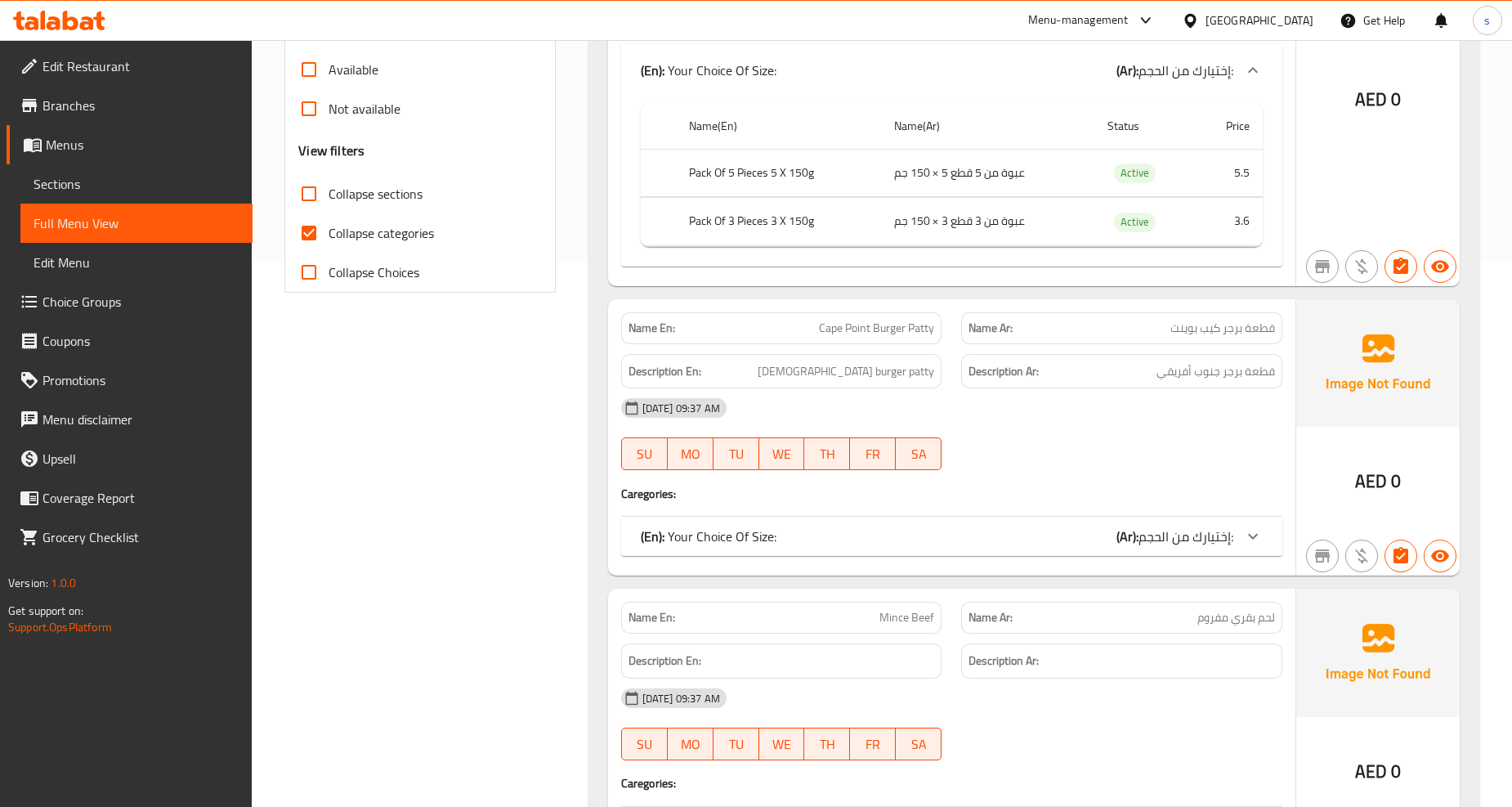
click at [958, 516] on div "(En): Your Choice Of Size: (Ar): إختيارك من الحجم: Name(En) Name(Ar) Status Pri…" at bounding box center [951, 535] width 662 height 39
click at [958, 525] on div "(En): Your Choice Of Size: (Ar): إختيارك من الحجم:" at bounding box center [951, 535] width 662 height 39
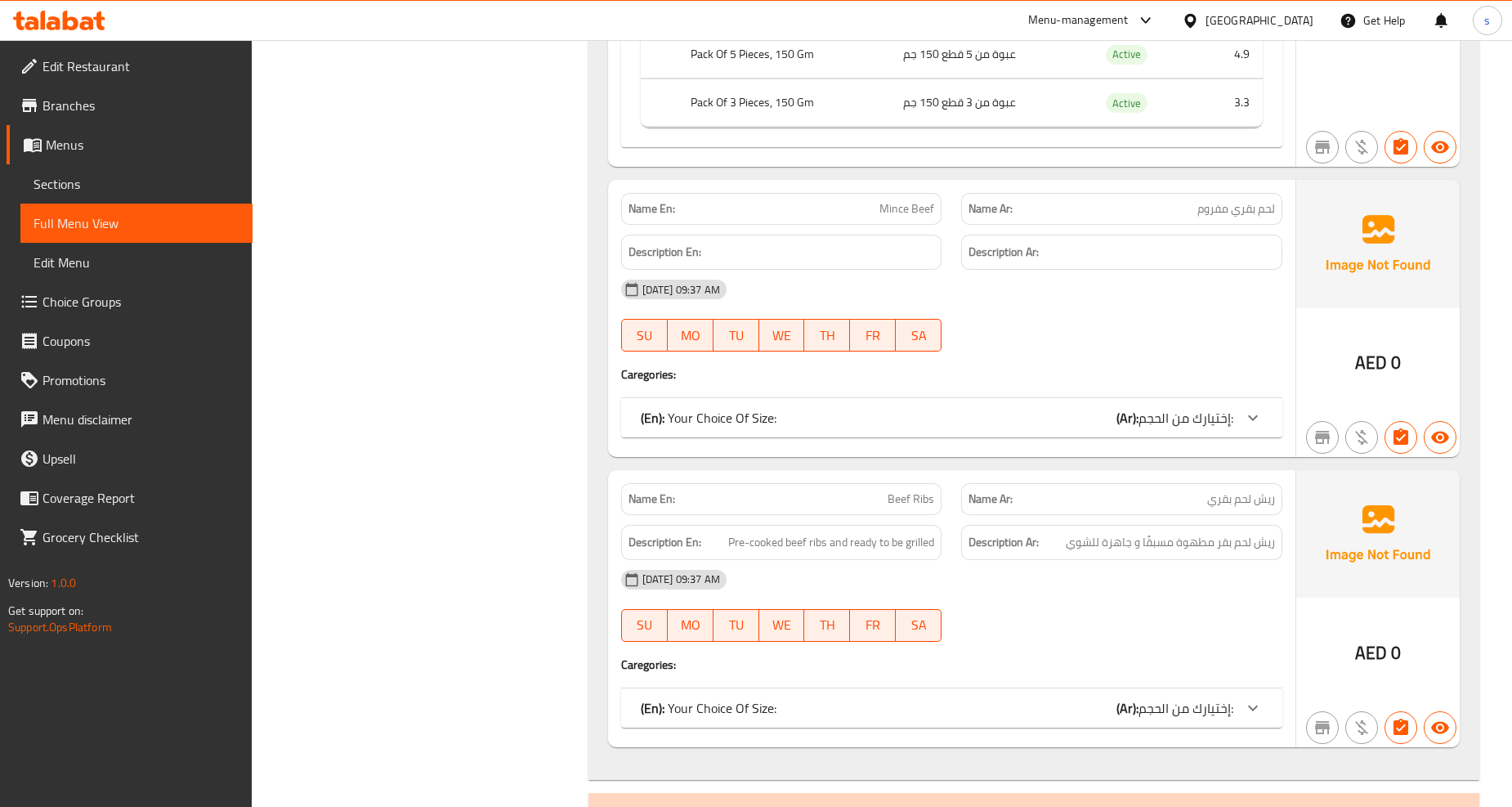
scroll to position [1181, 0]
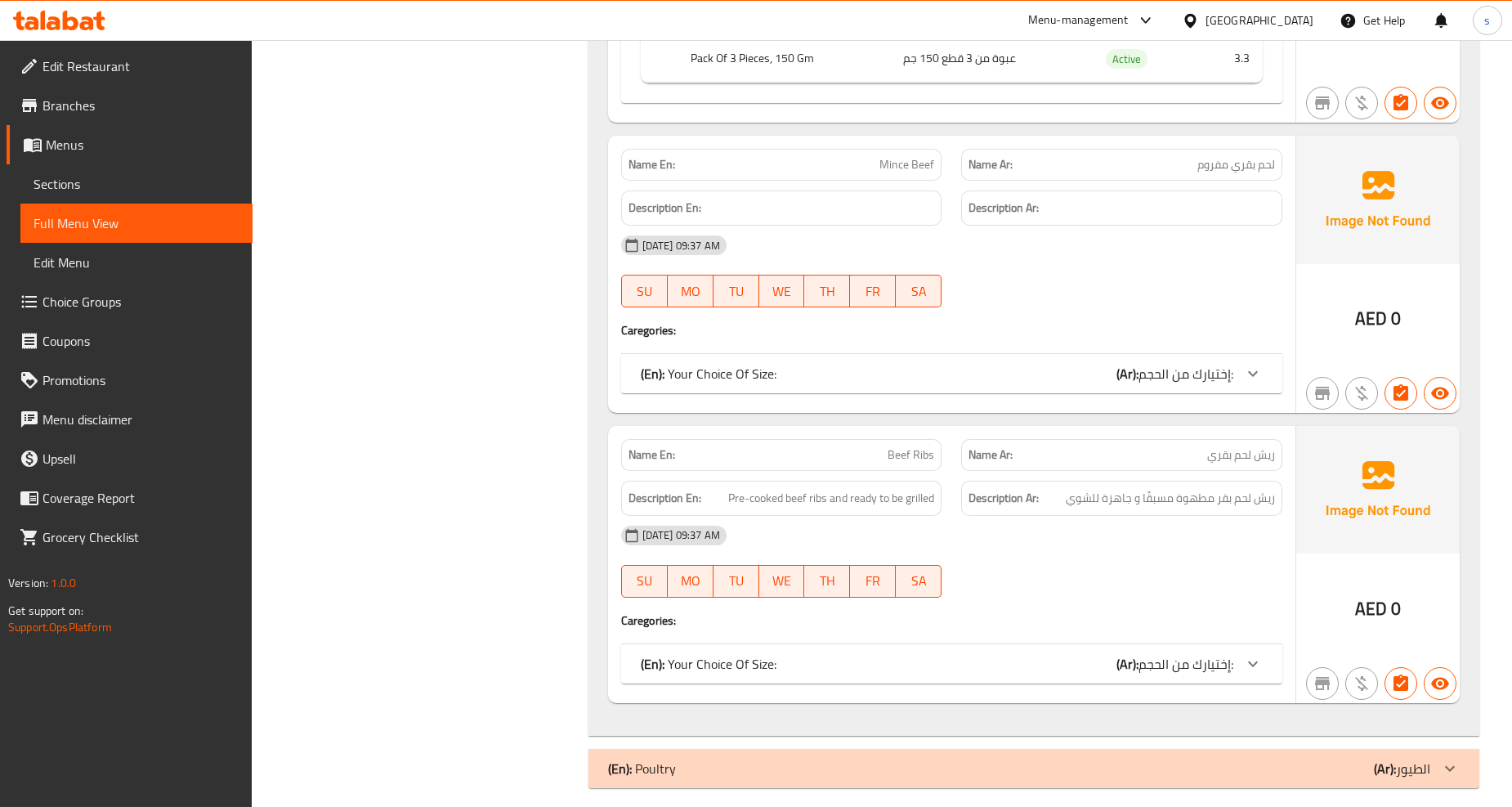
click at [1156, 376] on span "إختيارك من الحجم:" at bounding box center [1186, 373] width 95 height 24
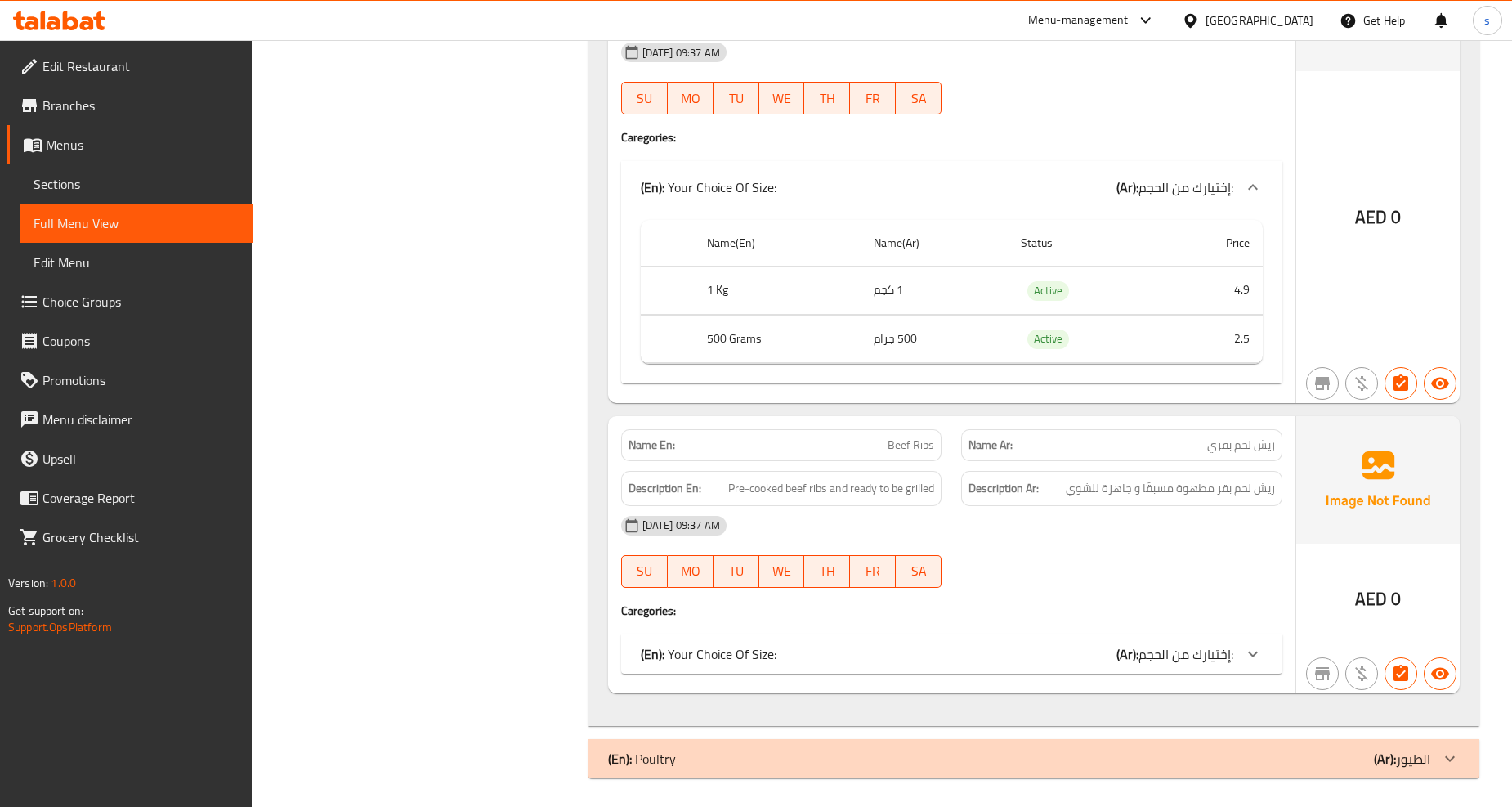
scroll to position [1377, 0]
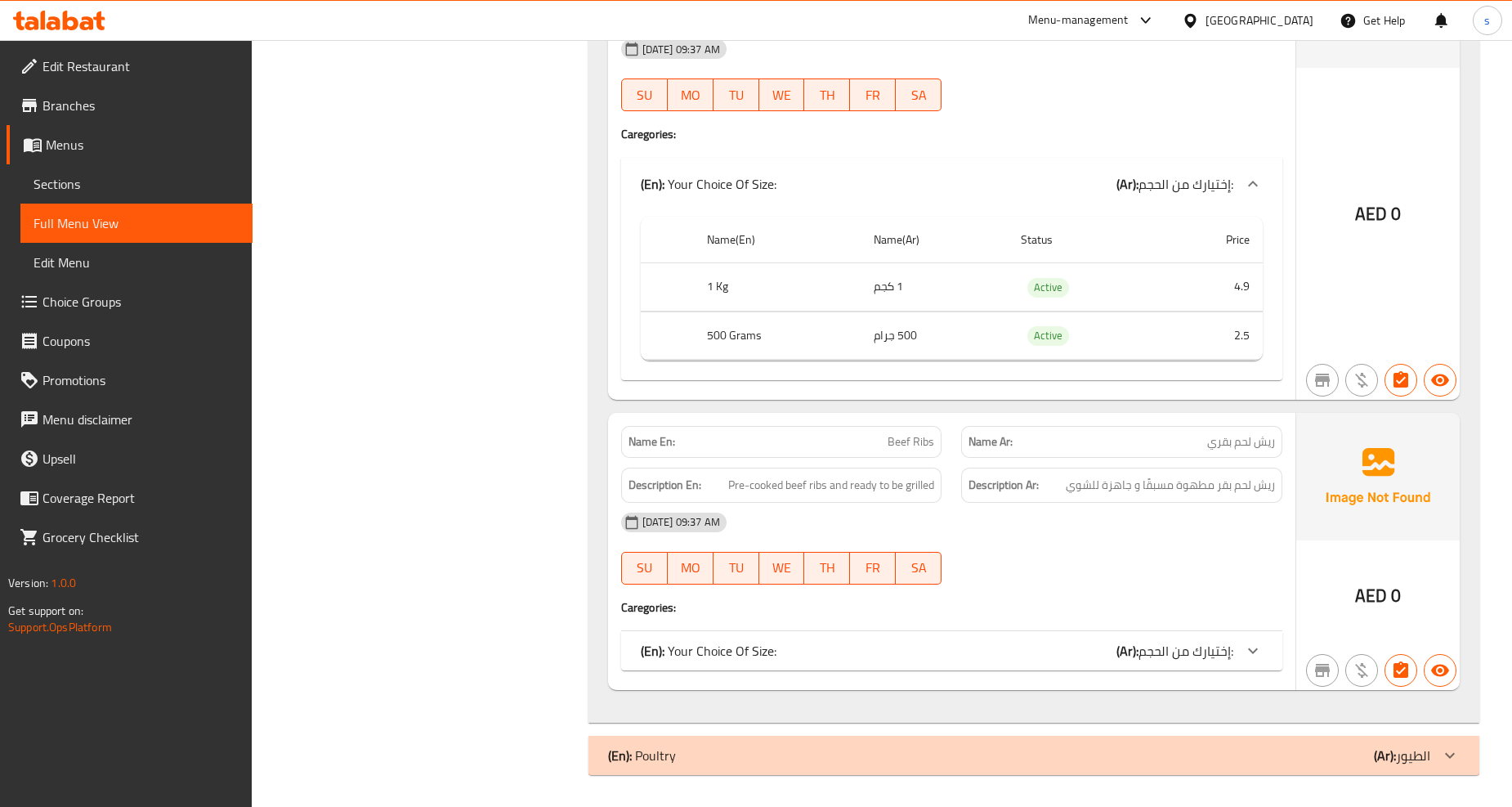
click at [1100, 651] on div "(En): Your Choice Of Size: (Ar): إختيارك من الحجم:" at bounding box center [937, 651] width 593 height 20
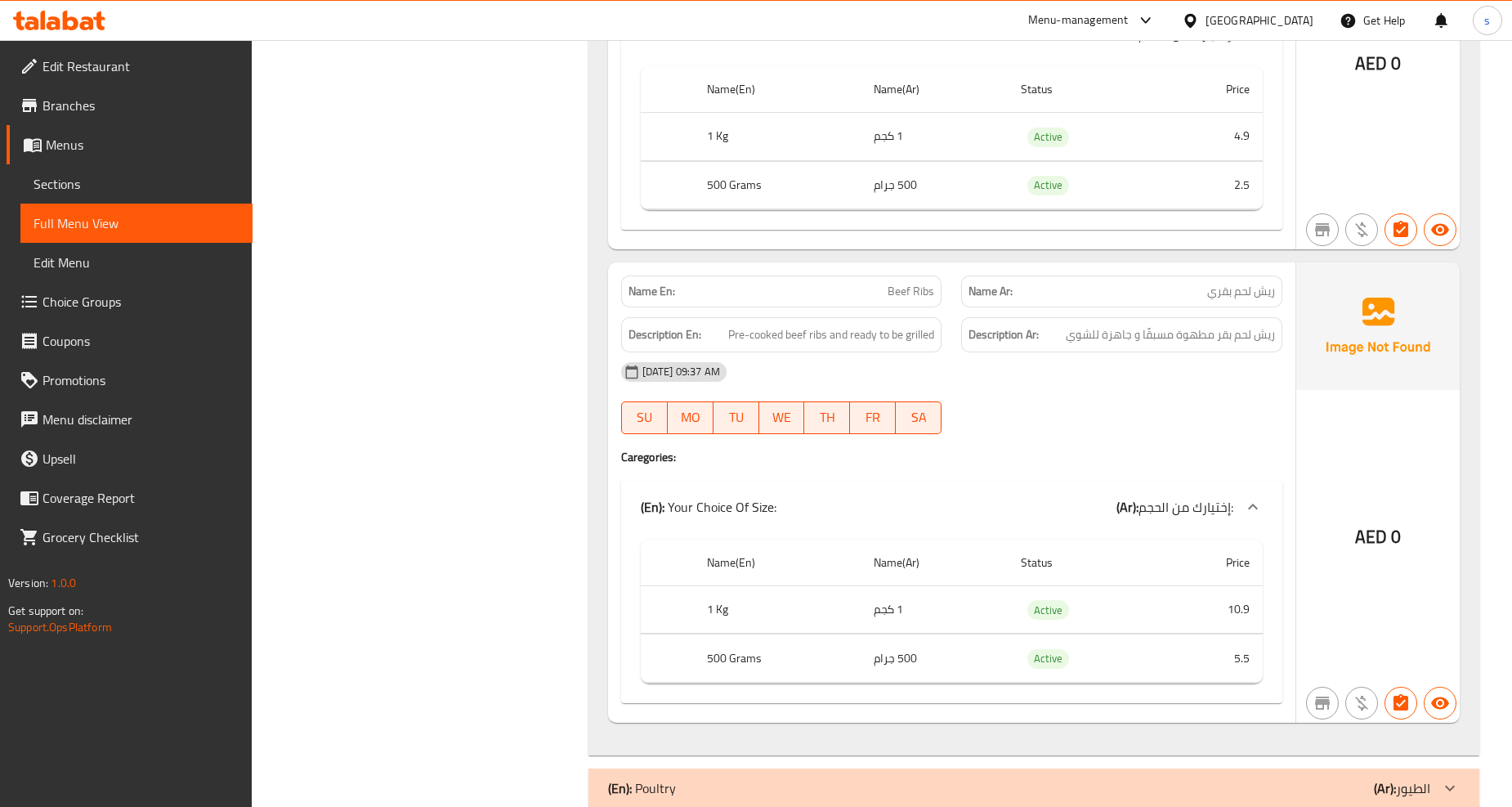
scroll to position [1560, 0]
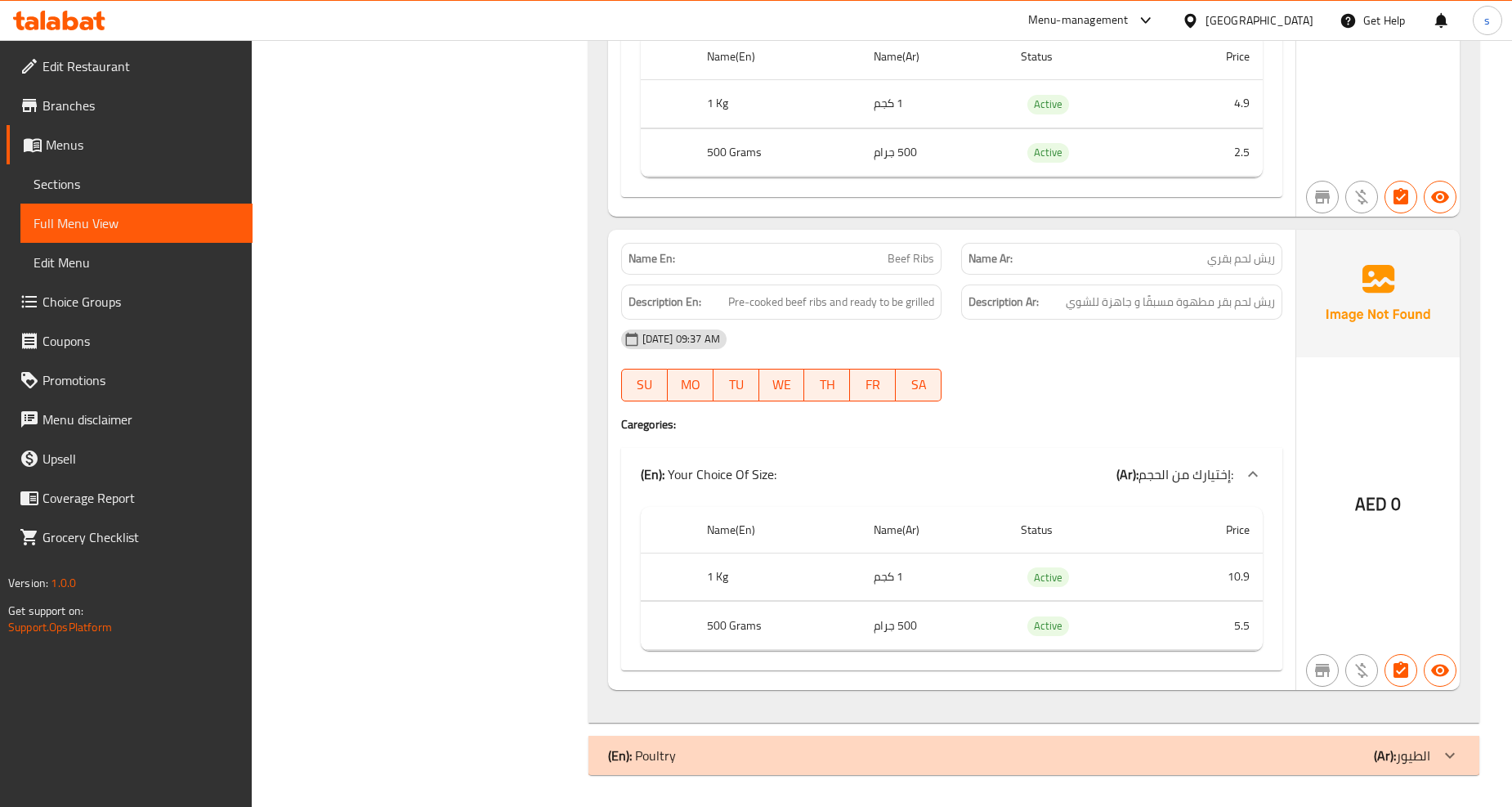
click at [1169, 484] on span "إختيارك من الحجم:" at bounding box center [1186, 474] width 95 height 24
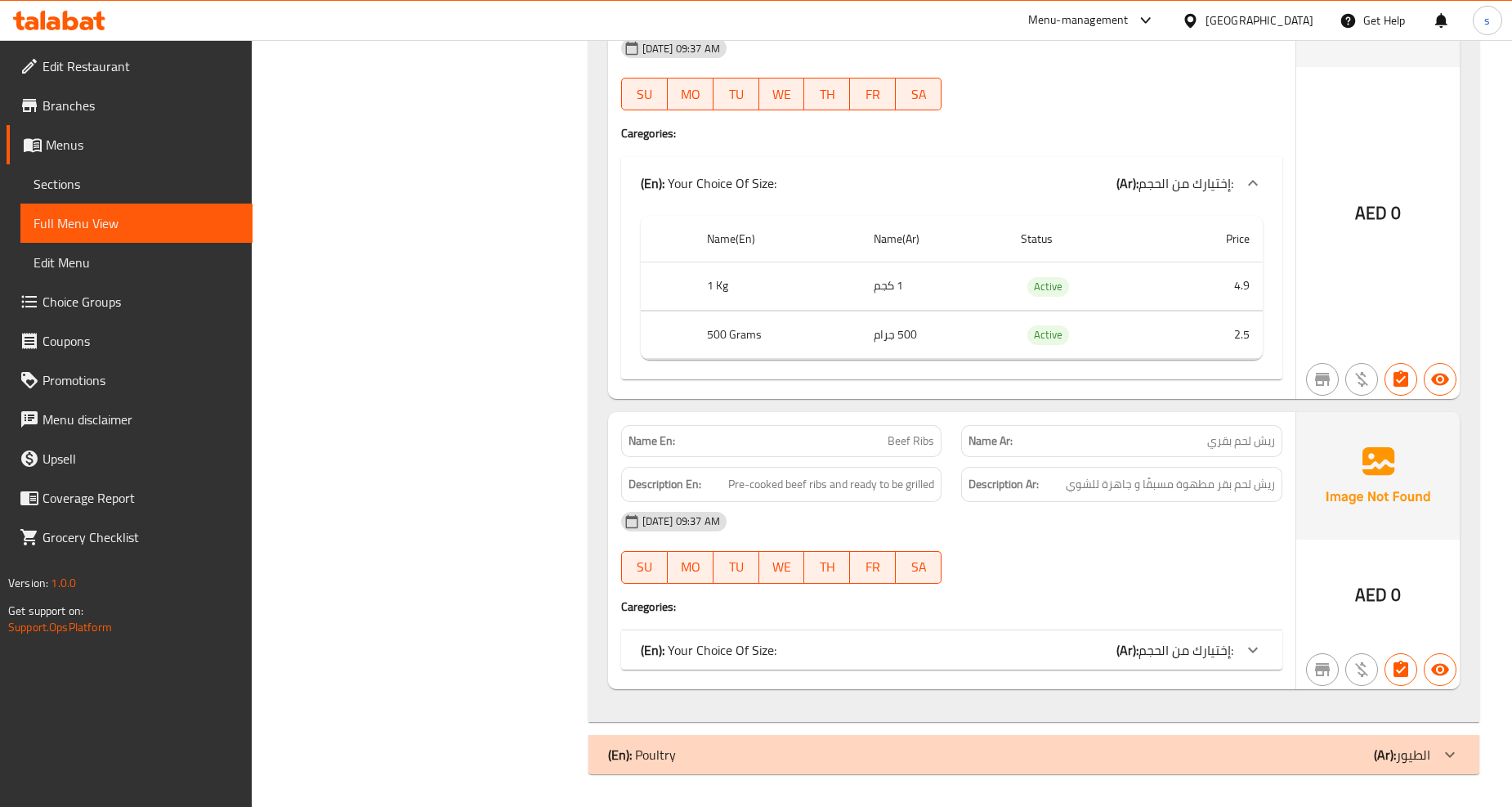
scroll to position [1377, 0]
click at [1147, 645] on span "إختيارك من الحجم:" at bounding box center [1186, 650] width 95 height 24
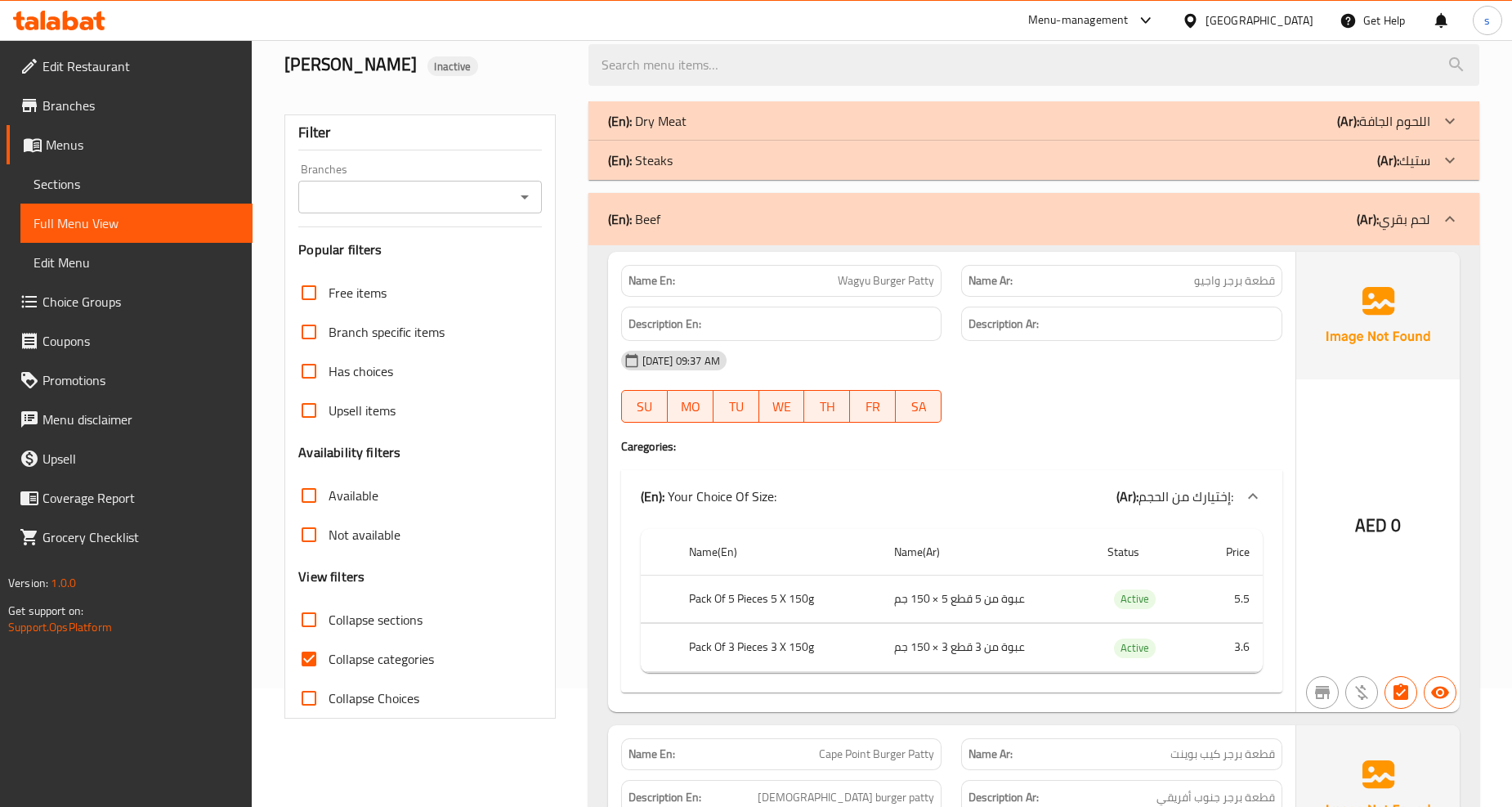
scroll to position [0, 0]
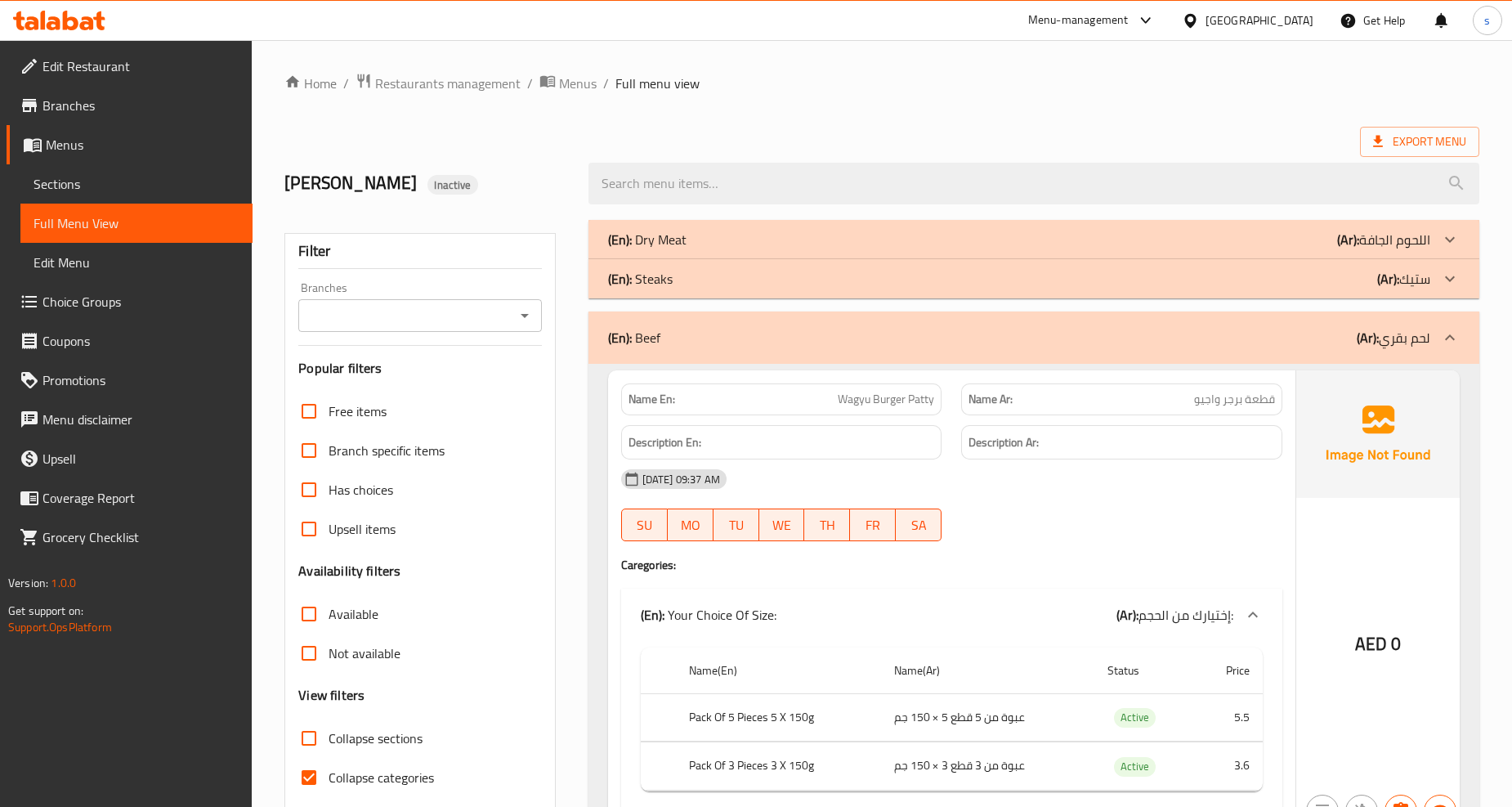
click at [989, 357] on div "(En): Beef (Ar): لحم بقري" at bounding box center [1034, 338] width 891 height 52
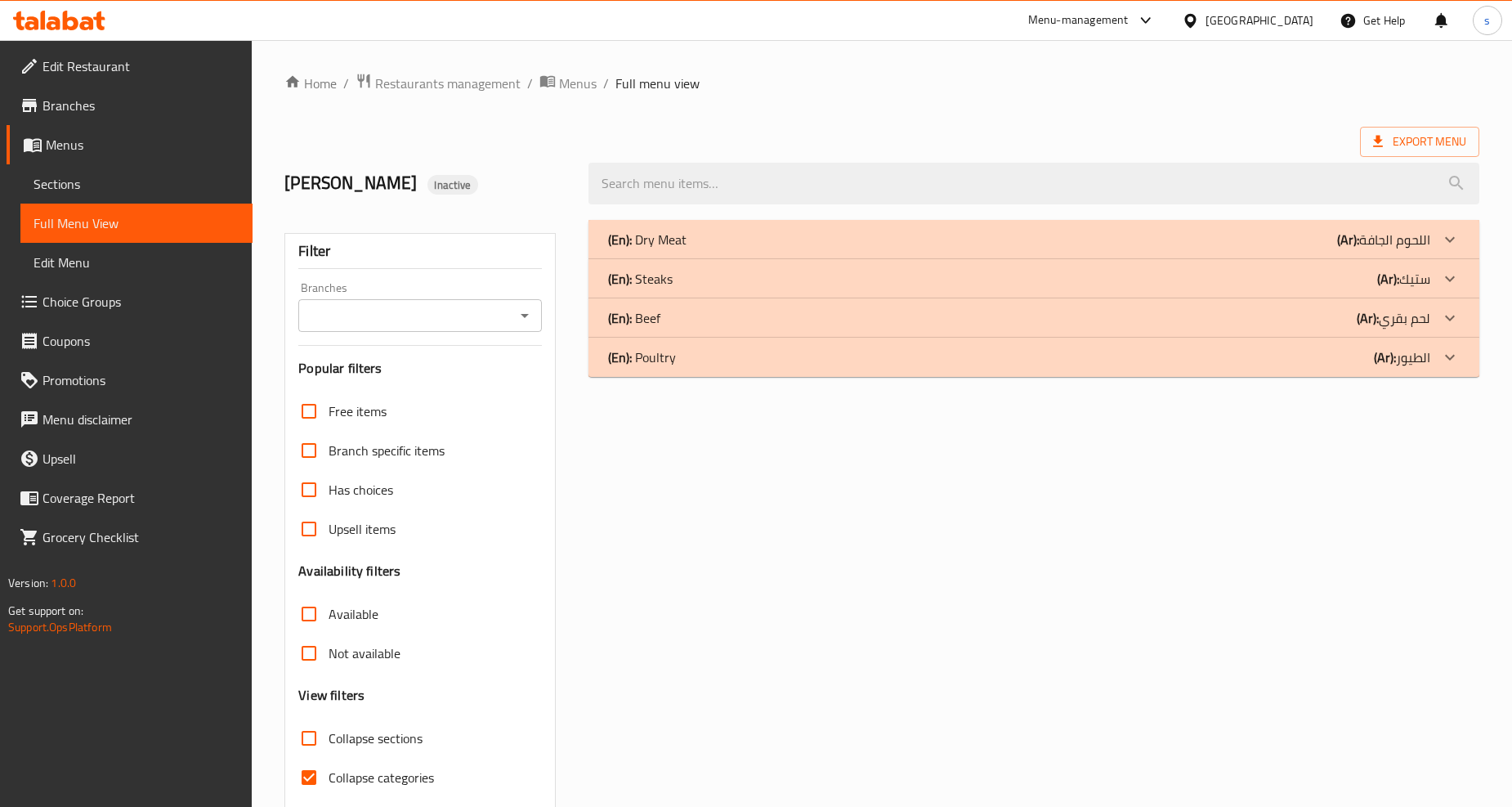
click at [1030, 369] on div "(En): Poultry (Ar): الطيور" at bounding box center [1034, 357] width 891 height 39
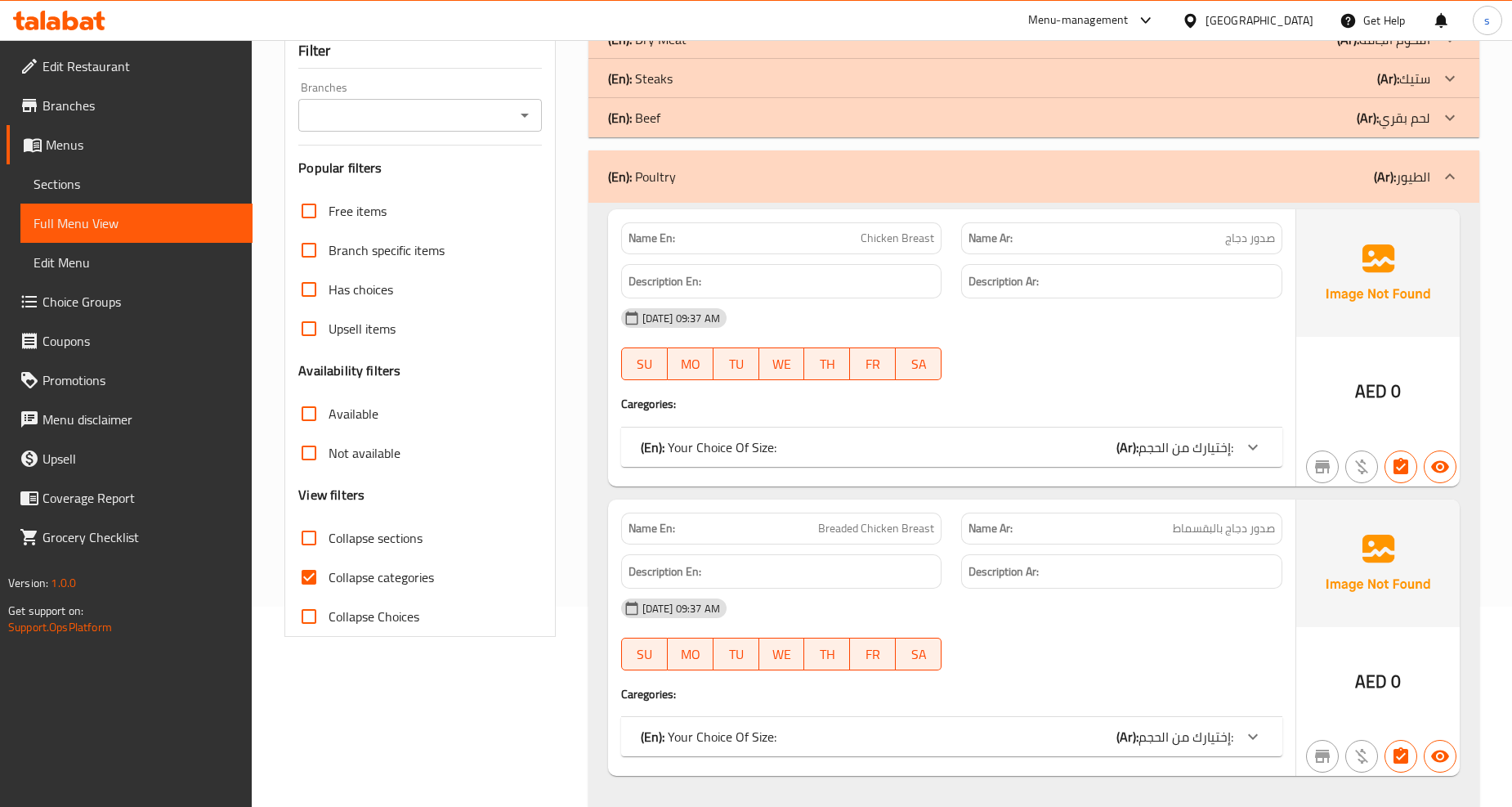
scroll to position [235, 0]
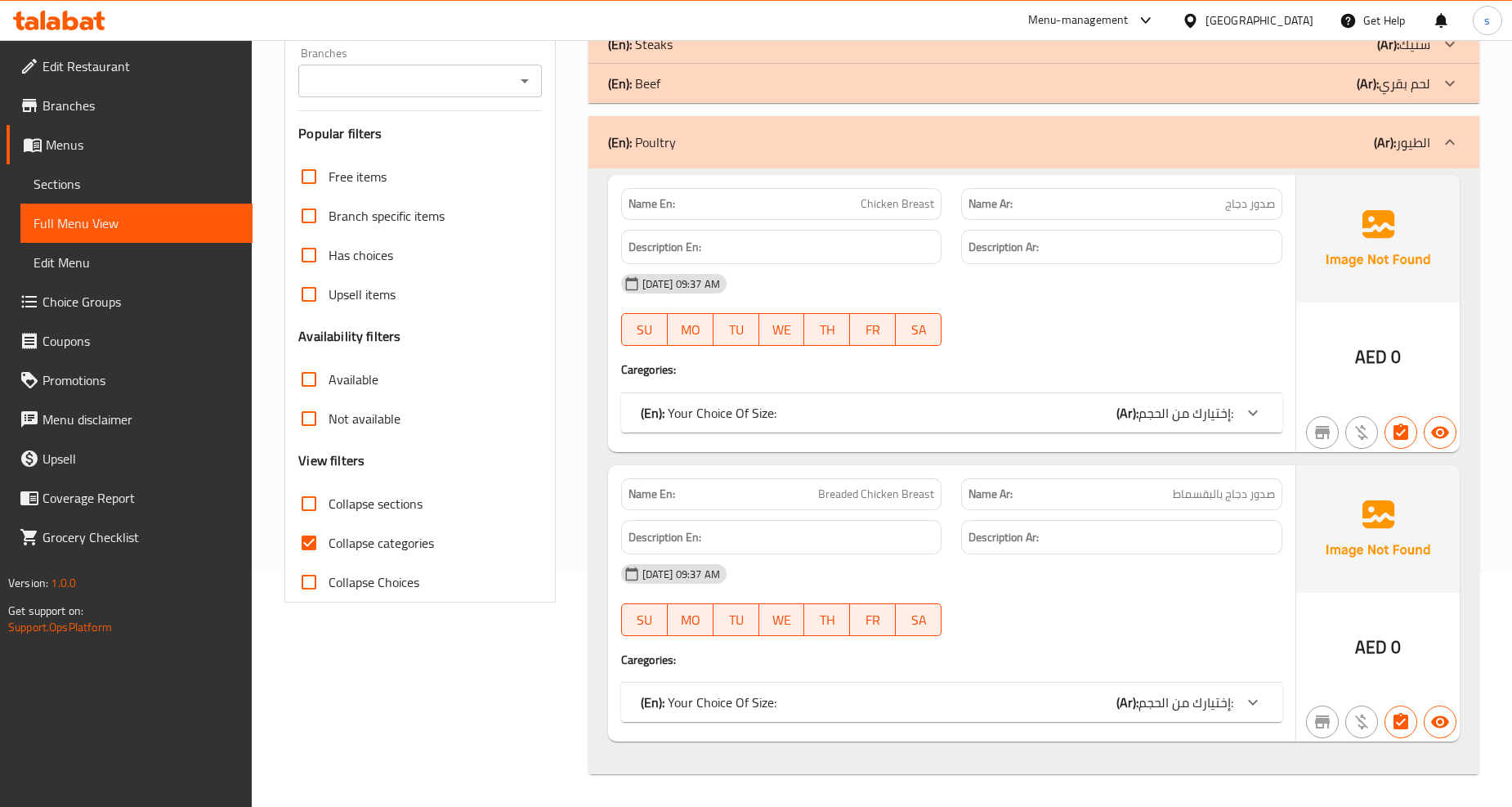
click at [1053, 401] on div "(En): Your Choice Of Size: (Ar): إختيارك من الحجم:" at bounding box center [951, 413] width 662 height 39
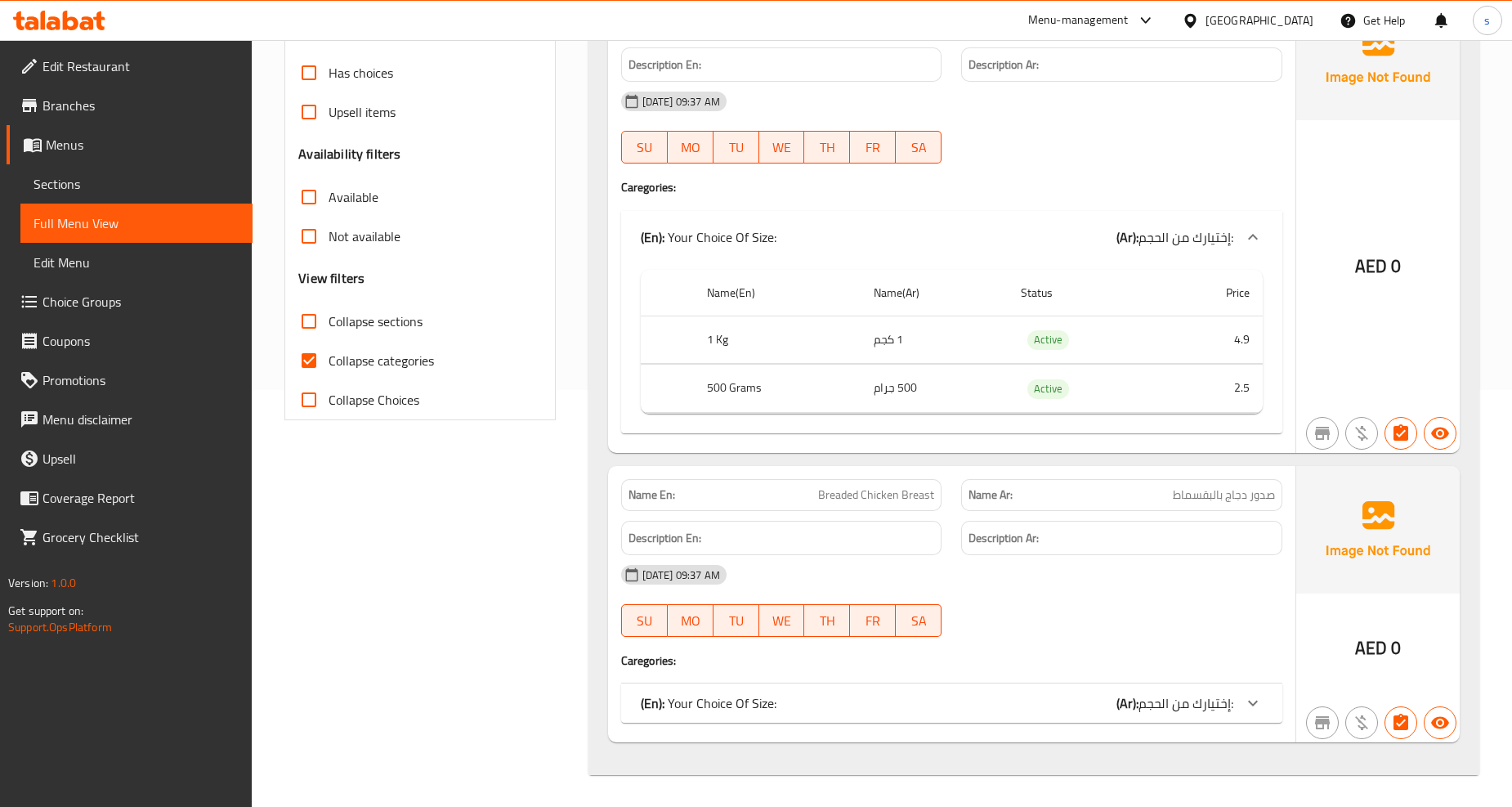
scroll to position [418, 0]
click at [1153, 689] on div "(En): Your Choice Of Size: (Ar): إختيارك من الحجم:" at bounding box center [951, 701] width 662 height 39
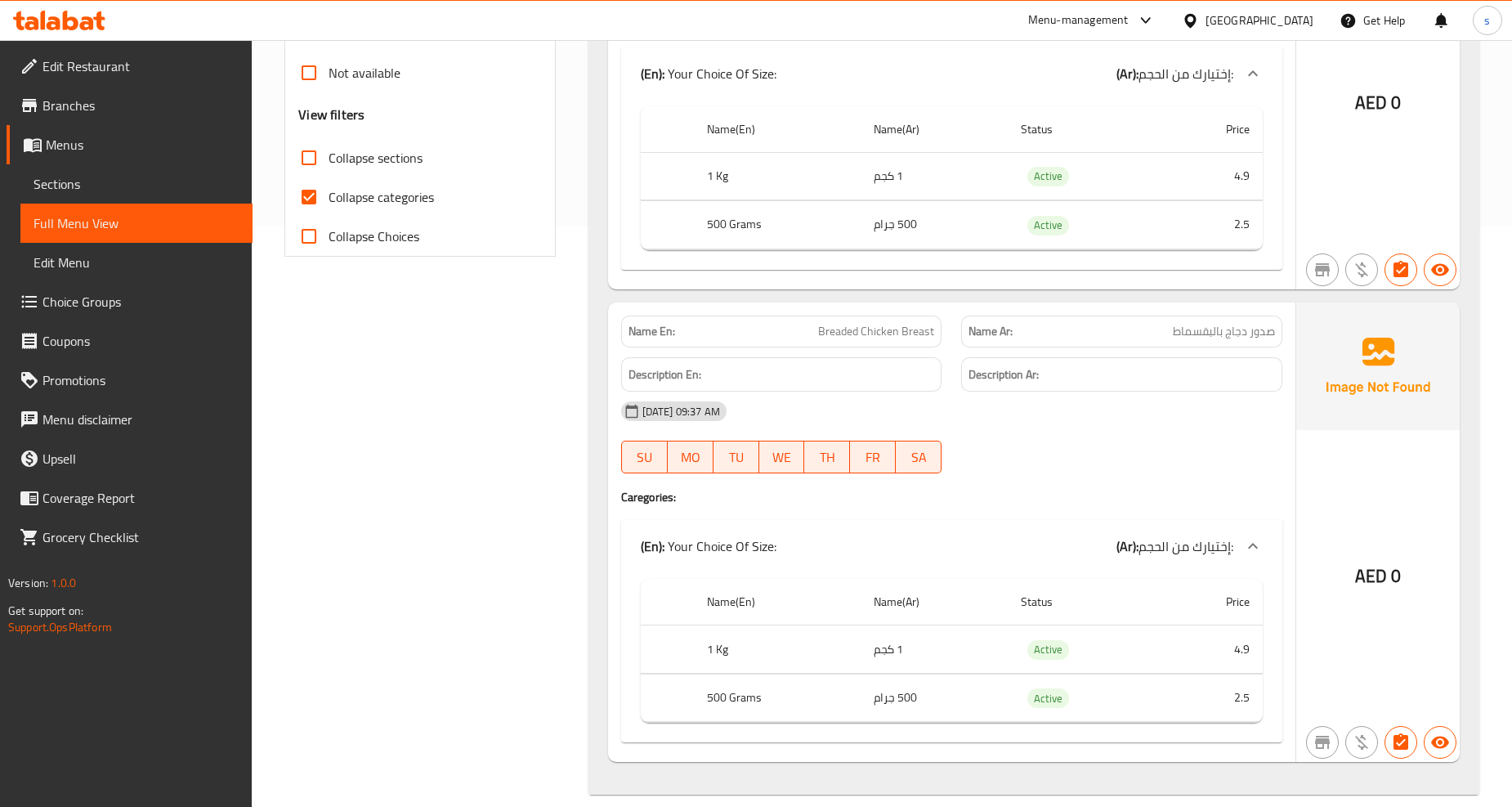
scroll to position [601, 0]
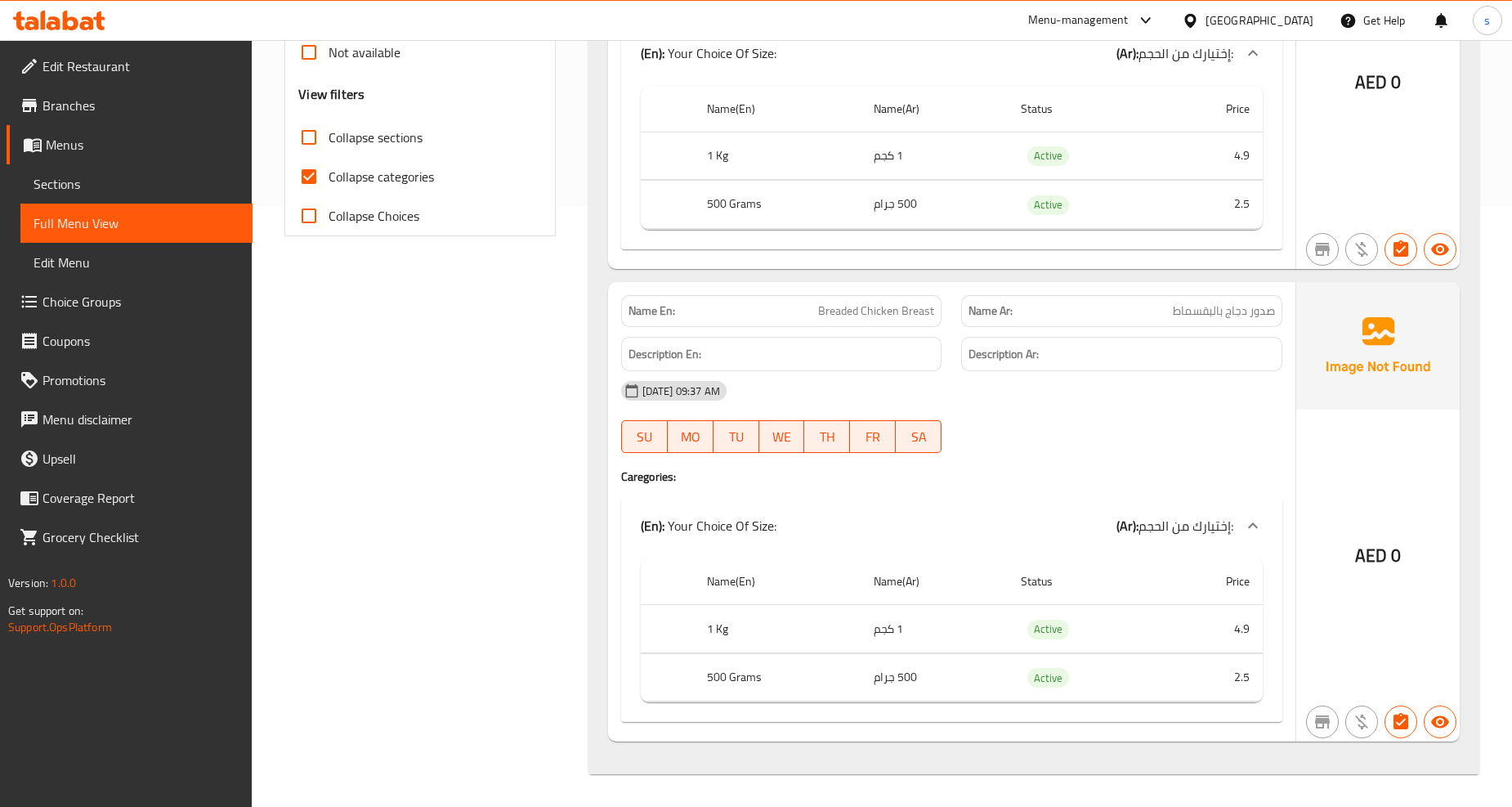
click at [1139, 528] on span "إختيارك من الحجم:" at bounding box center [1186, 525] width 95 height 24
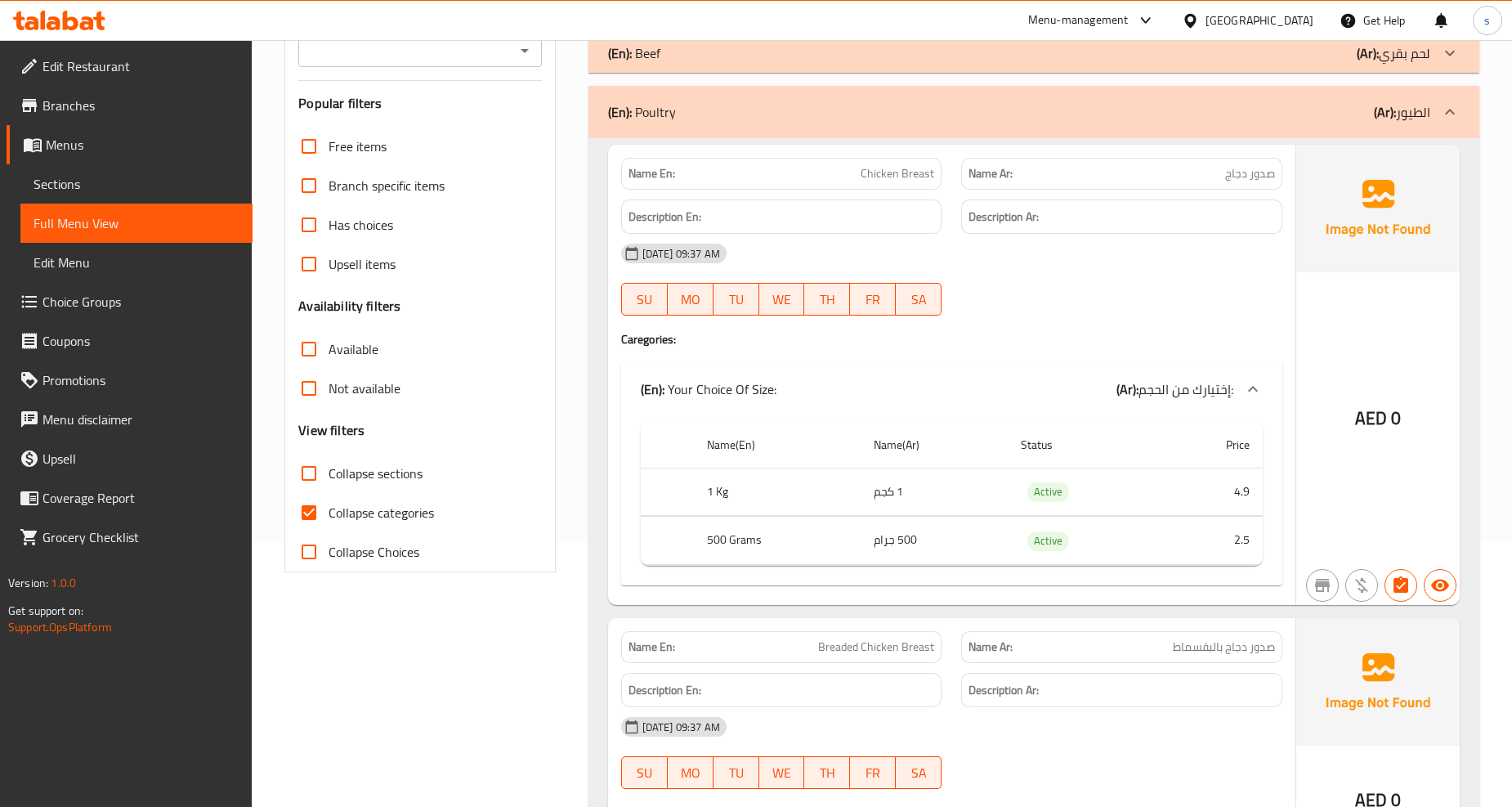
scroll to position [236, 0]
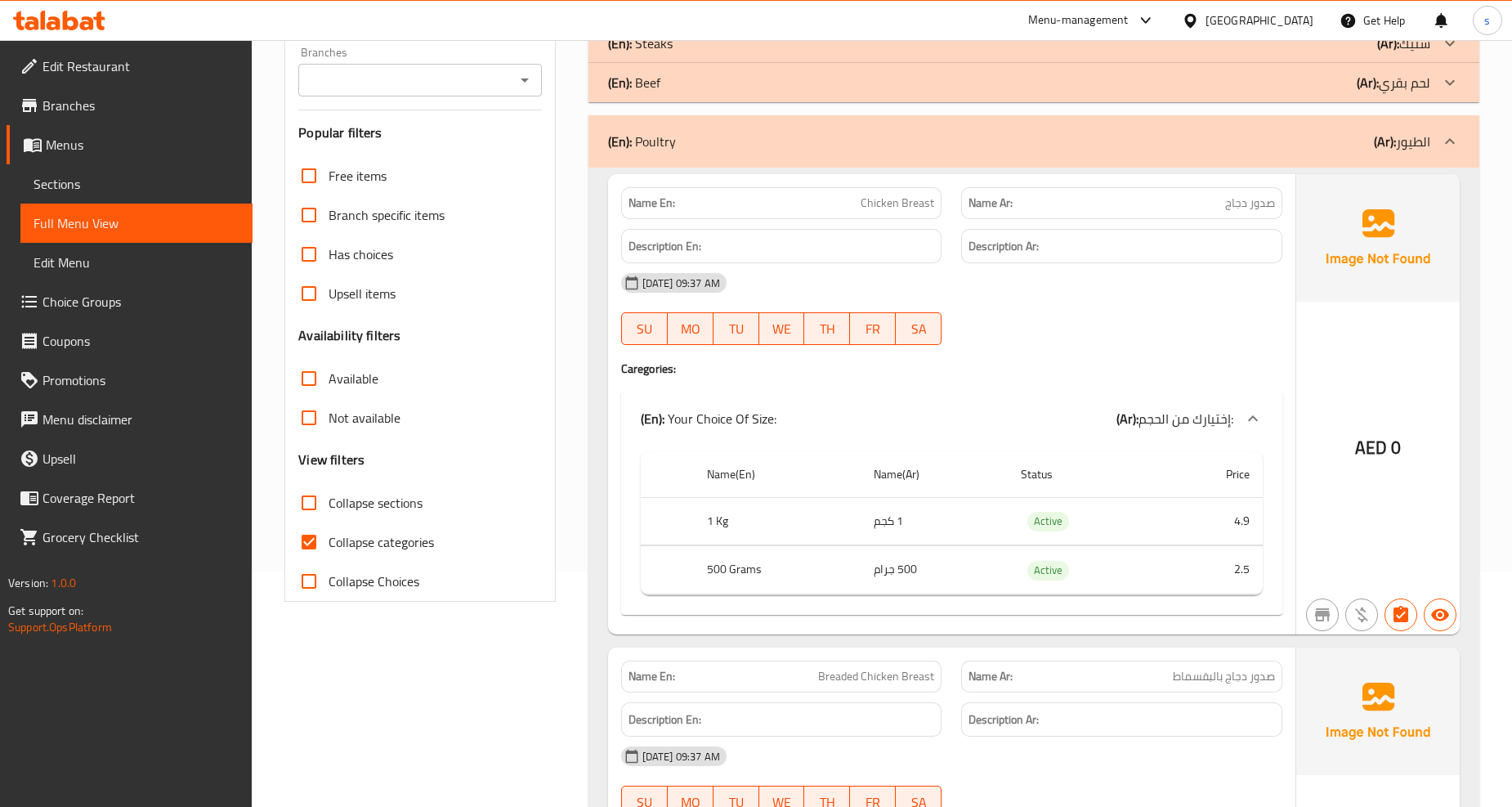
click at [1153, 157] on div "(En): Poultry (Ar): الطيور" at bounding box center [1034, 142] width 891 height 52
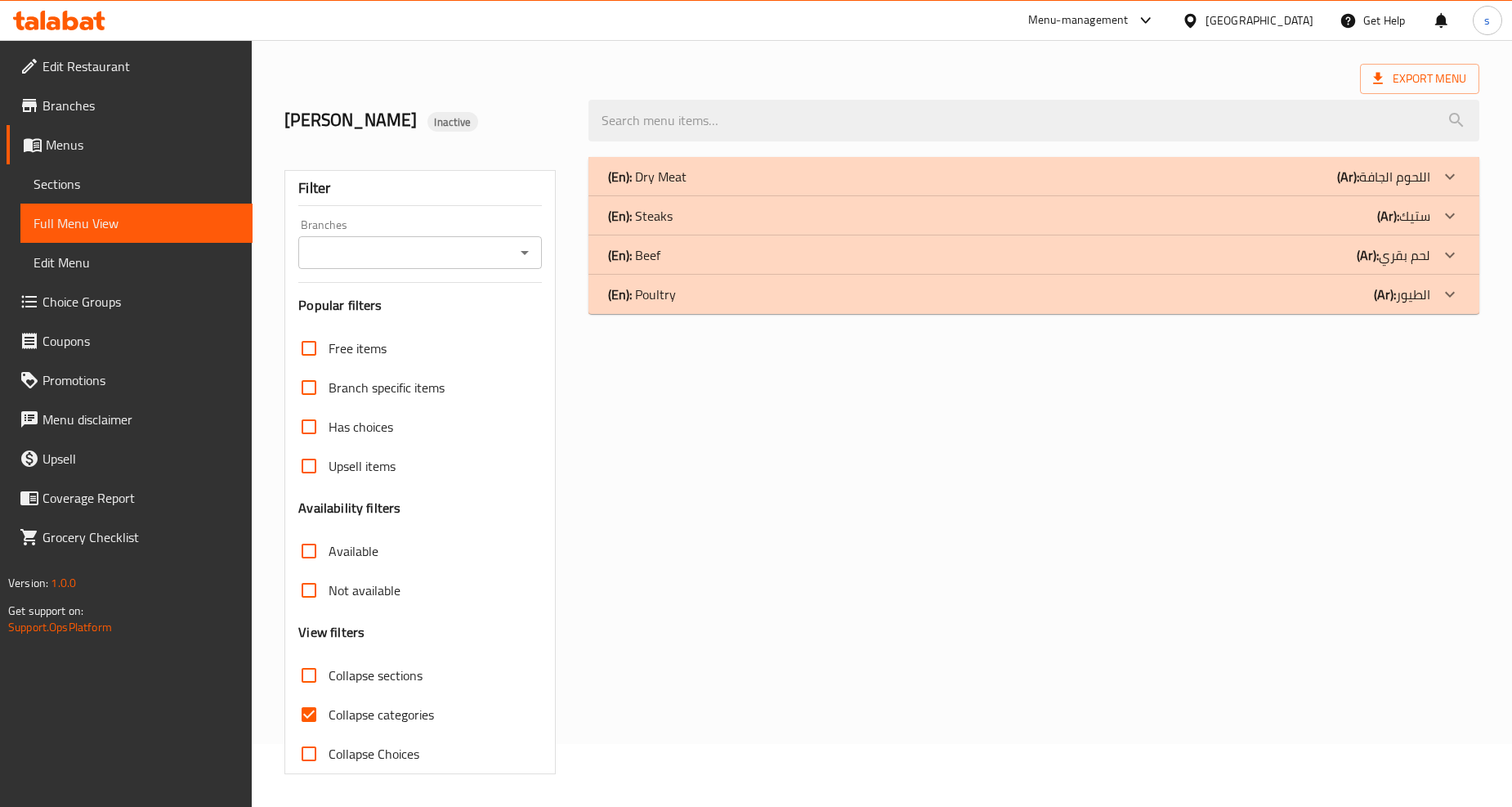
scroll to position [62, 0]
click at [1118, 260] on div "(En): Beef (Ar): لحم بقري" at bounding box center [1019, 256] width 822 height 20
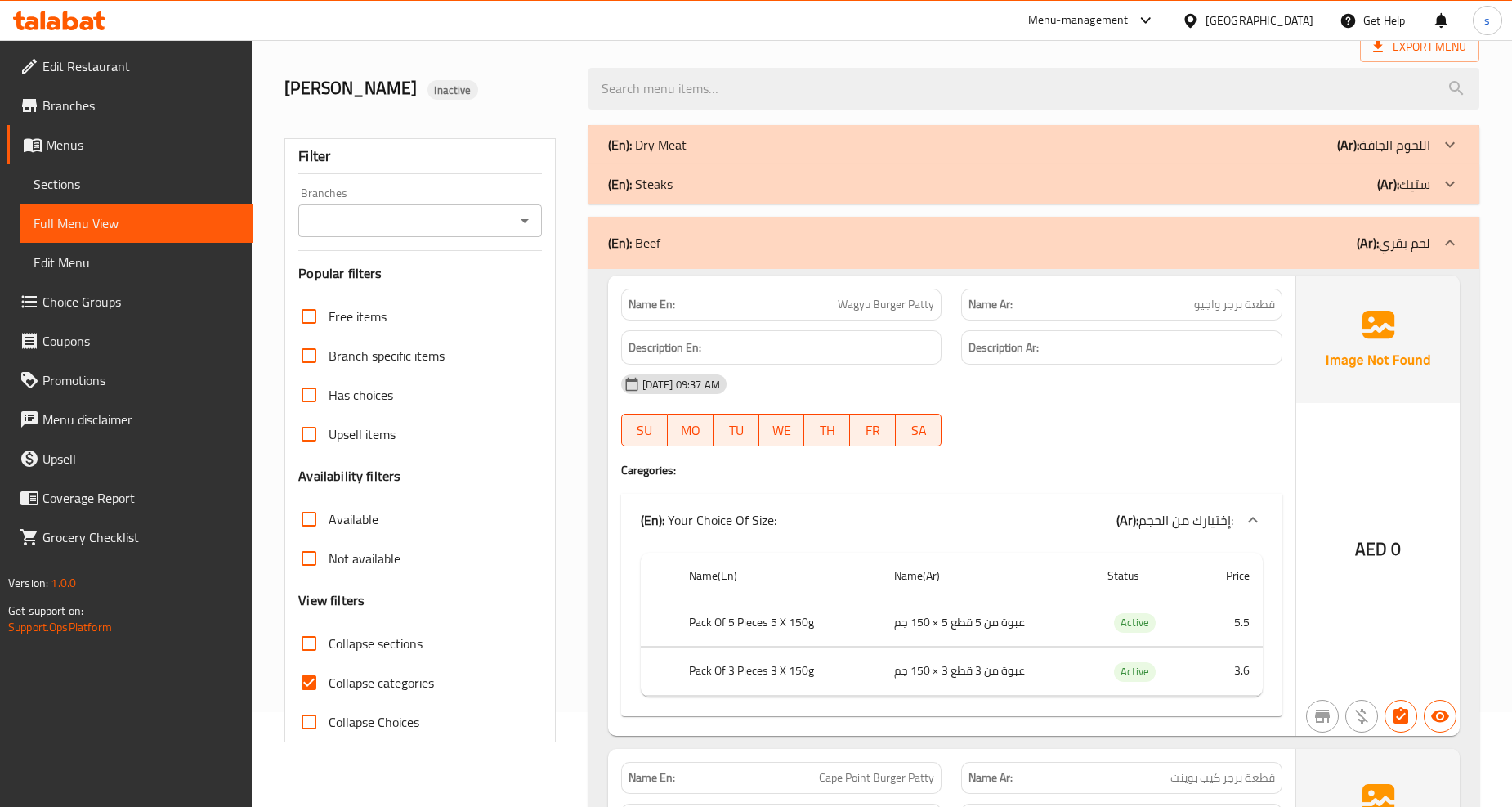
scroll to position [0, 0]
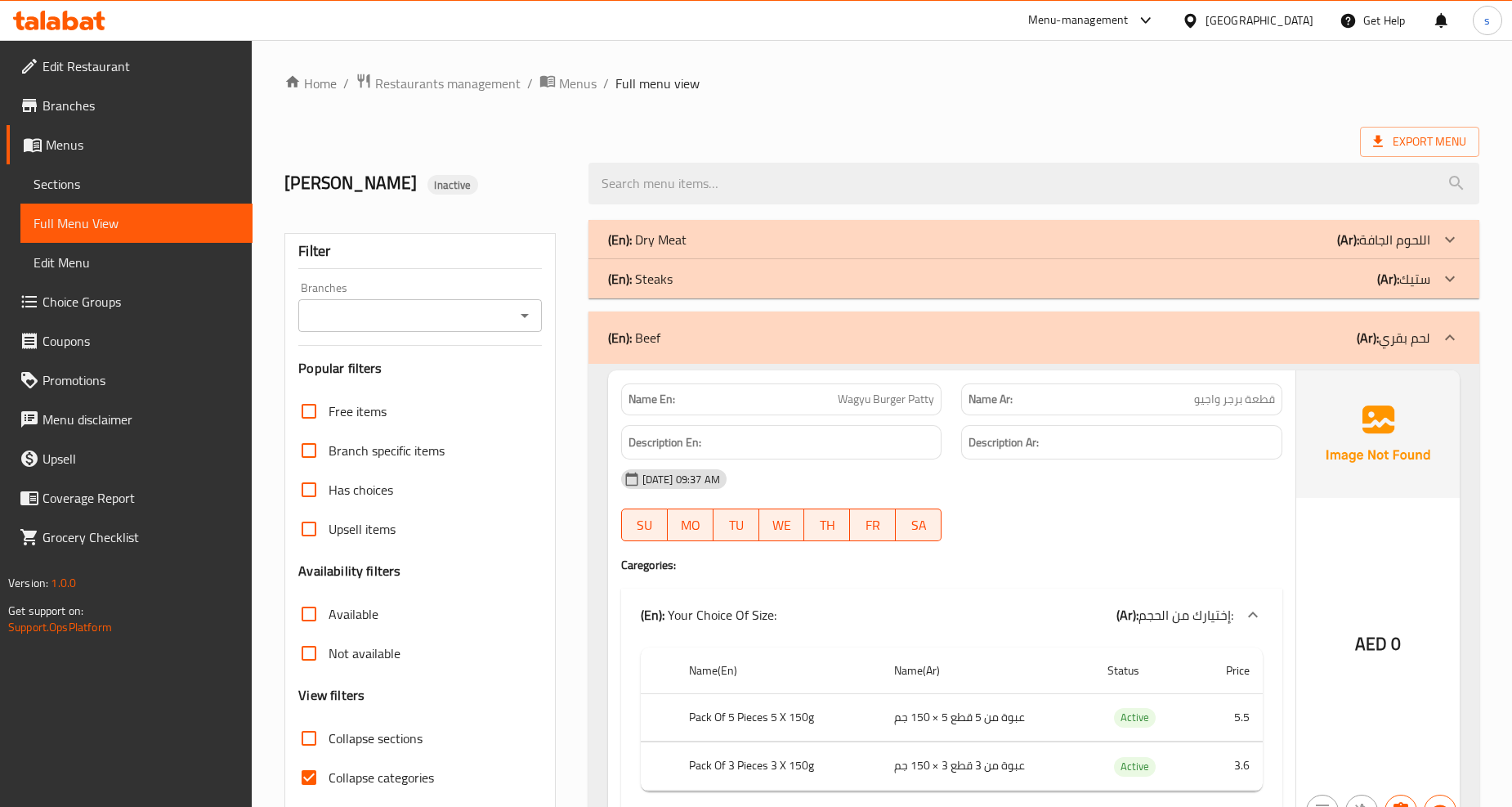
click at [738, 242] on div "(En): Dry Meat (Ar): اللحوم الجافة" at bounding box center [1019, 239] width 822 height 20
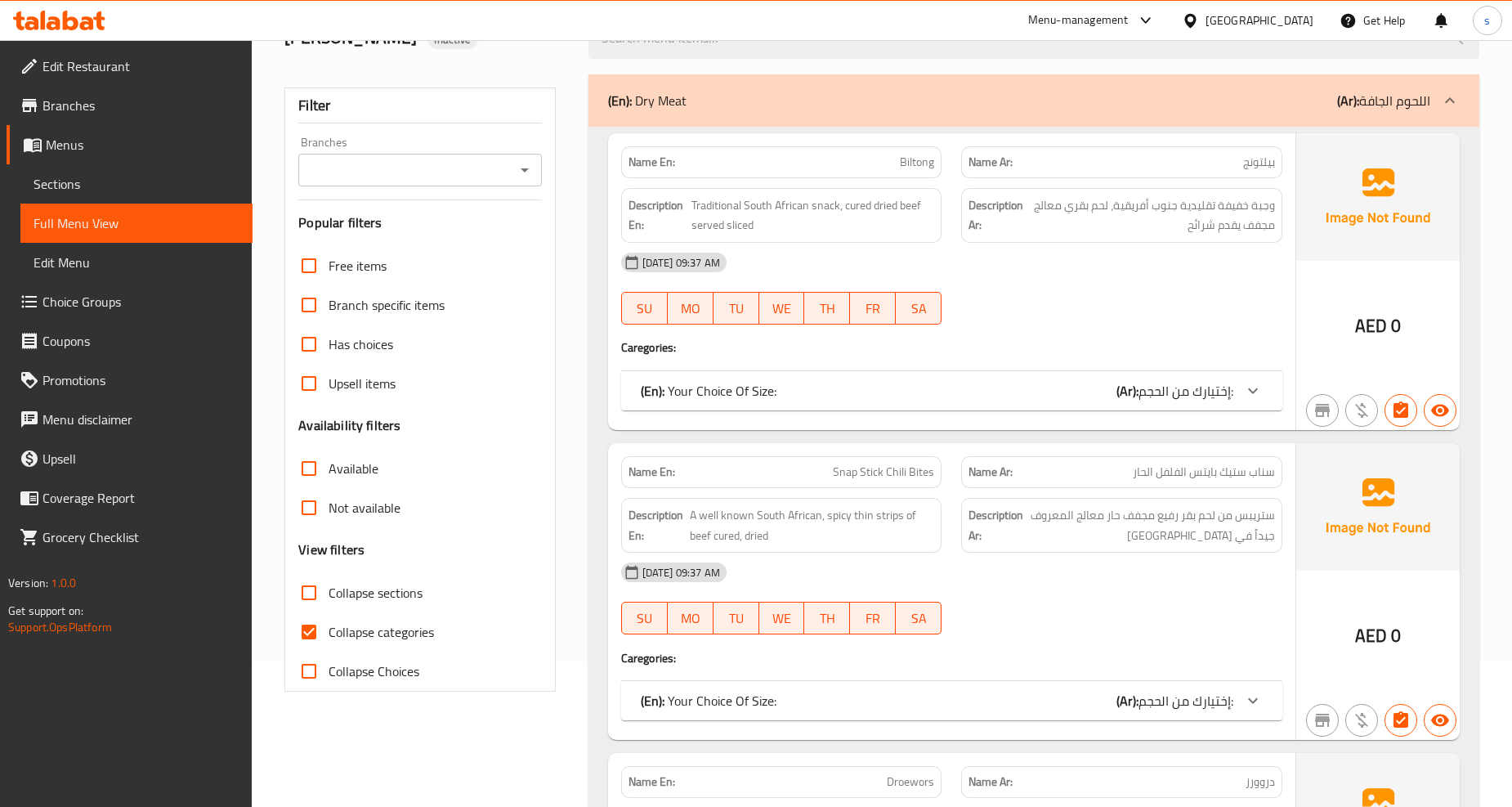
scroll to position [91, 0]
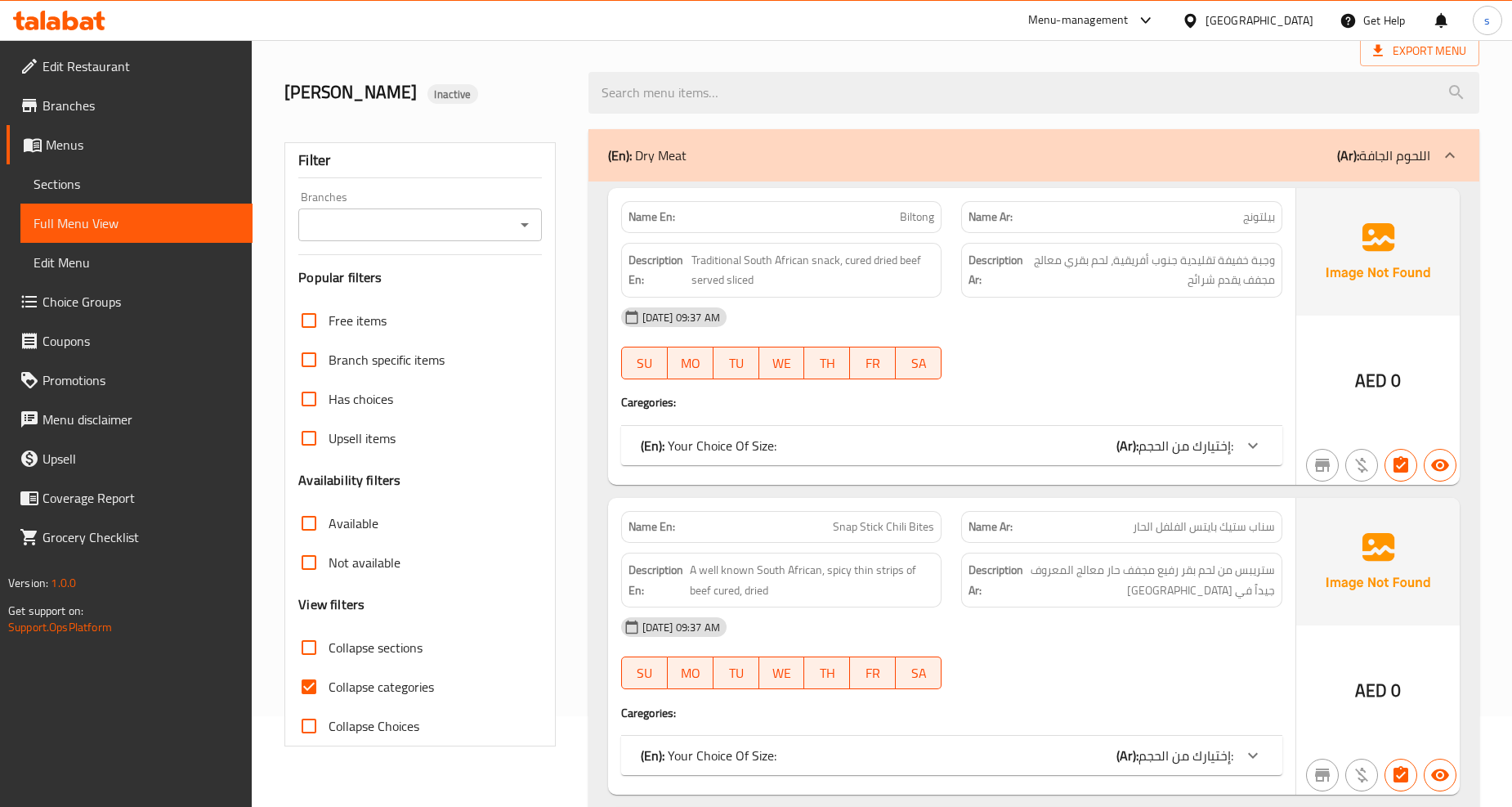
click at [1060, 453] on div "(En): Your Choice Of Size: (Ar): إختيارك من الحجم:" at bounding box center [937, 446] width 593 height 20
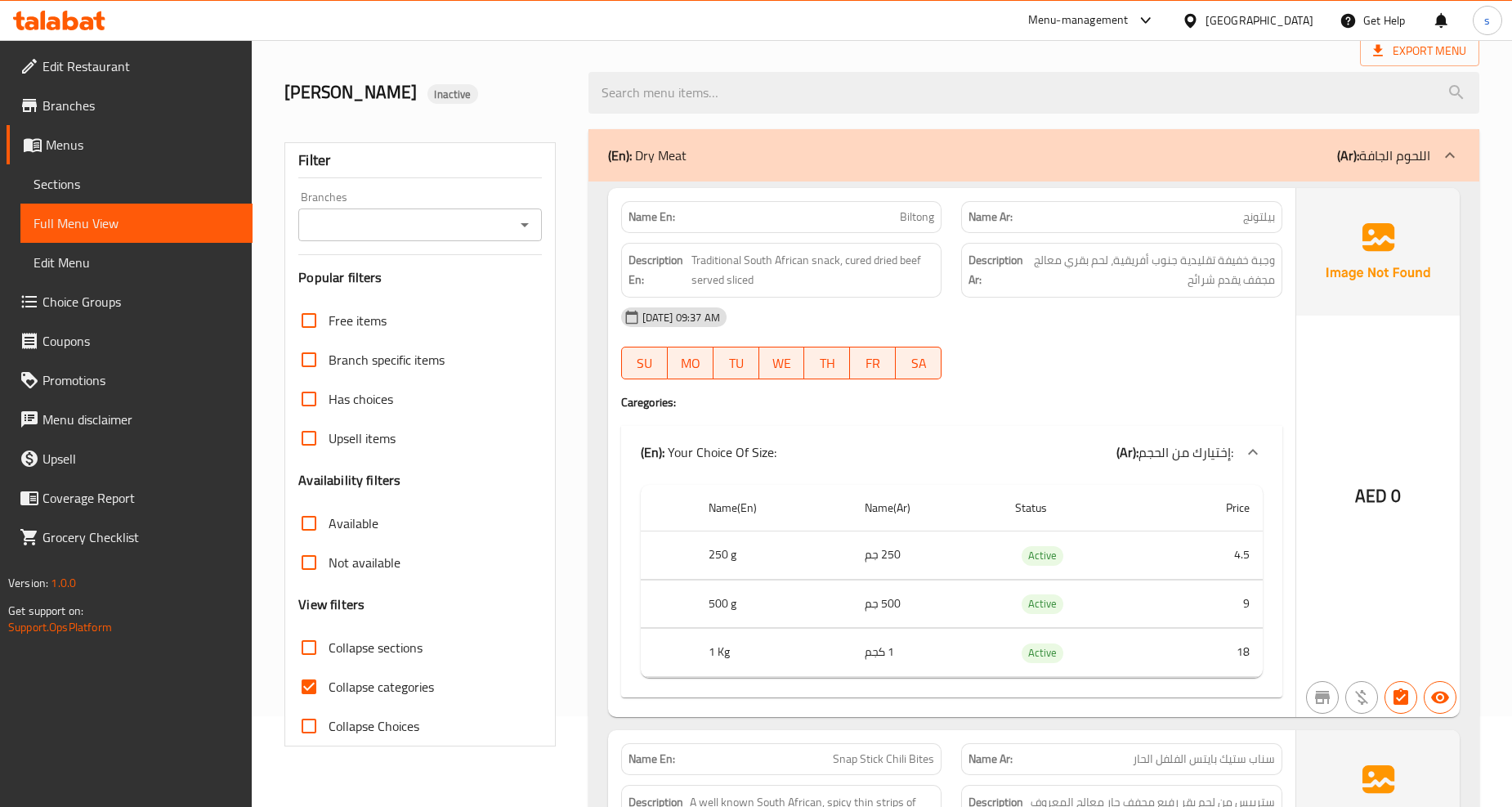
click at [1060, 453] on div "(En): Your Choice Of Size: (Ar): إختيارك من الحجم:" at bounding box center [937, 452] width 593 height 20
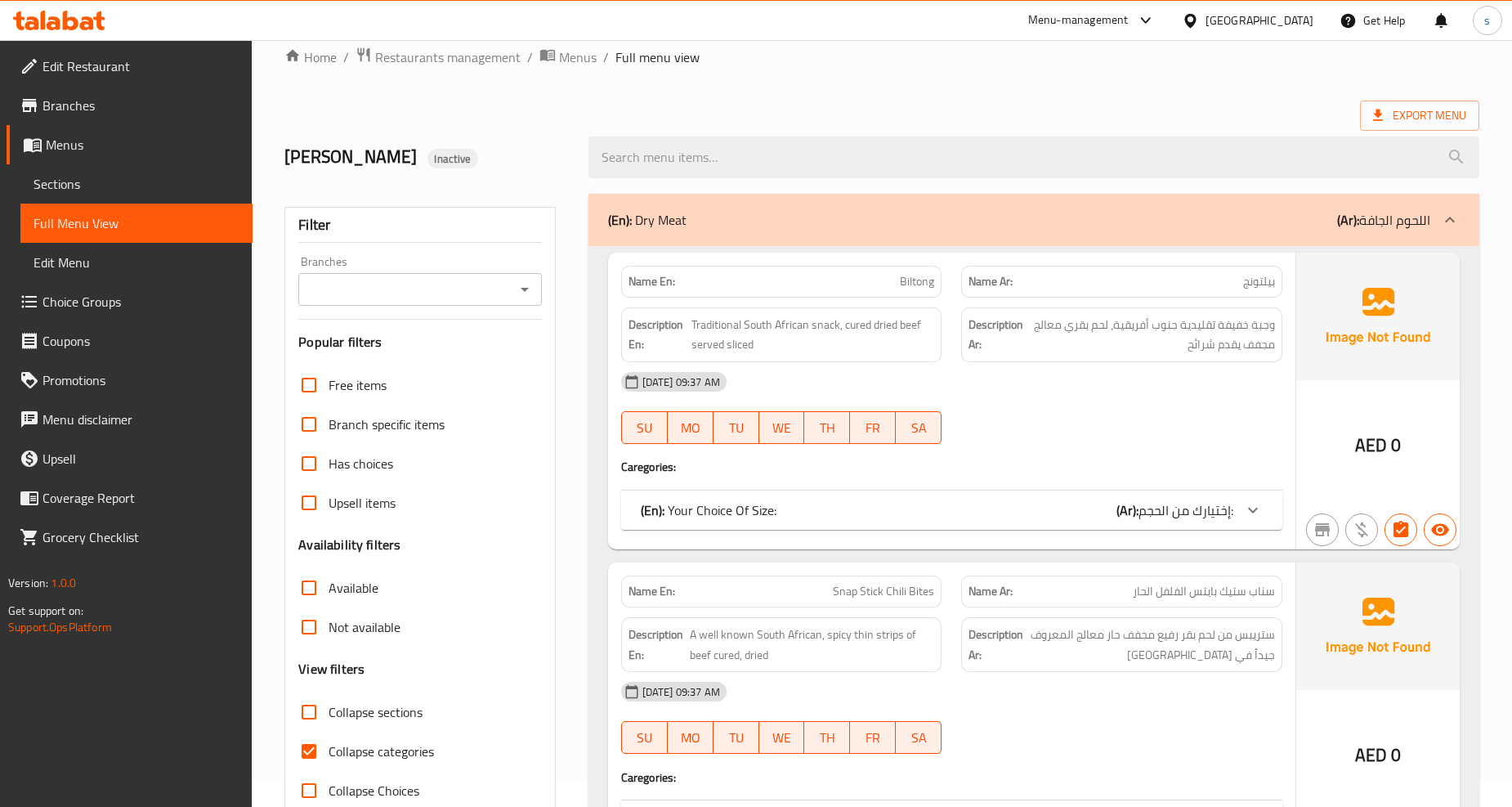
scroll to position [0, 0]
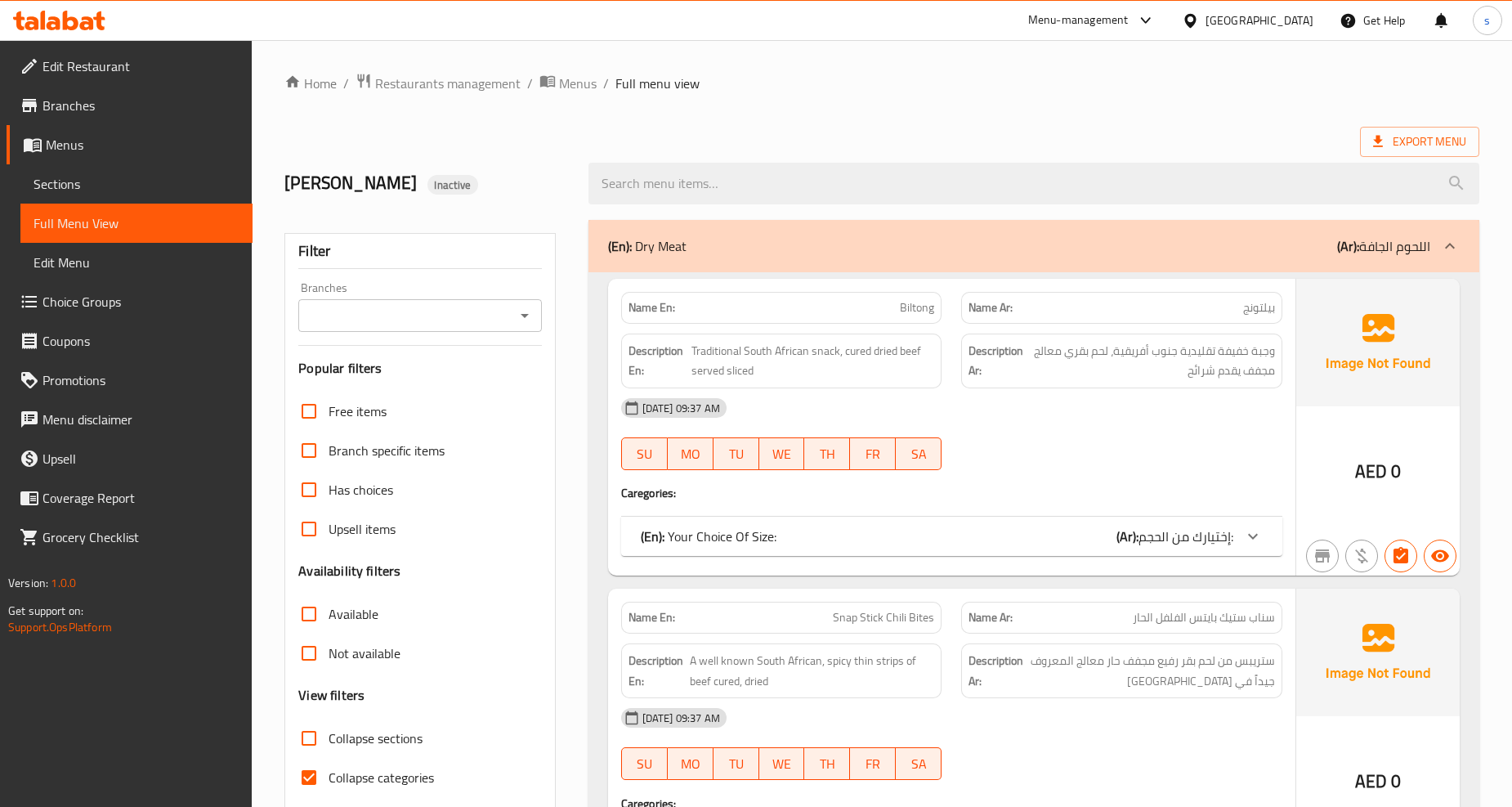
click at [1015, 260] on div "(En): Dry Meat (Ar): اللحوم الجافة" at bounding box center [1034, 246] width 891 height 52
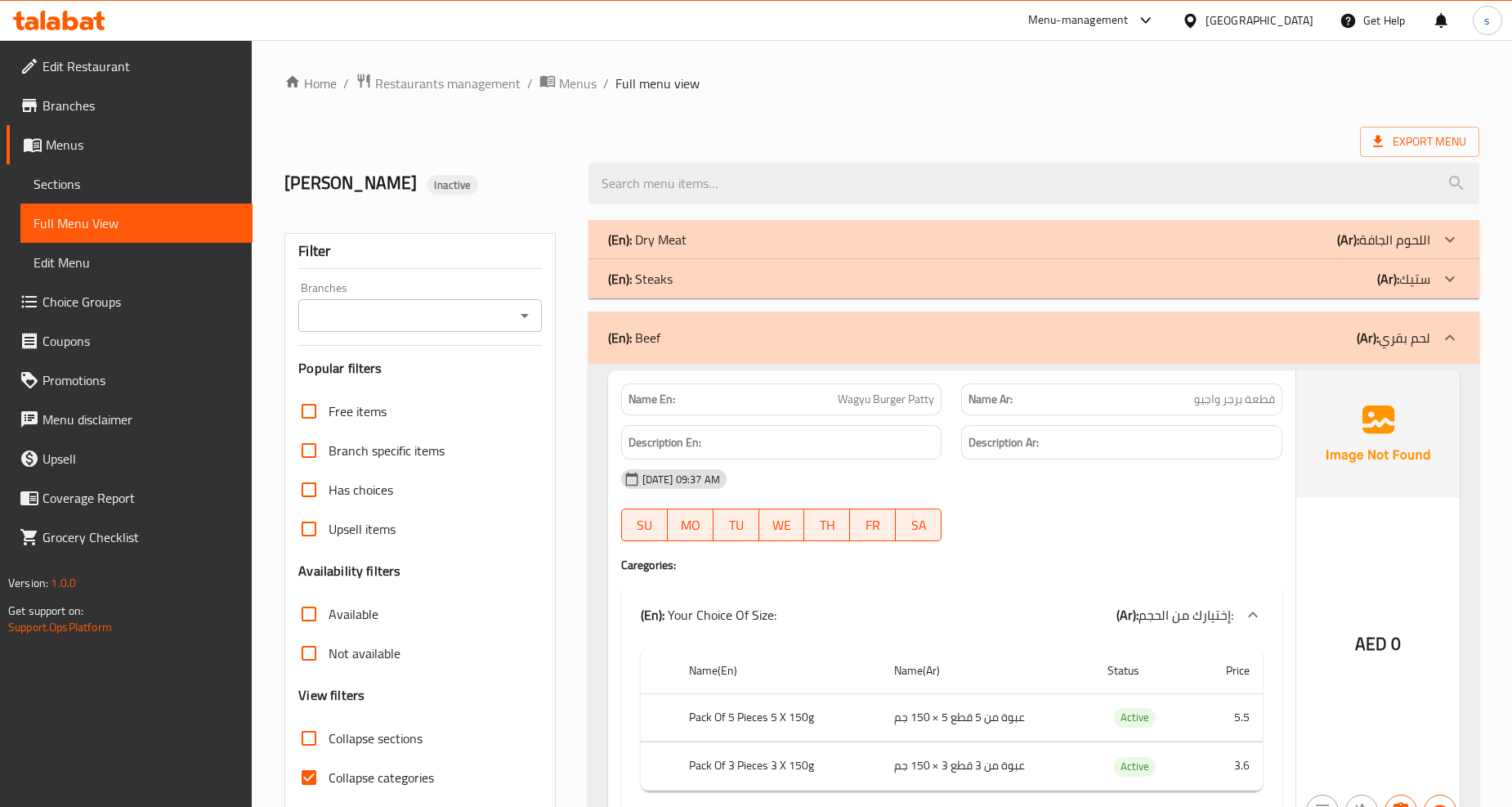
click at [904, 349] on div "(En): Beef (Ar): لحم بقري" at bounding box center [1034, 338] width 891 height 52
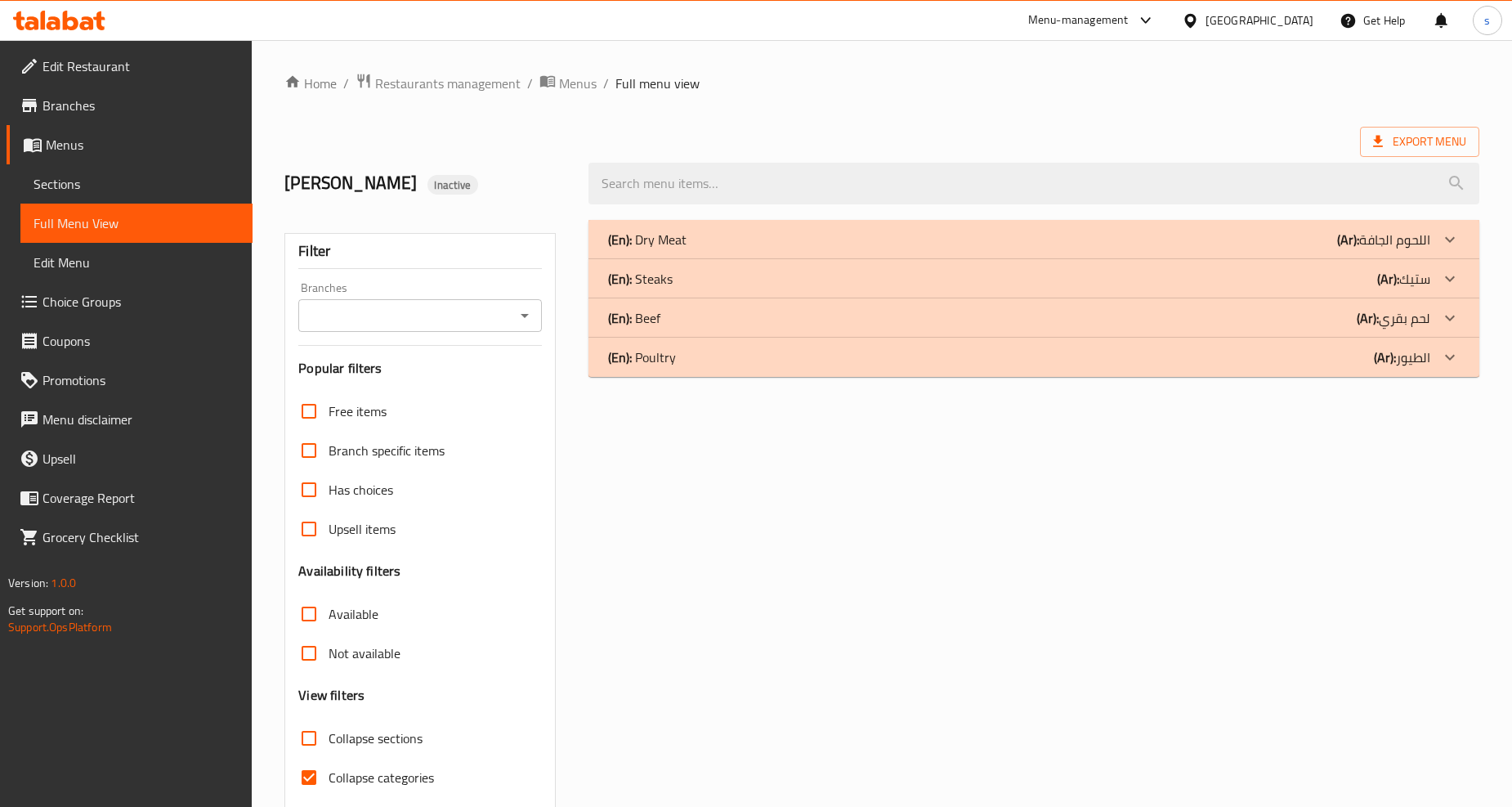
click at [889, 242] on div "(En): Dry Meat (Ar): اللحوم الجافة" at bounding box center [1019, 239] width 822 height 20
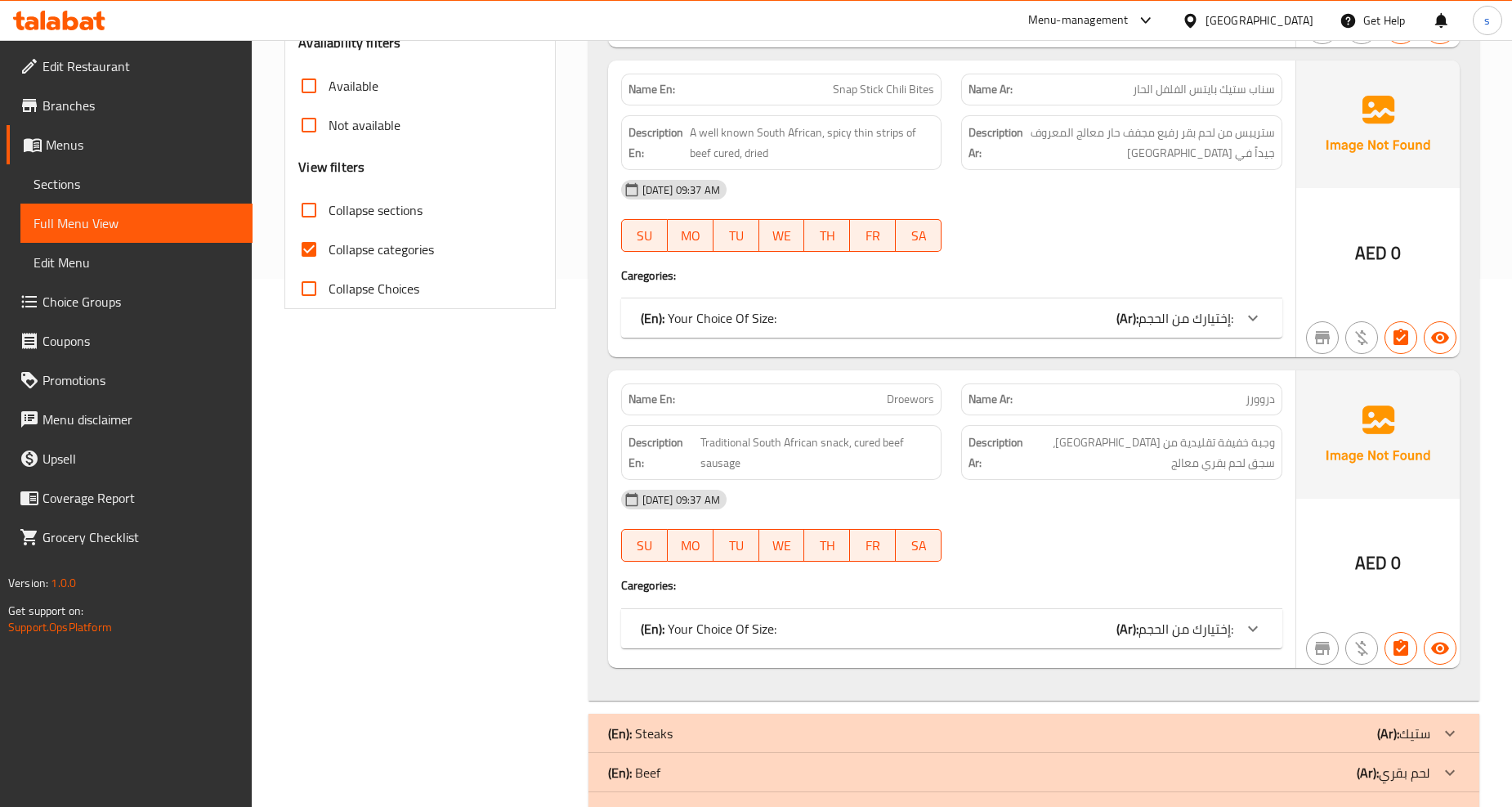
scroll to position [585, 0]
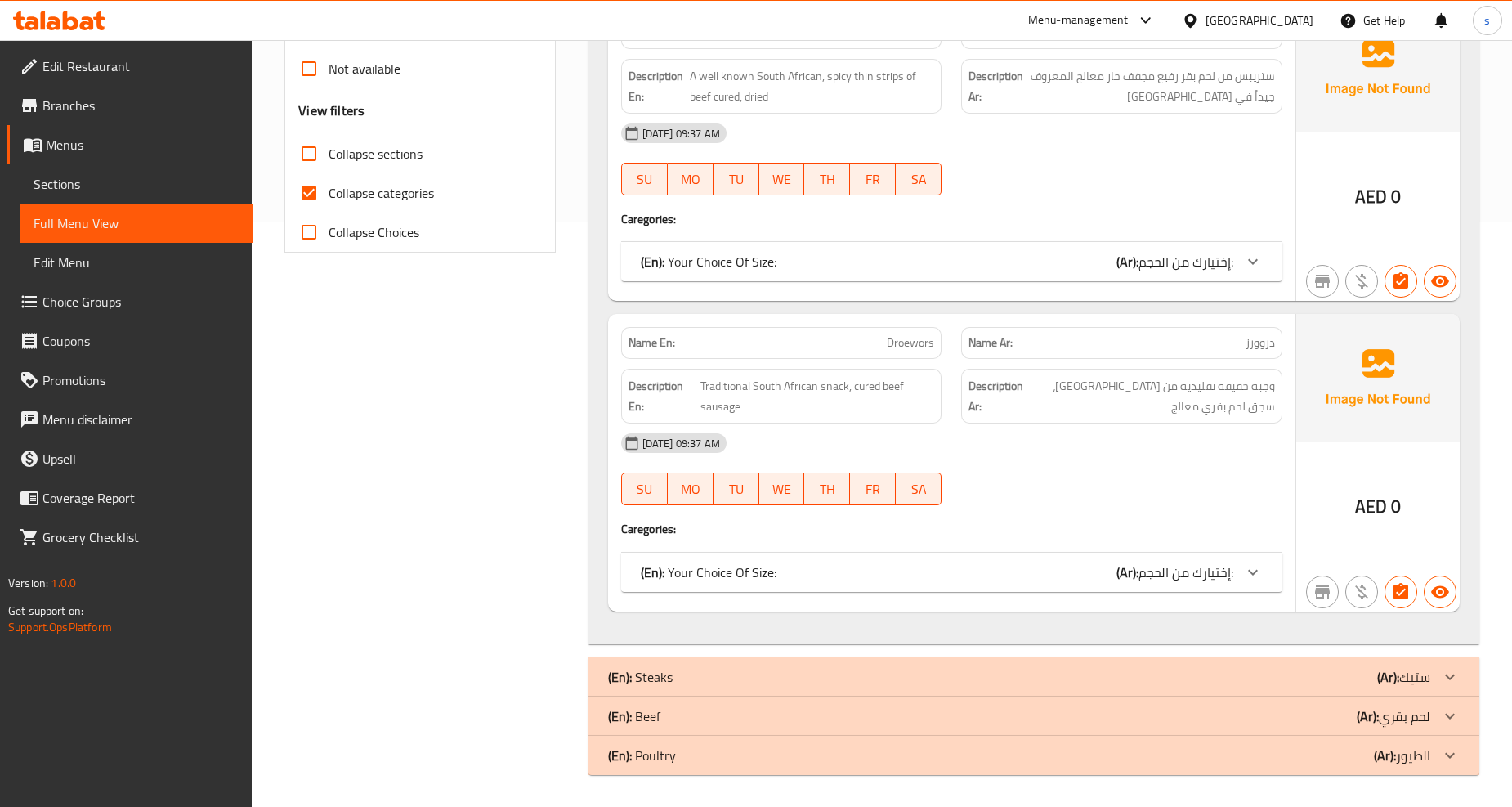
click at [839, 676] on div "(En): Steaks (Ar): ستيك" at bounding box center [1019, 677] width 822 height 20
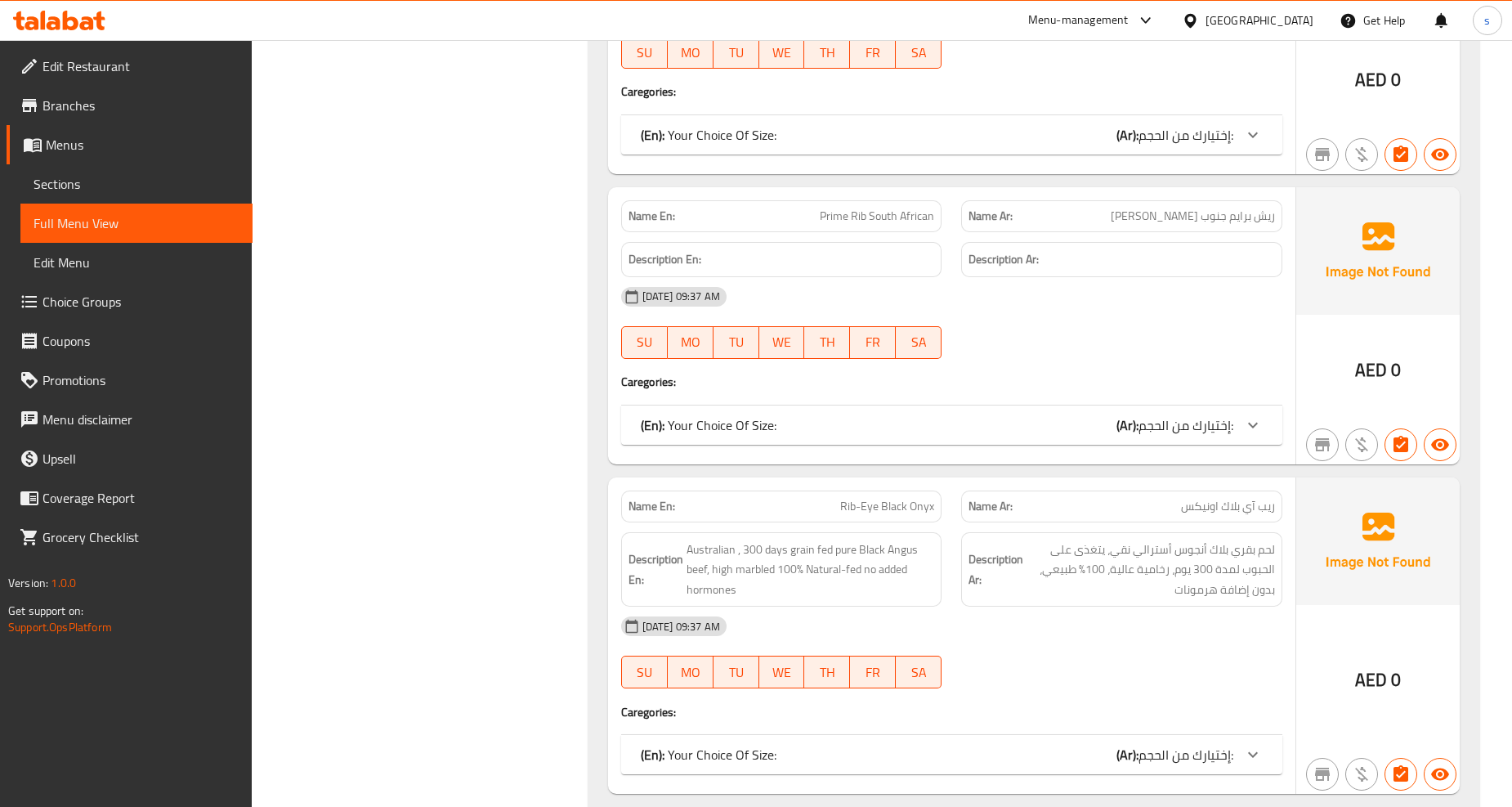
scroll to position [1858, 0]
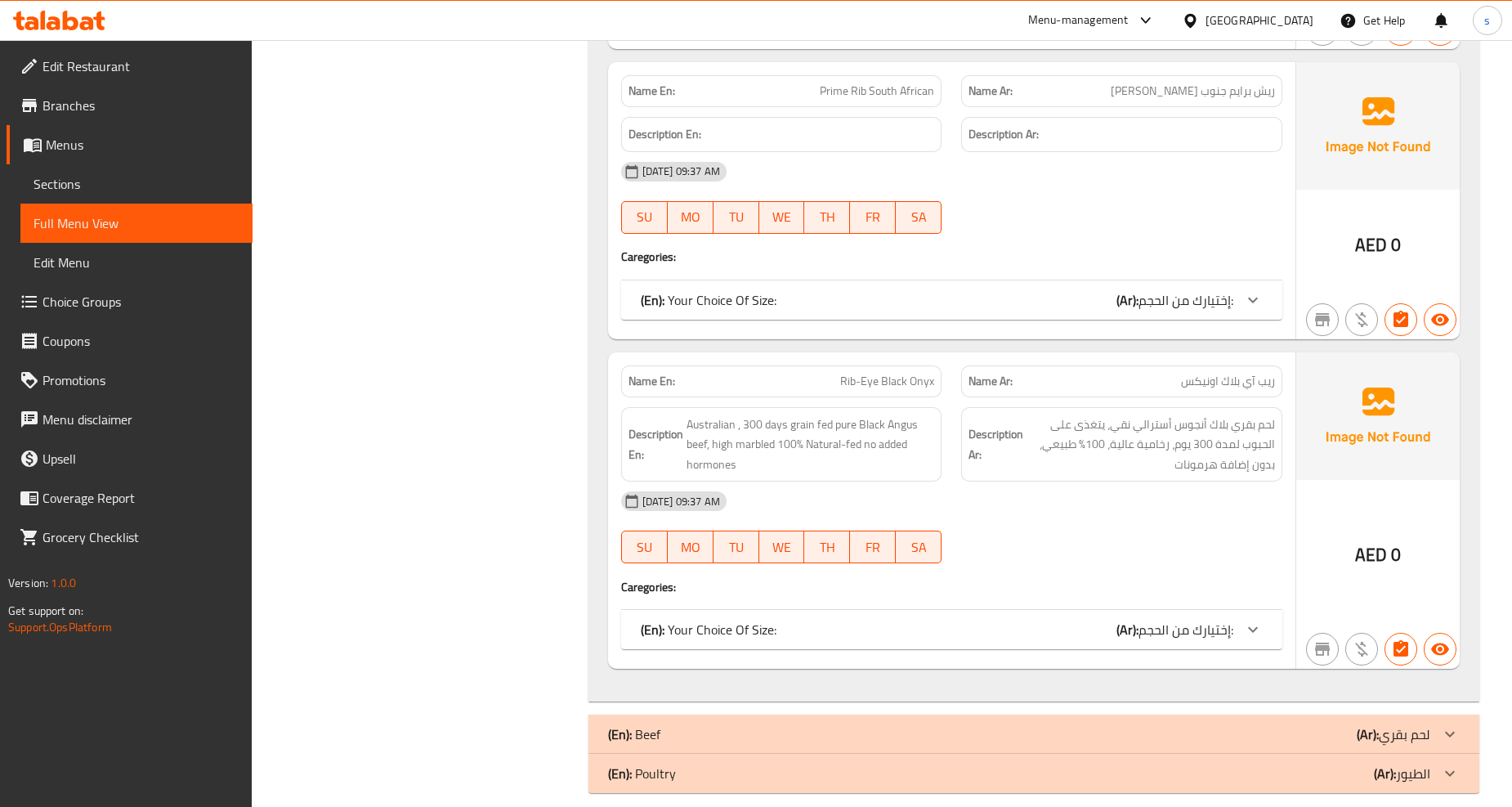
click at [756, 764] on div "(En): Poultry (Ar): الطيور" at bounding box center [1019, 774] width 822 height 20
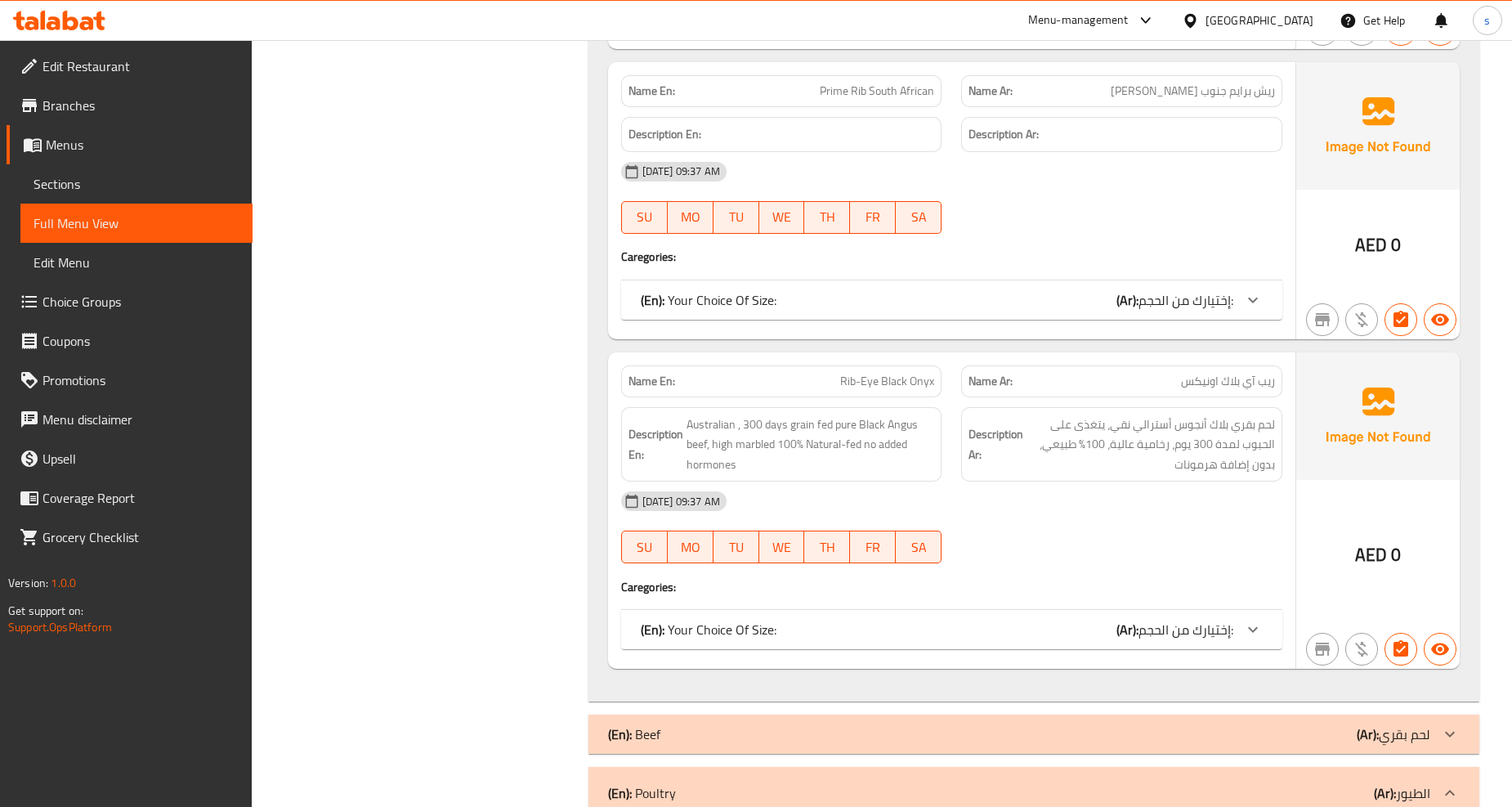
click at [769, 724] on div "(En): Beef (Ar): لحم بقري" at bounding box center [1019, 734] width 822 height 20
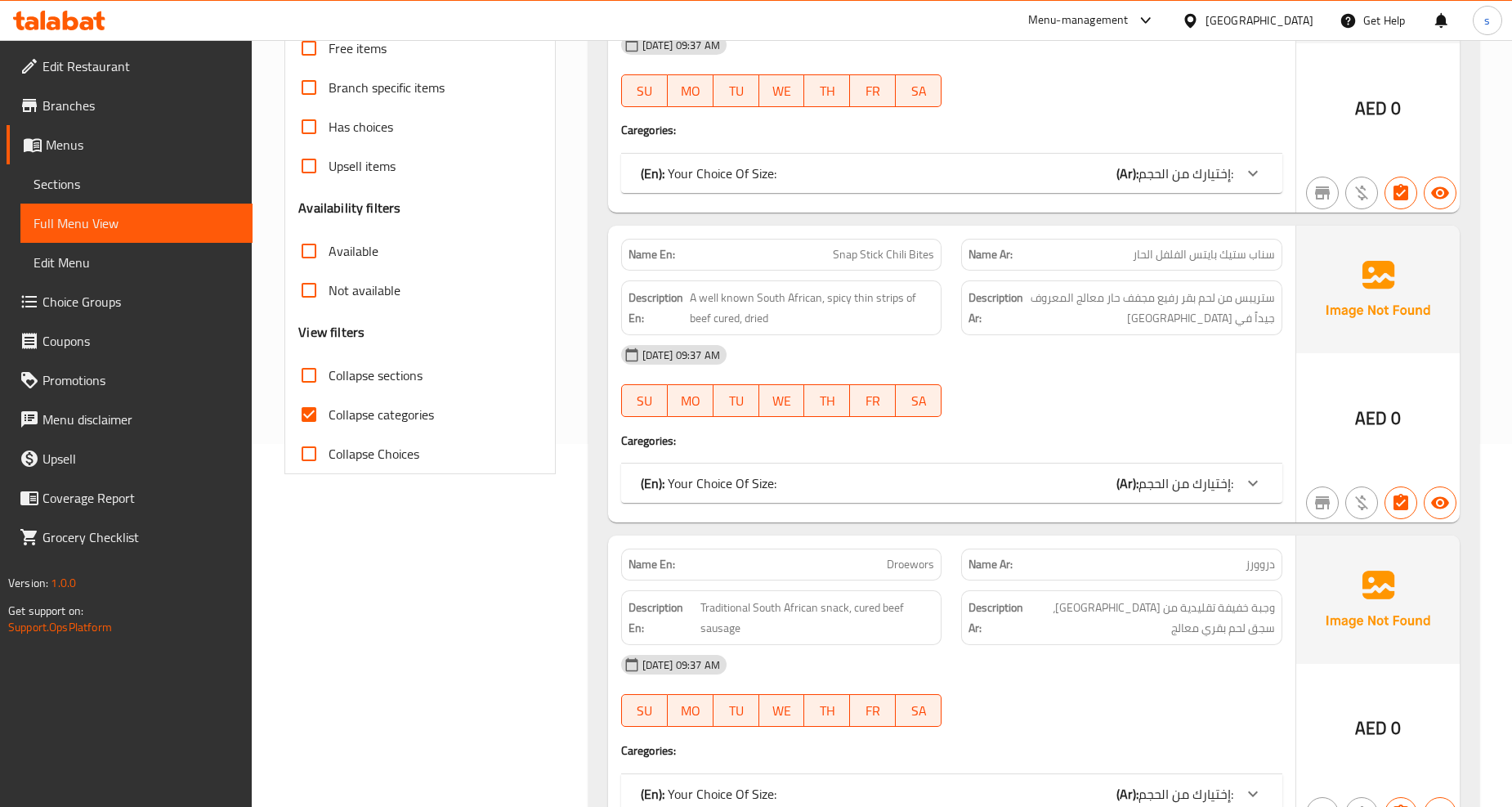
scroll to position [0, 0]
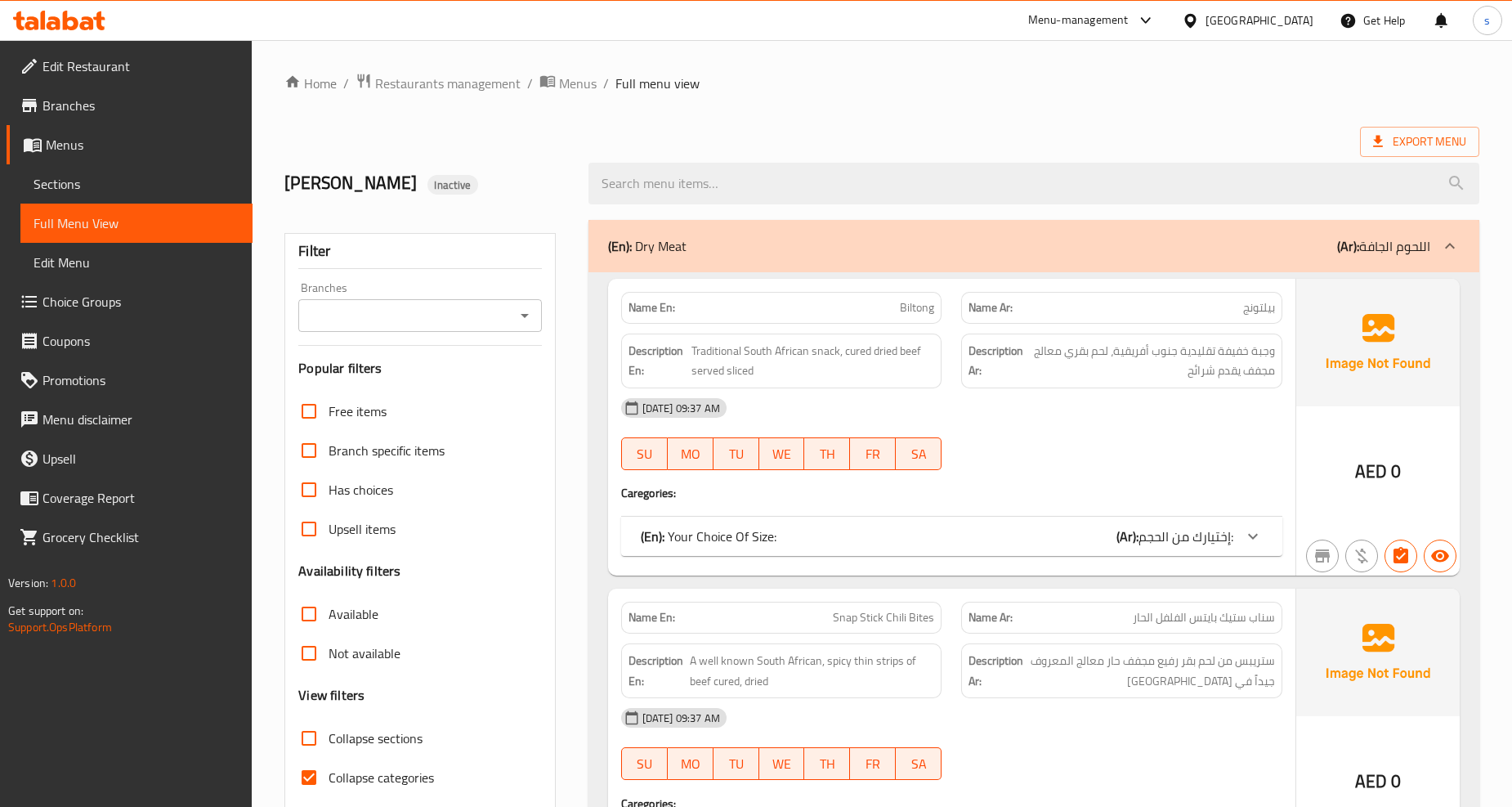
click at [1127, 31] on div "Menu-management" at bounding box center [1092, 20] width 153 height 39
click at [1115, 16] on div "Menu-management" at bounding box center [1078, 21] width 100 height 20
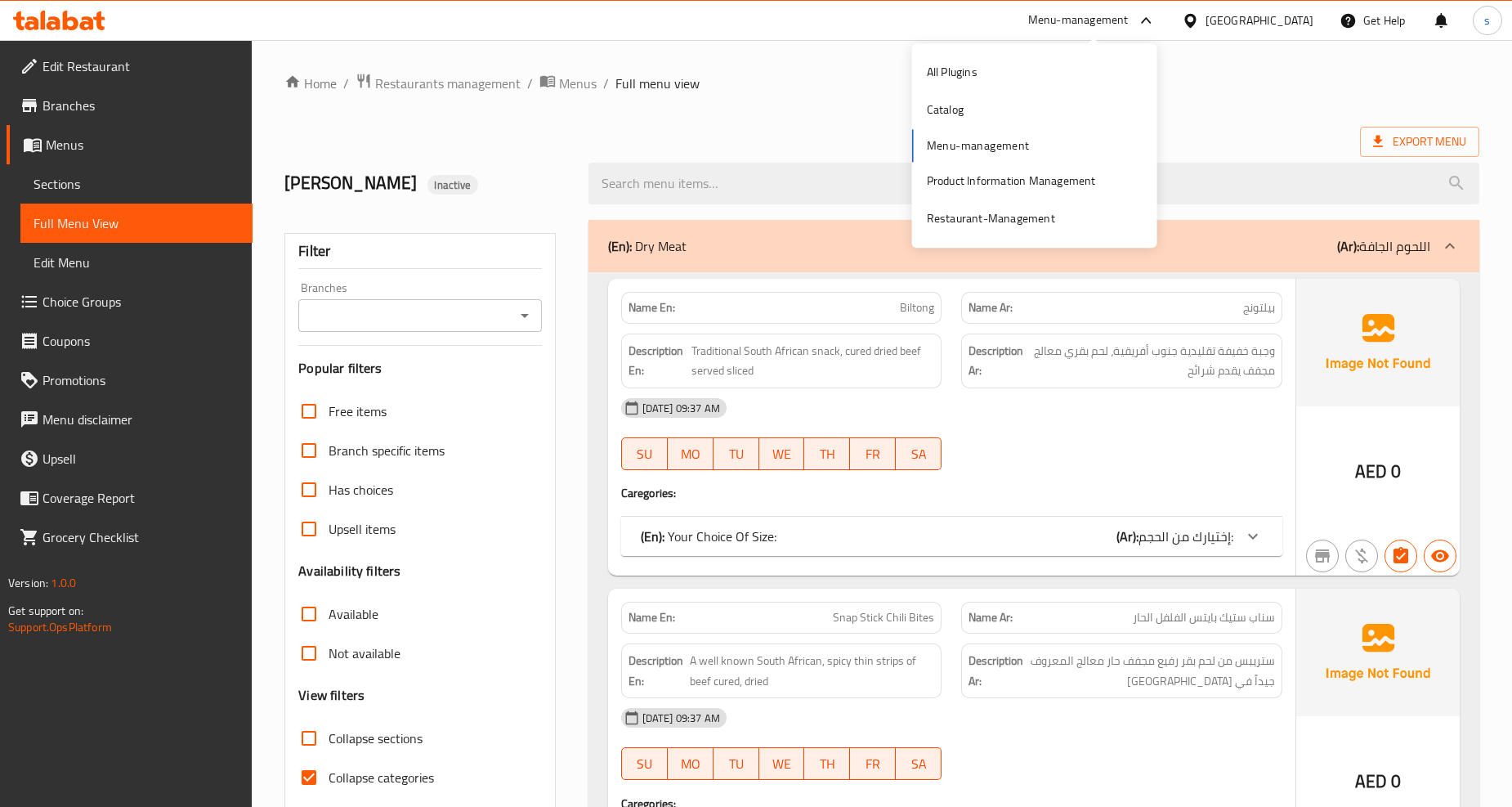
click at [970, 147] on div "All Plugins Catalog Menu-management Product Information Management Restaurant-M…" at bounding box center [1035, 145] width 246 height 185
click at [961, 180] on div "Product Information Management" at bounding box center [1011, 181] width 169 height 18
